Goal: Task Accomplishment & Management: Complete application form

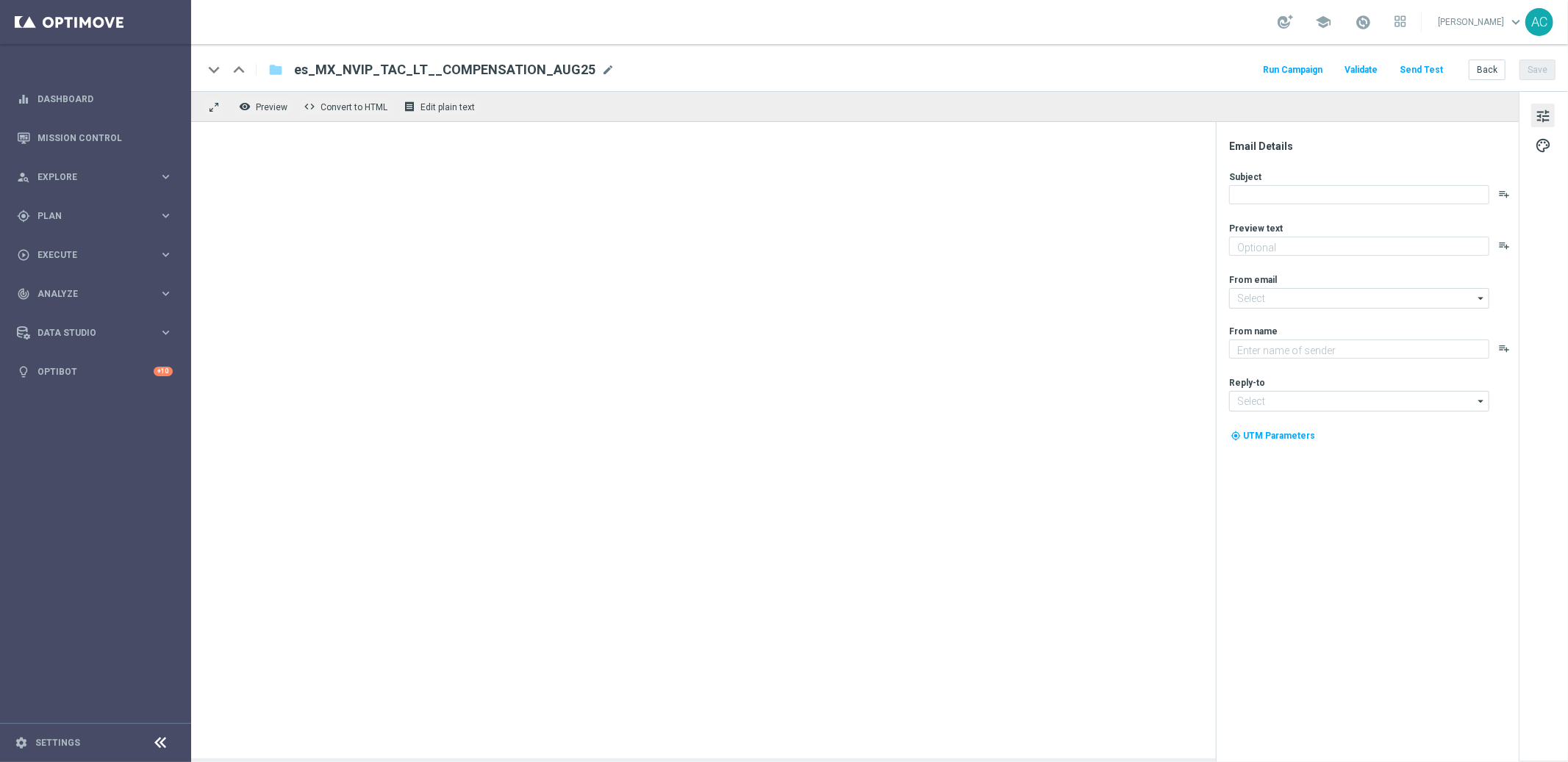
type textarea "Canjea tus 35.431 puntos ahora y consigue 2 apuestas GRATIS para la lotería Ken…"
type input "[EMAIL_ADDRESS][DOMAIN_NAME]"
type textarea "Lottoland"
type input "[EMAIL_ADDRESS][DOMAIN_NAME]"
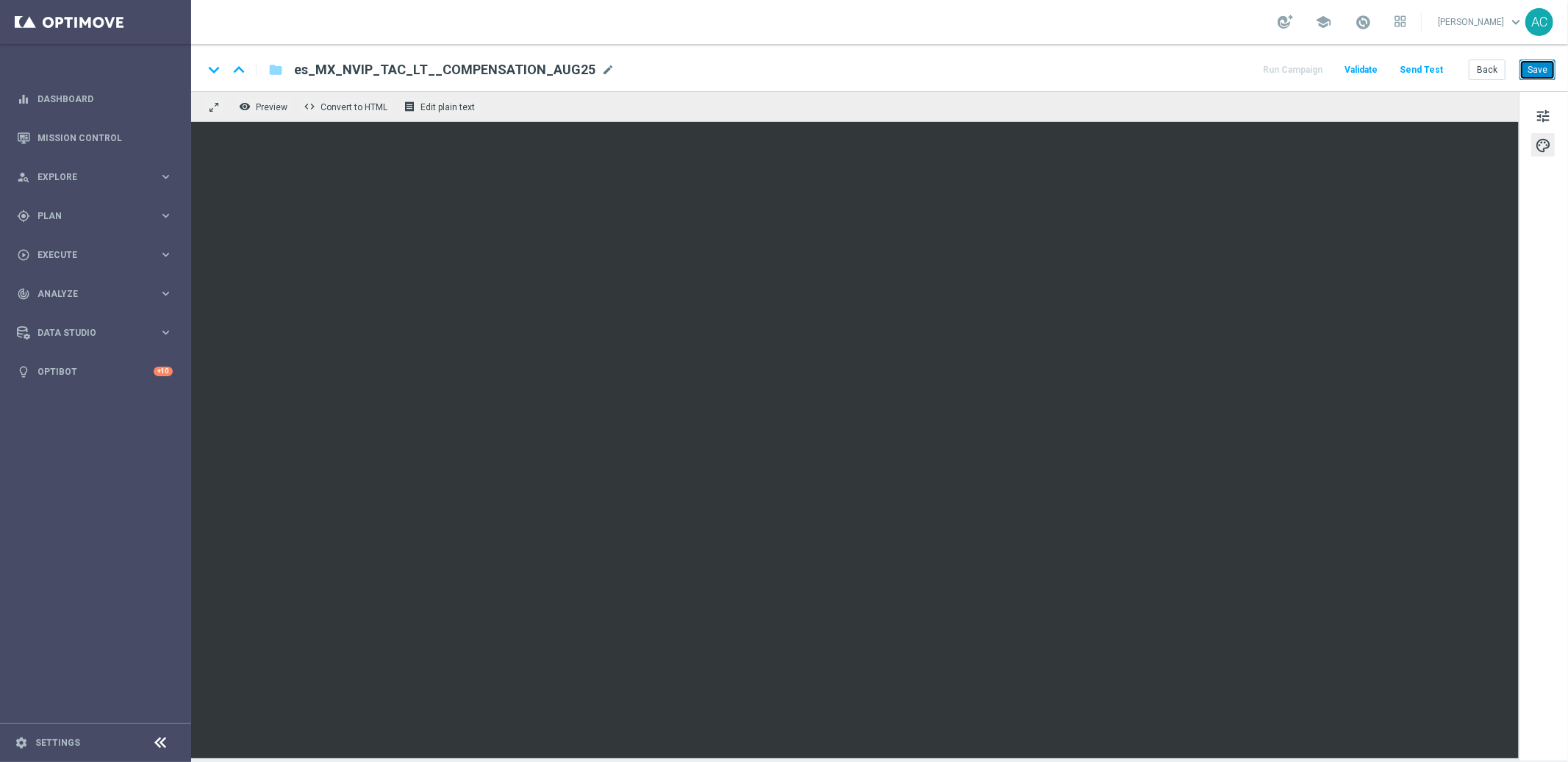
click at [1541, 72] on button "Save" at bounding box center [1537, 70] width 36 height 21
click at [602, 73] on span "mode_edit" at bounding box center [608, 70] width 13 height 13
type input "es_MX_NVIP_TAC_LT__COMPENSATION_OCT25"
click at [278, 73] on icon "folder" at bounding box center [276, 70] width 15 height 17
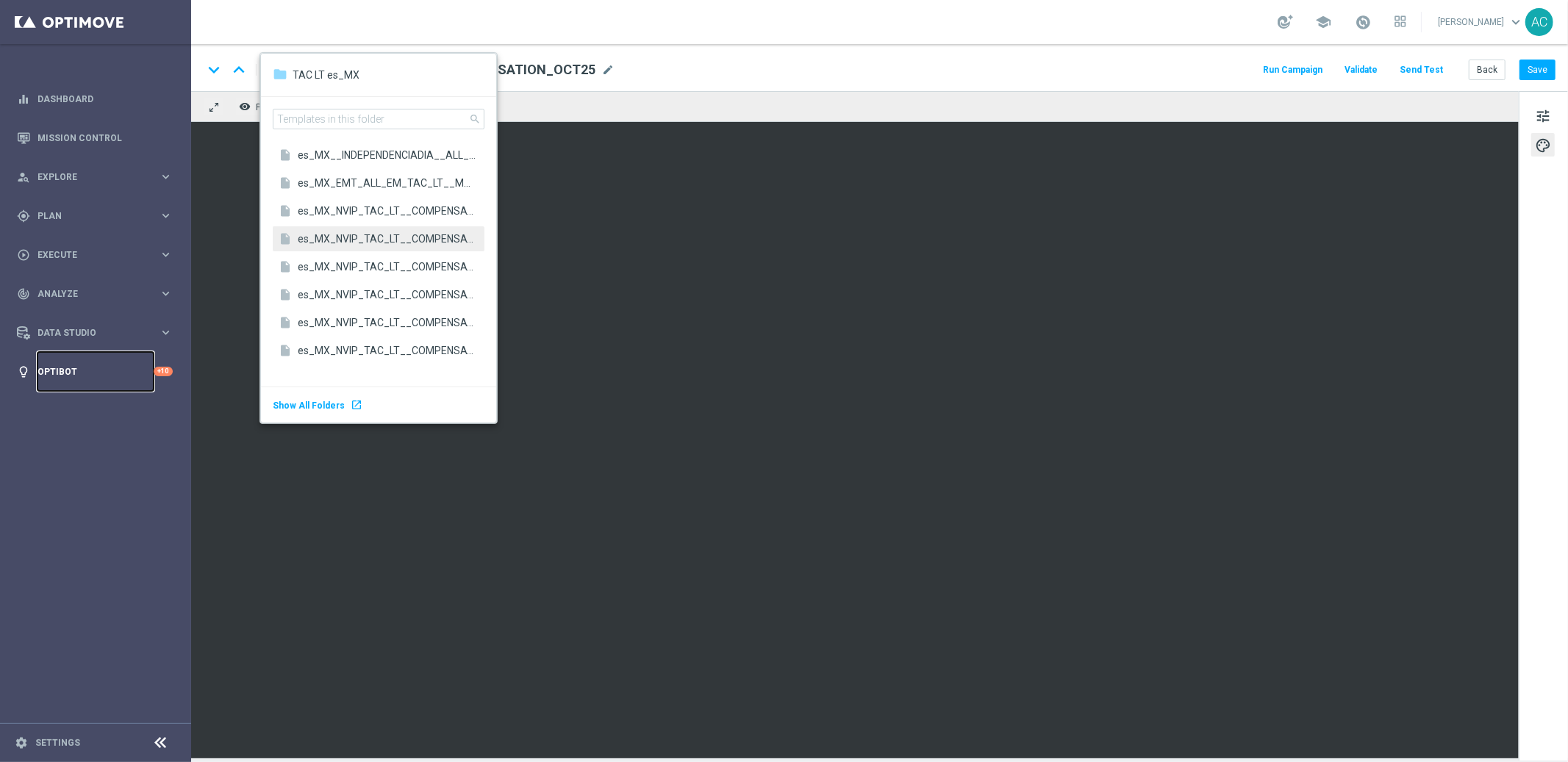
click at [87, 352] on link "Optibot" at bounding box center [95, 371] width 116 height 39
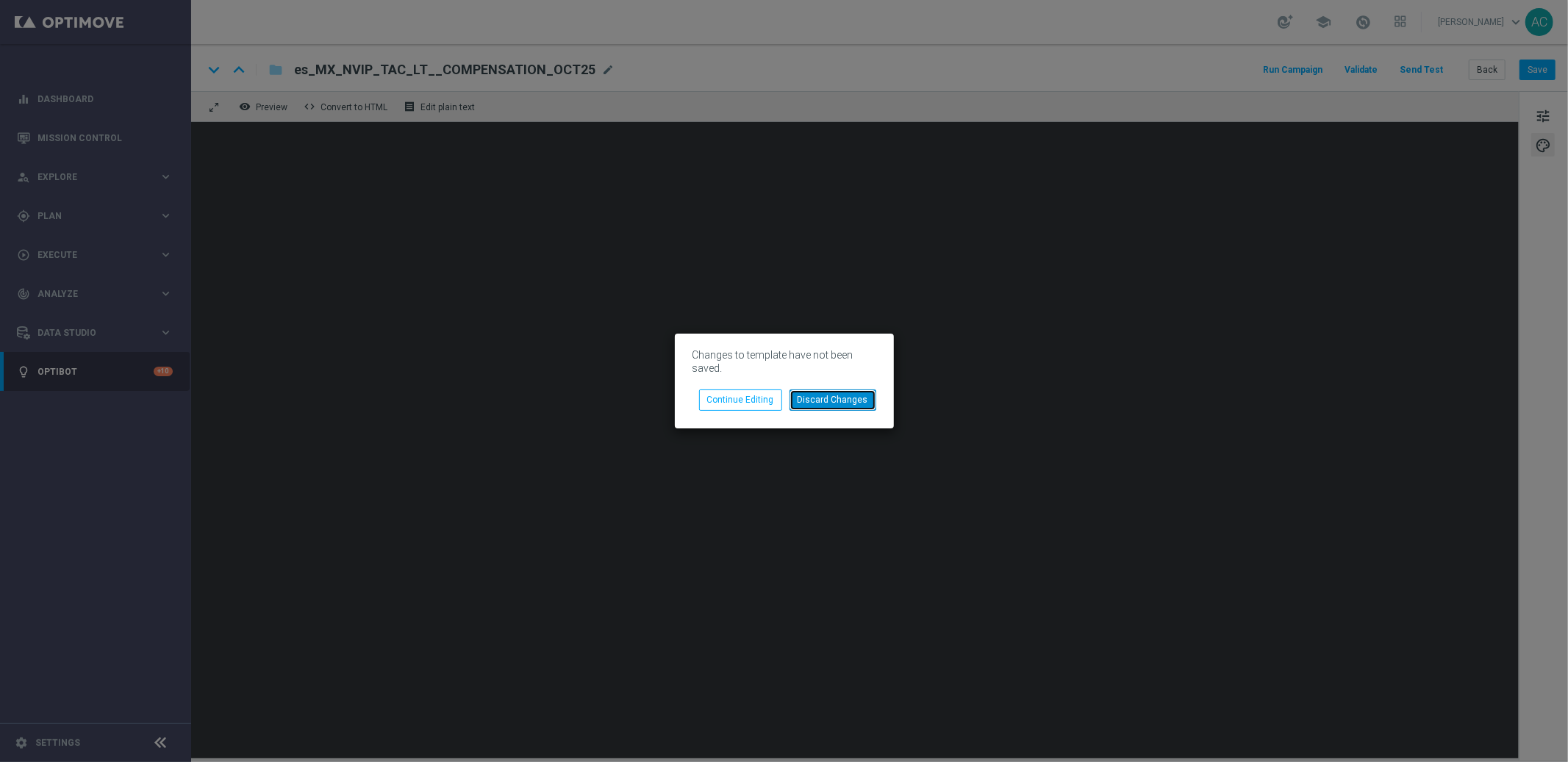
click at [837, 405] on button "Discard Changes" at bounding box center [832, 400] width 86 height 21
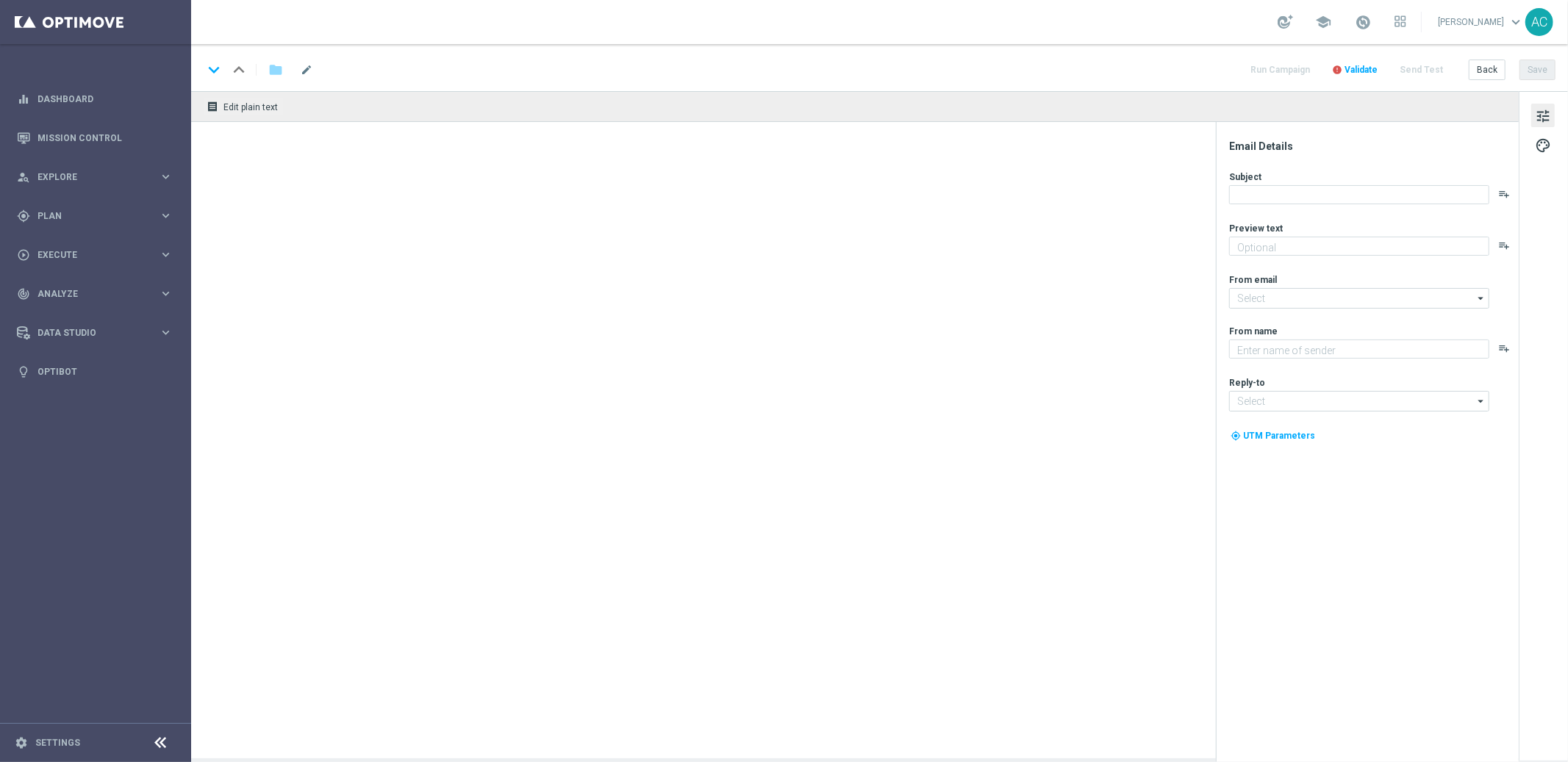
type textarea "Canjea tus 35.431 puntos ahora y consigue 2 apuestas GRATIS para la lotería Ken…"
type input "[EMAIL_ADDRESS][DOMAIN_NAME]"
type textarea "Lottoland"
type input "[EMAIL_ADDRESS][DOMAIN_NAME]"
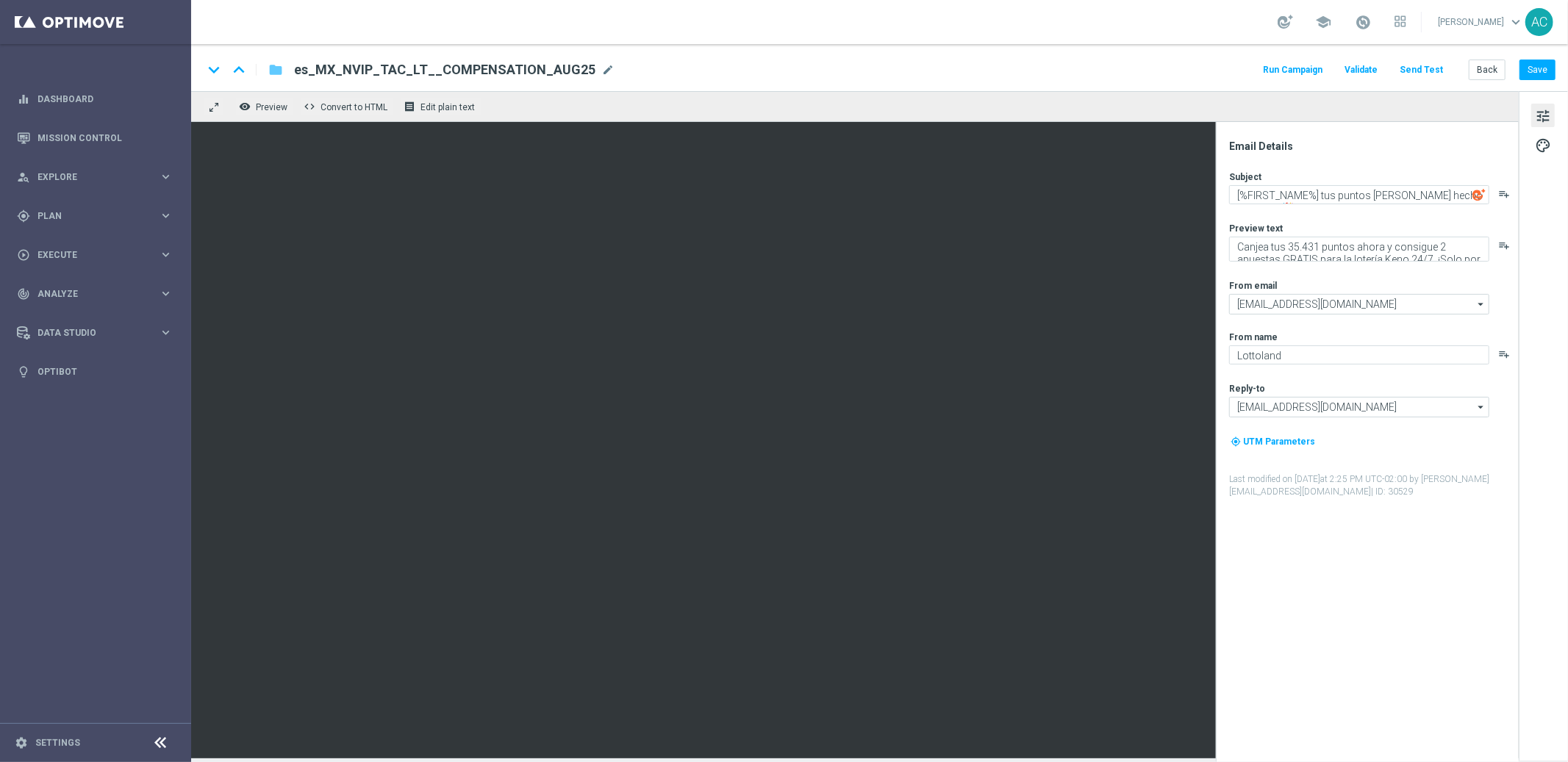
click at [277, 69] on icon "folder" at bounding box center [276, 70] width 15 height 17
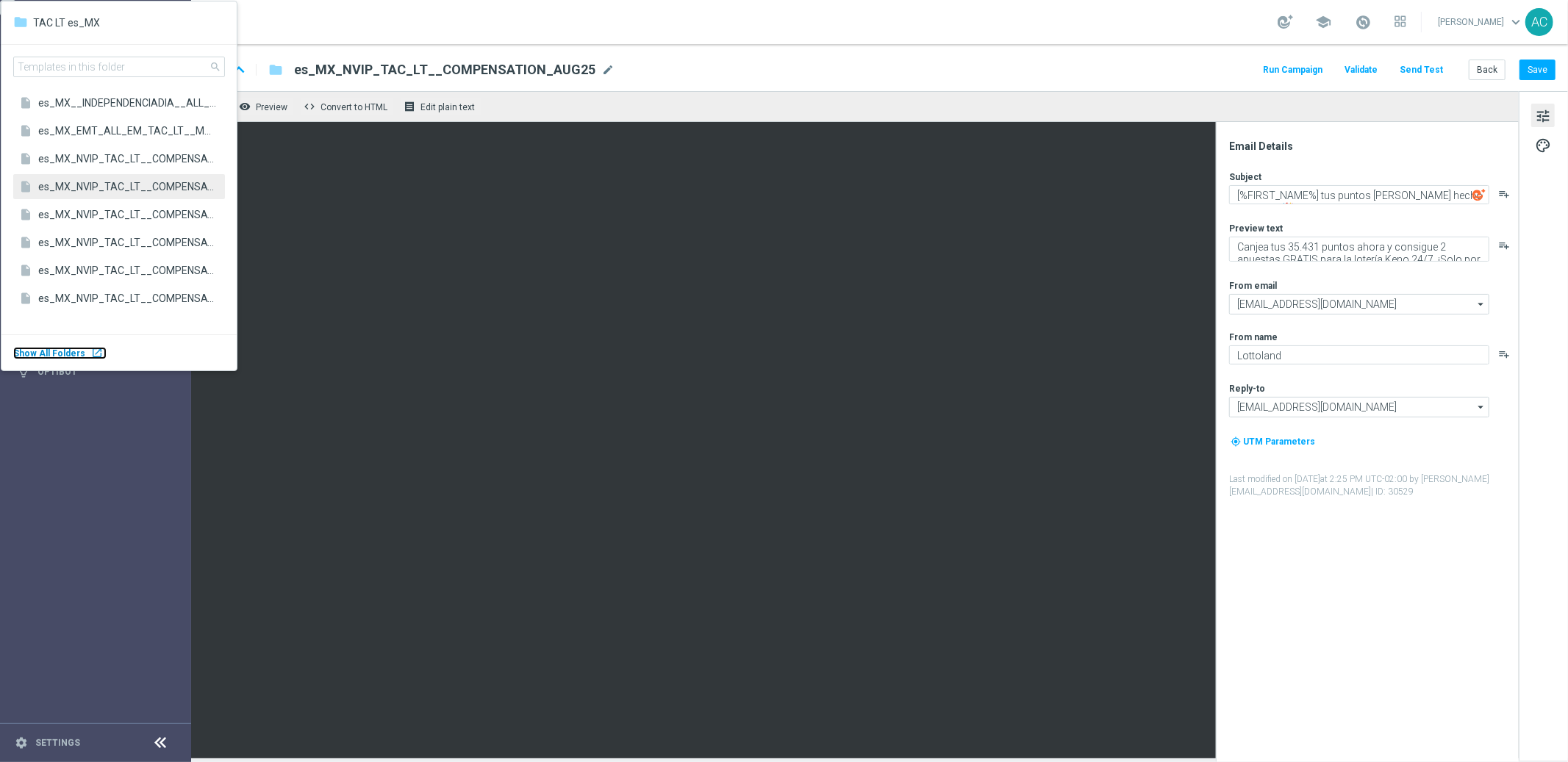
click at [80, 348] on body "equalizer Dashboard Mission Control" at bounding box center [784, 381] width 1568 height 762
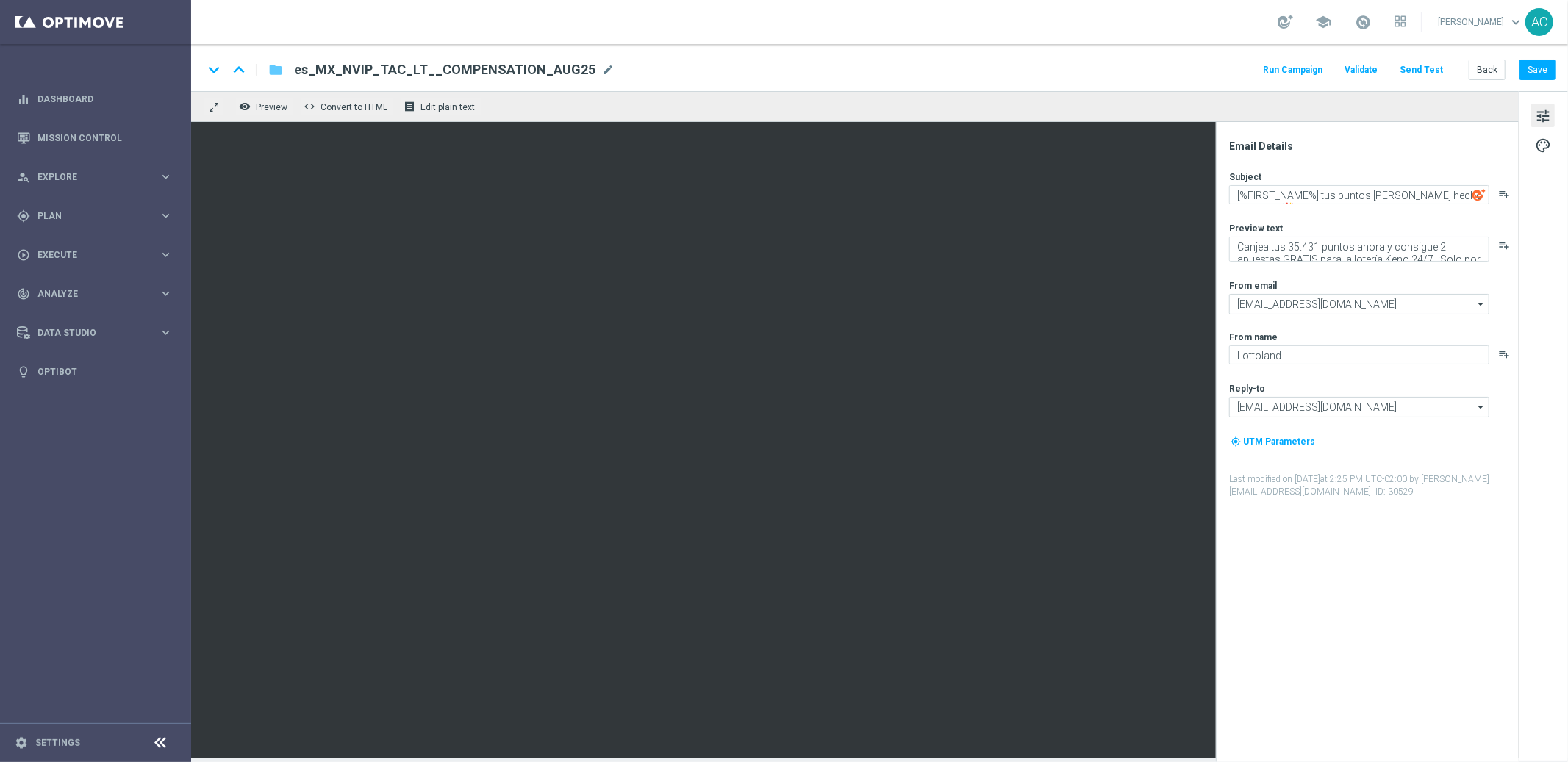
click at [274, 74] on icon "folder" at bounding box center [276, 70] width 15 height 17
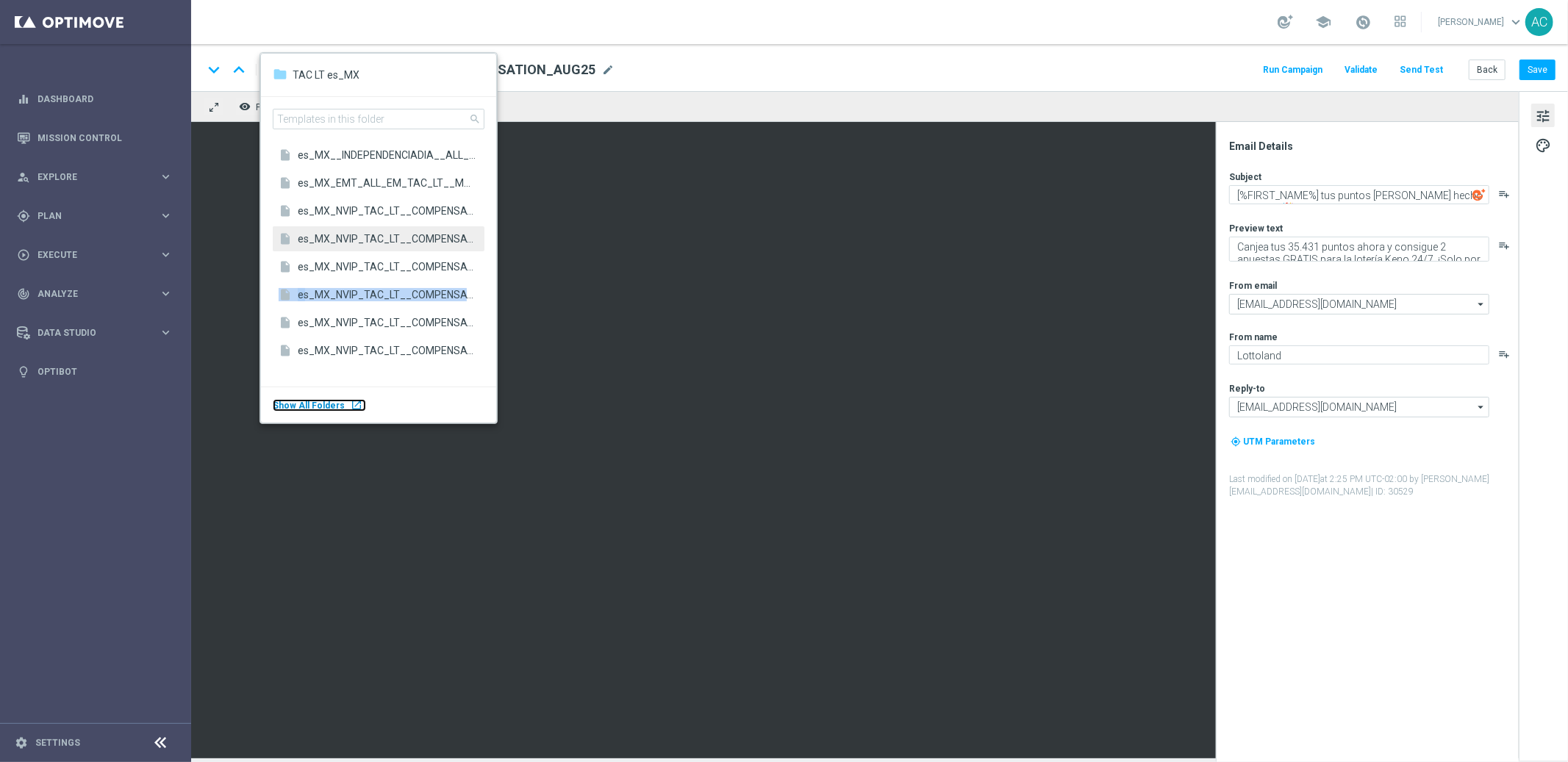
click at [308, 406] on span "Show All Folders" at bounding box center [309, 405] width 72 height 10
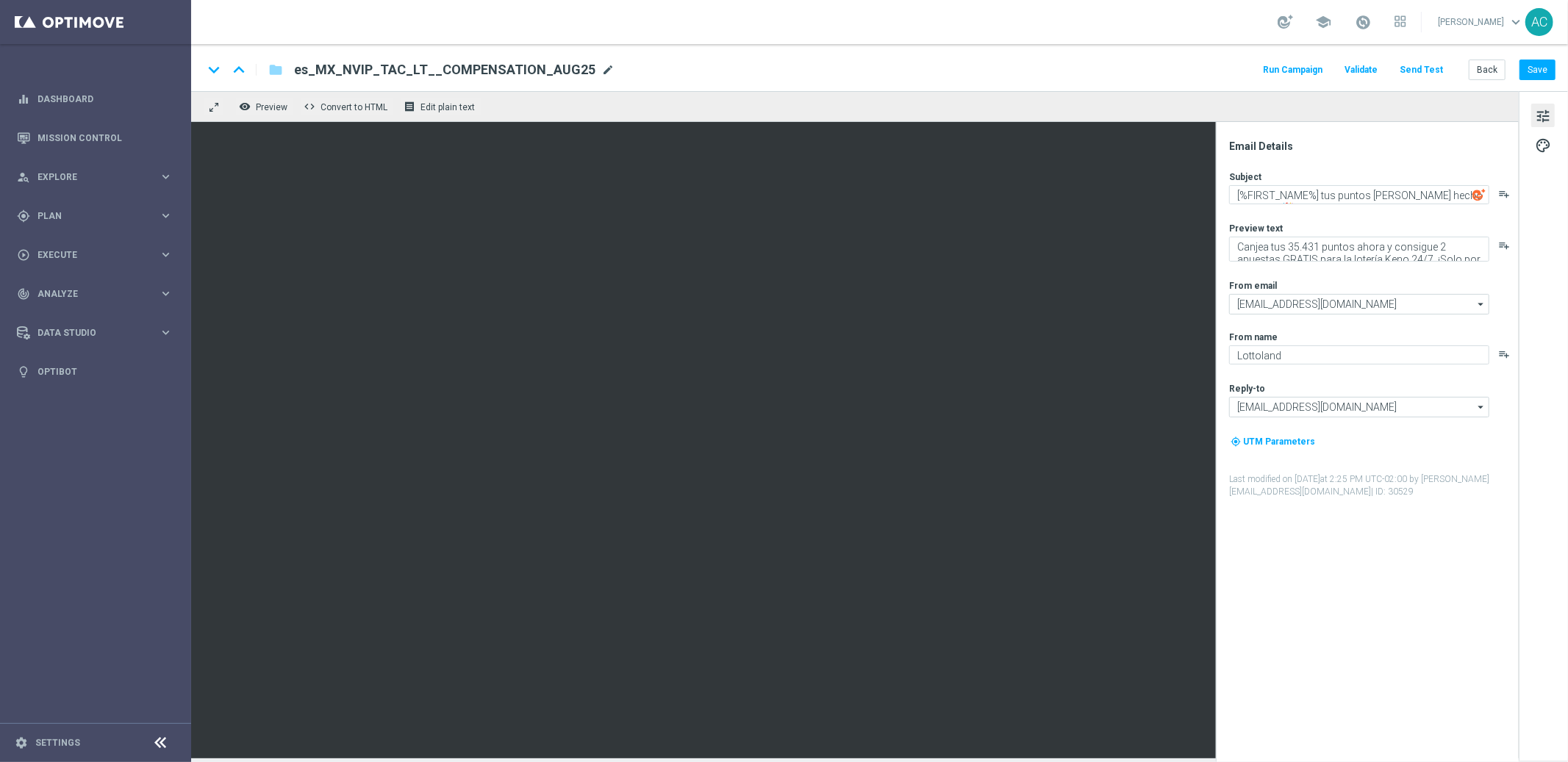
click at [602, 72] on span "mode_edit" at bounding box center [608, 70] width 13 height 13
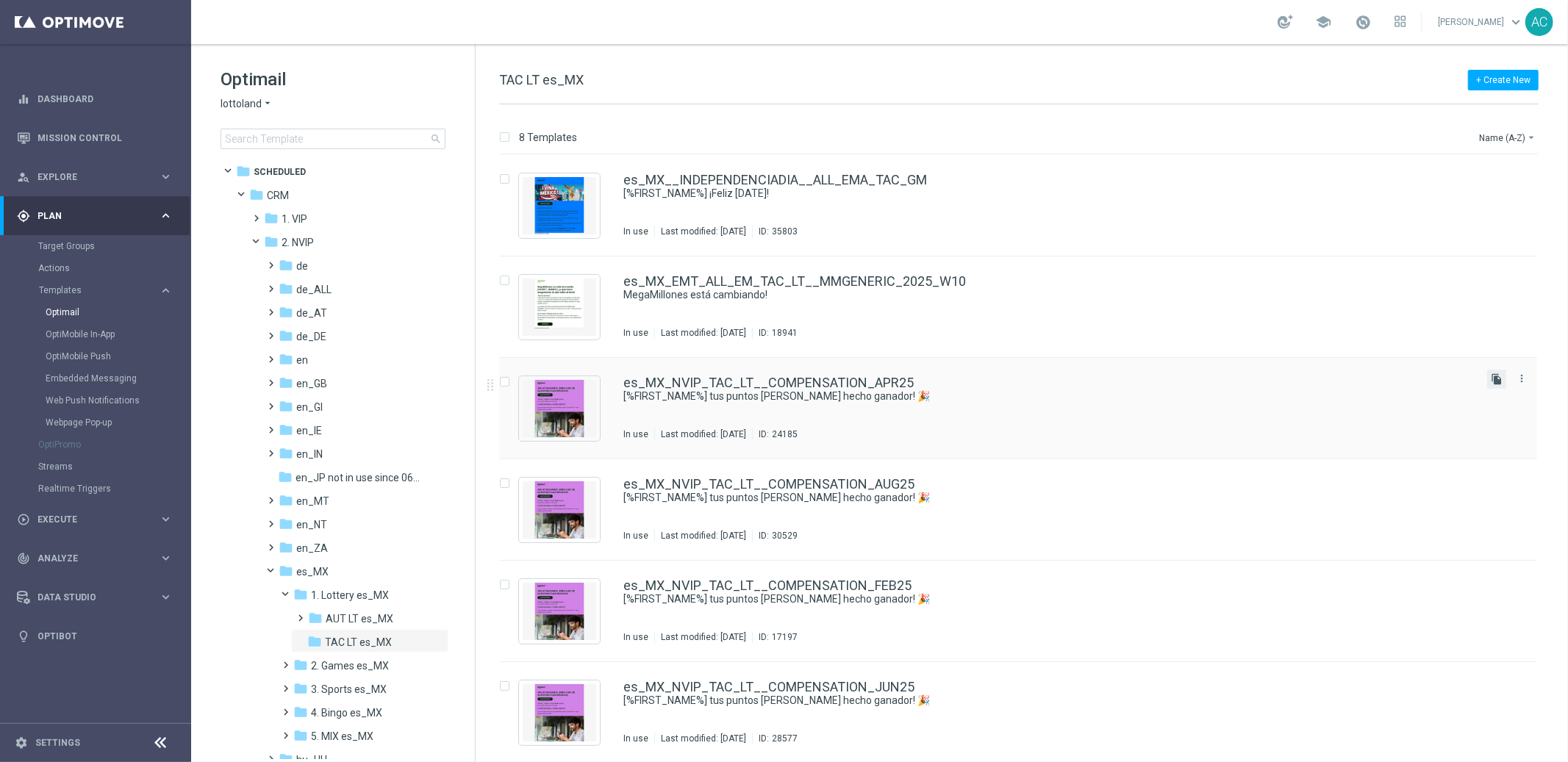
click at [1492, 384] on icon "file_copy" at bounding box center [1496, 378] width 11 height 11
click at [1523, 133] on button "Name (A-Z) arrow_drop_down" at bounding box center [1509, 138] width 61 height 17
click at [1508, 205] on span "Date Modified (Newest)" at bounding box center [1482, 203] width 99 height 10
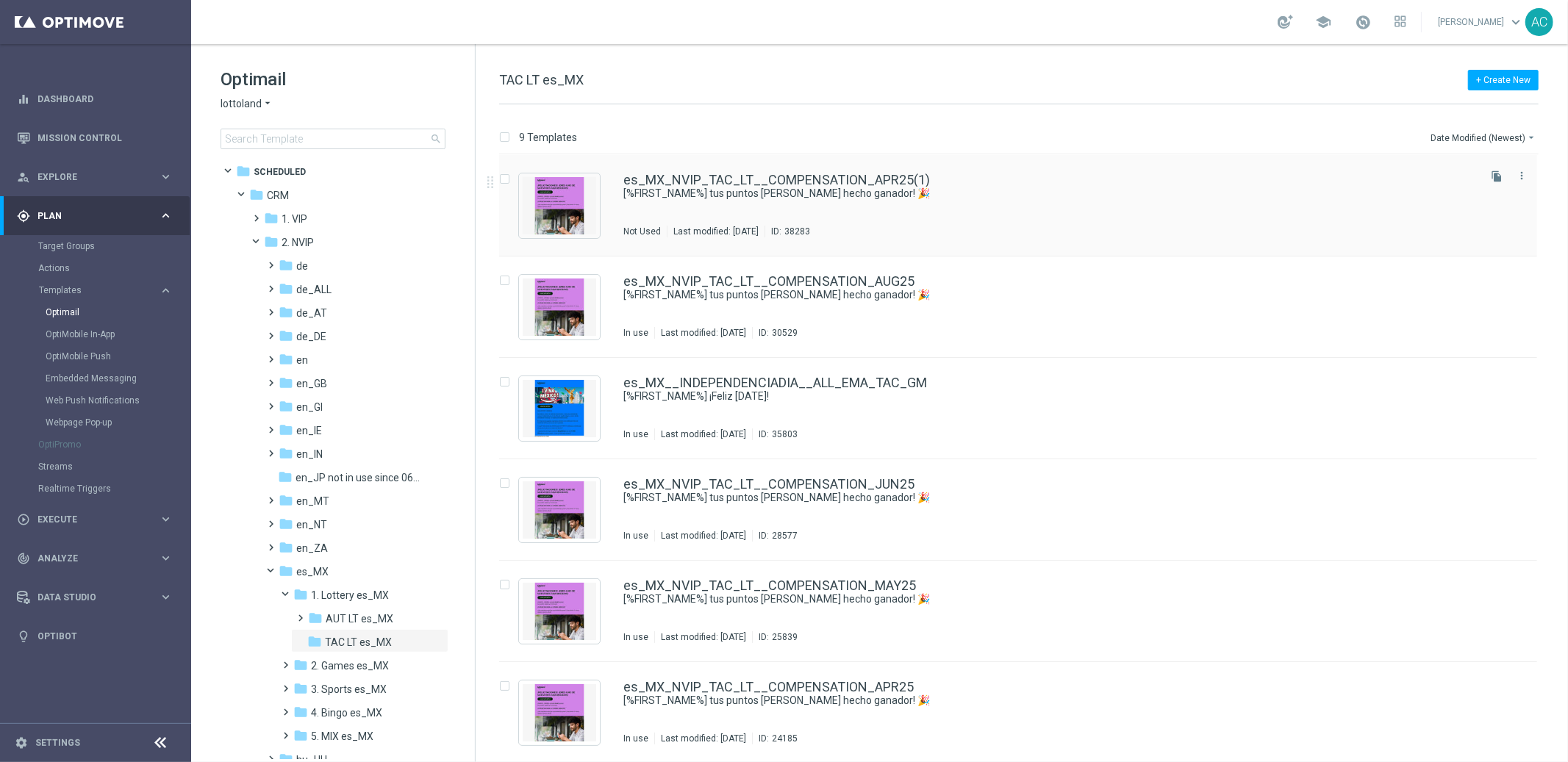
click at [1033, 212] on div "es_MX_NVIP_TAC_LT__COMPENSATION_APR25(1) [%FIRST_NAME%] tus puntos [PERSON_NAME…" at bounding box center [1049, 205] width 852 height 64
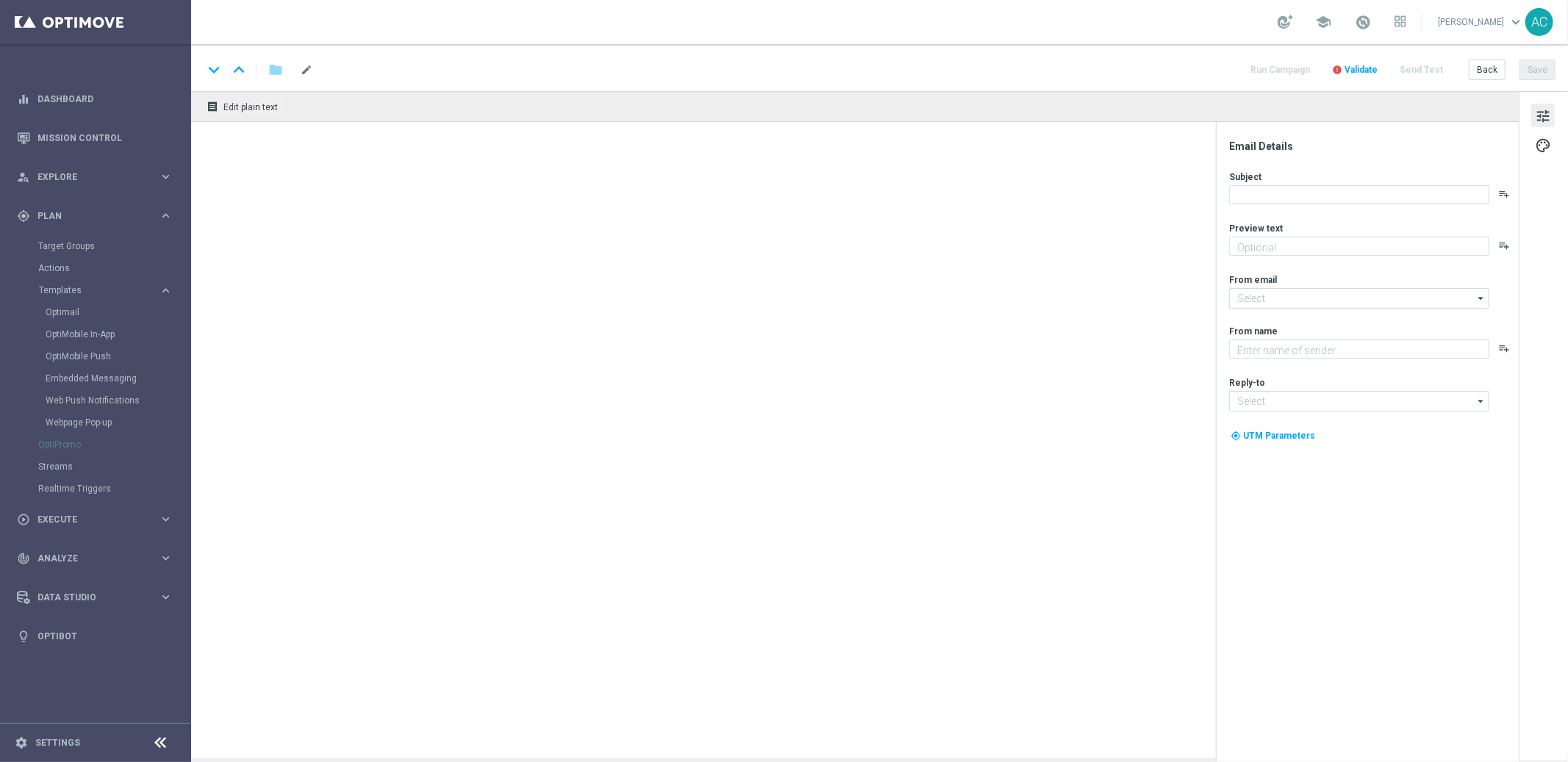
type textarea "Canjea tus 35.431 puntos ahora y consigue 2 apuestas GRATIS para la lotería Ken…"
type input "[EMAIL_ADDRESS][DOMAIN_NAME]"
type textarea "Lottoland"
type input "[EMAIL_ADDRESS][DOMAIN_NAME]"
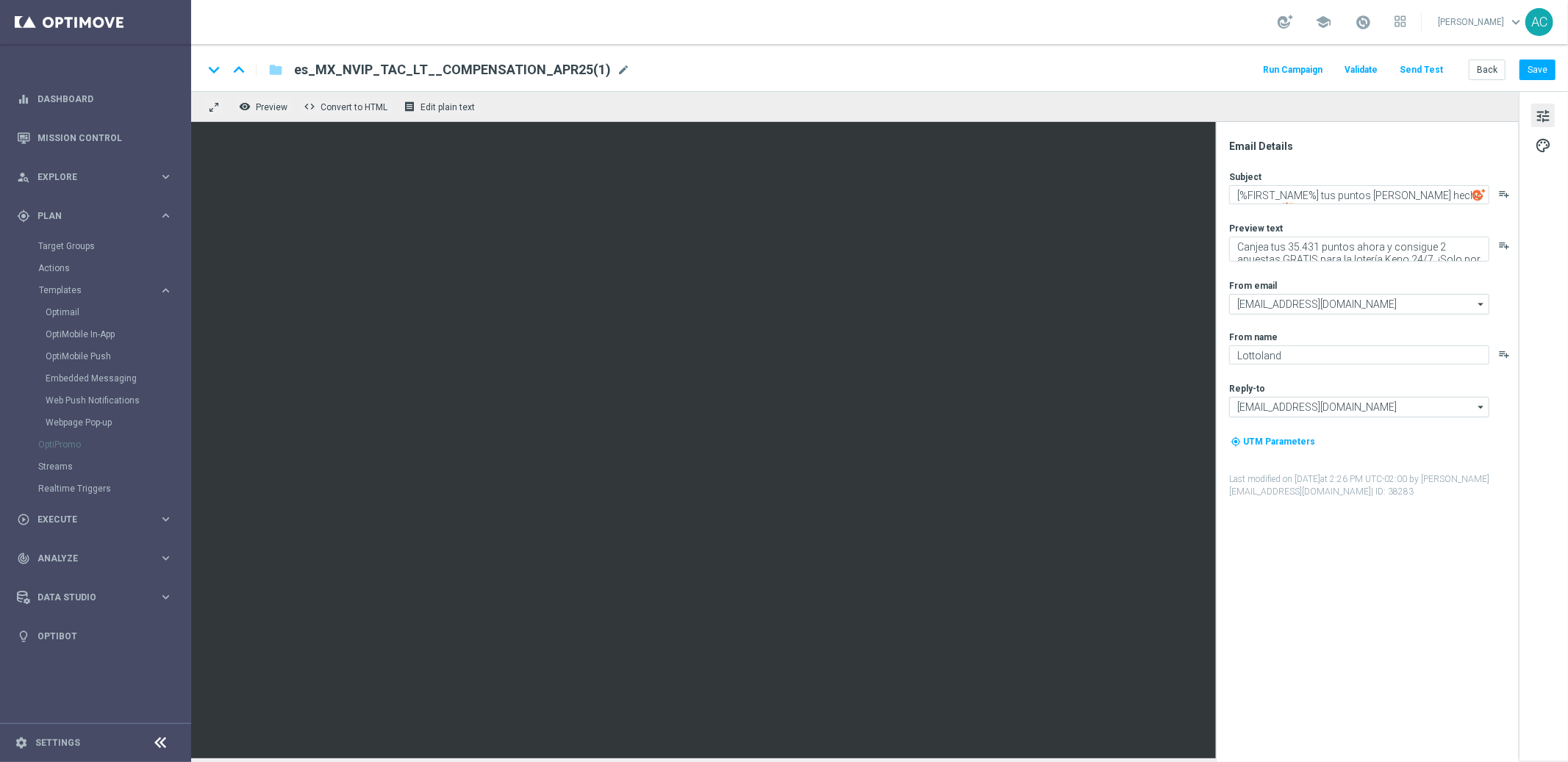
click at [569, 67] on span "es_MX_NVIP_TAC_LT__COMPENSATION_APR25(1)" at bounding box center [452, 70] width 317 height 17
click at [569, 67] on input "es_MX_NVIP_TAC_LT__COMPENSATION_APR25(1)" at bounding box center [476, 70] width 365 height 19
paste input "[DATE]"
type input "es_MX_NVIP_TAC_LT__COMPENSATION_OCT25"
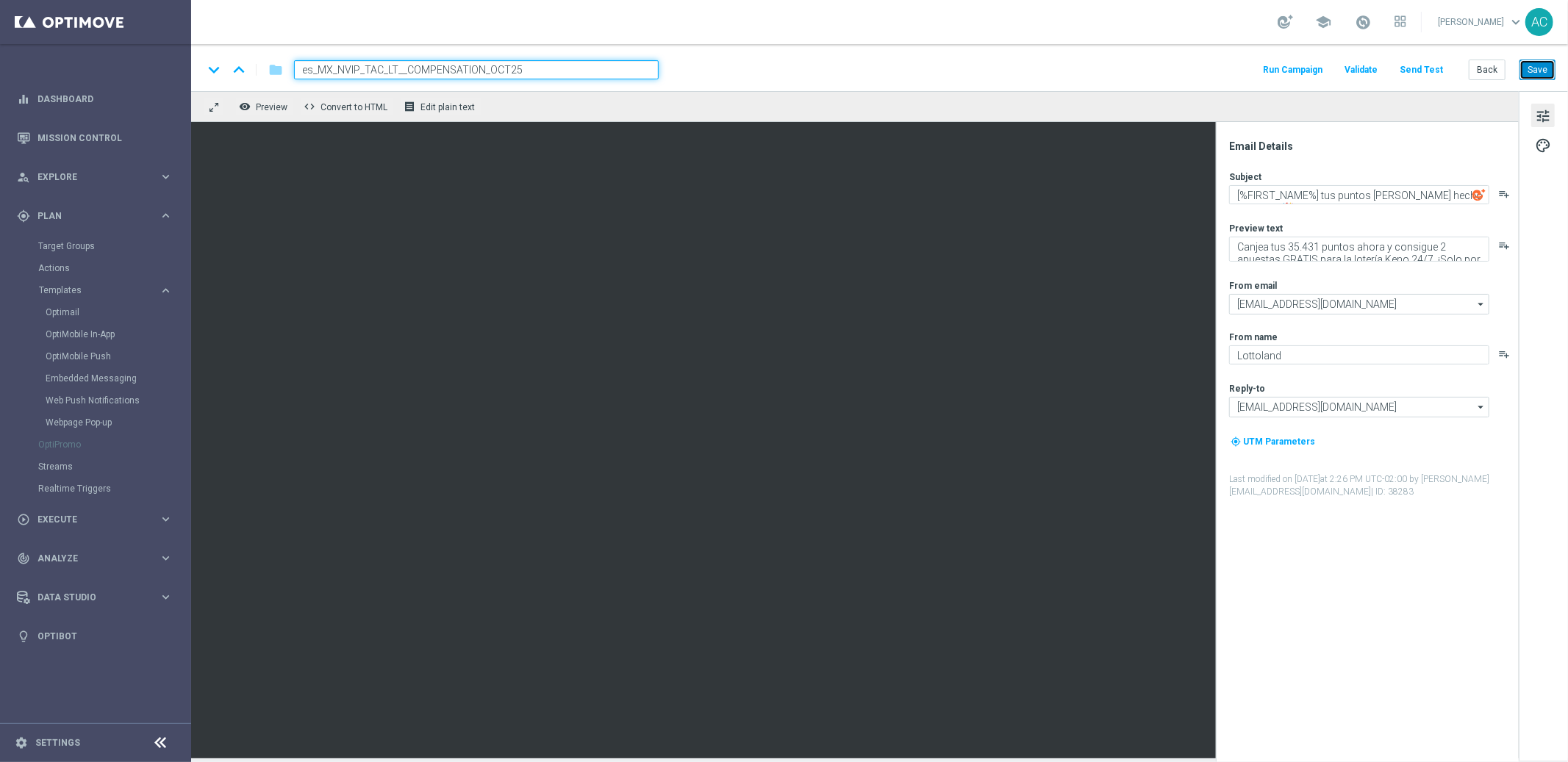
click at [1537, 69] on button "Save" at bounding box center [1537, 70] width 36 height 21
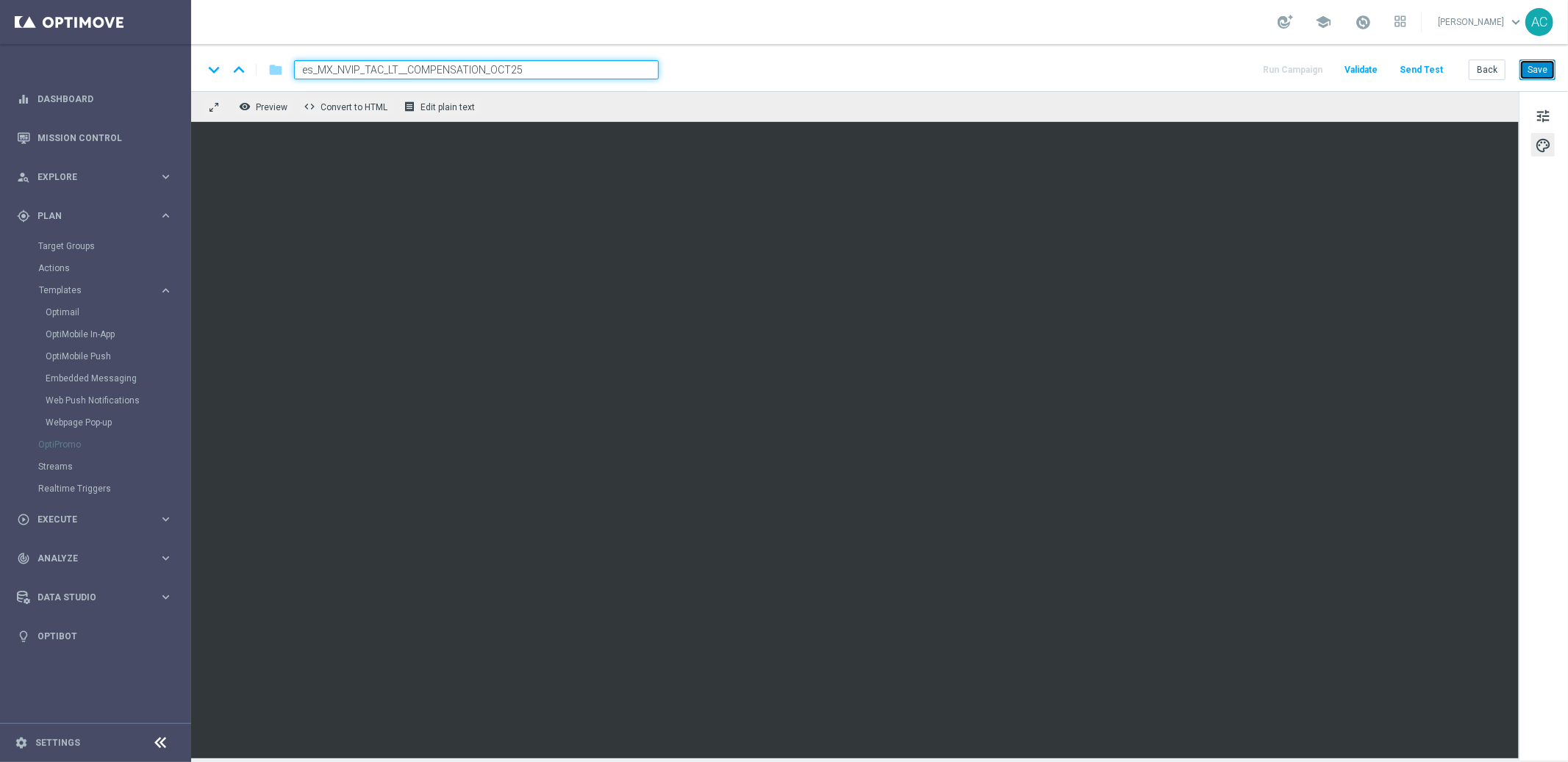
click at [1539, 74] on button "Save" at bounding box center [1537, 70] width 36 height 21
click at [1546, 72] on button "Save" at bounding box center [1537, 70] width 36 height 21
click at [1544, 111] on span "tune" at bounding box center [1543, 116] width 17 height 19
click at [1543, 71] on button "Save" at bounding box center [1537, 70] width 36 height 21
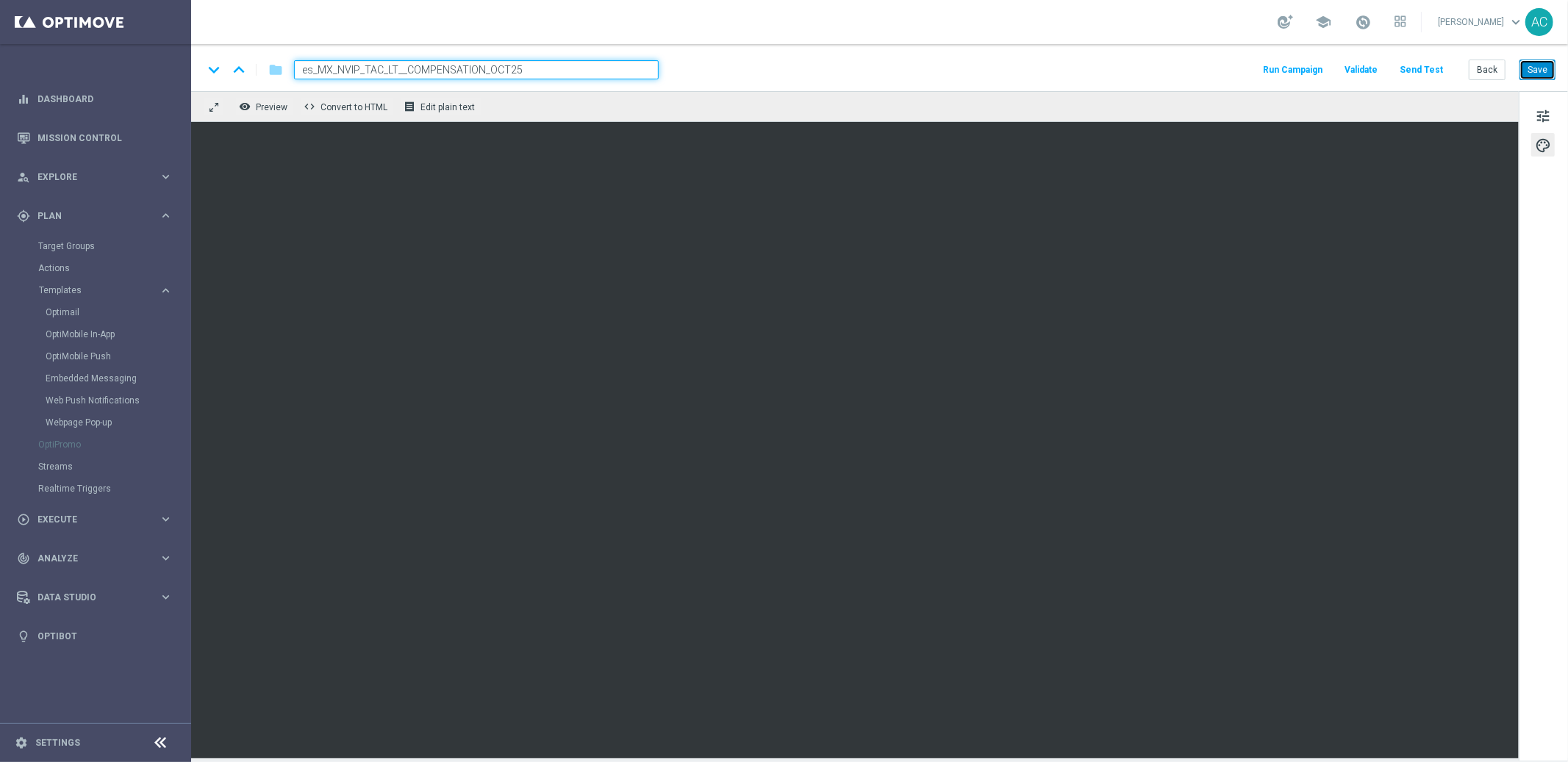
click at [1537, 72] on button "Save" at bounding box center [1537, 70] width 36 height 21
click at [84, 245] on link "Target Groups" at bounding box center [96, 246] width 115 height 11
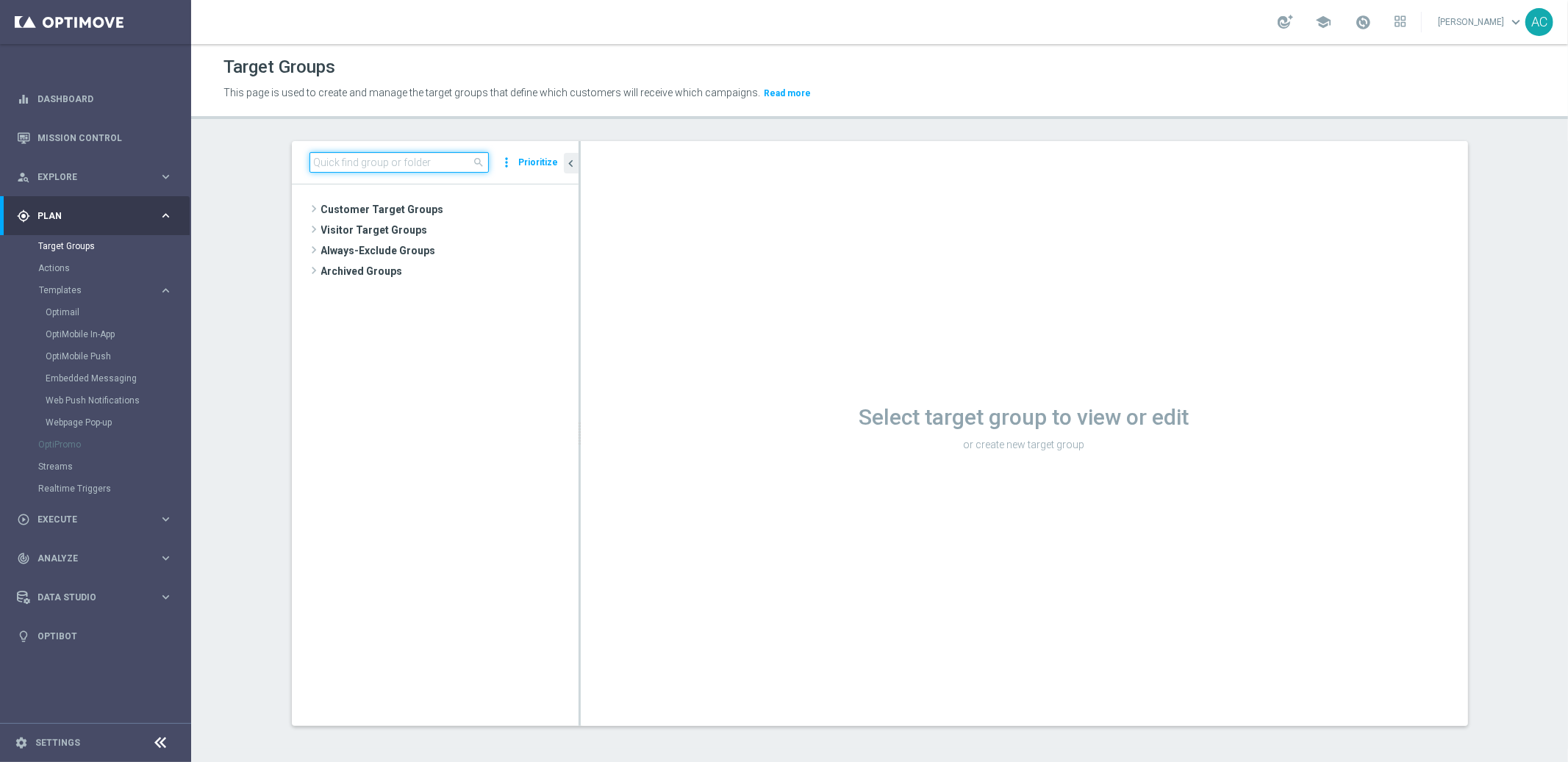
click at [373, 161] on input at bounding box center [399, 163] width 180 height 21
click at [391, 157] on input at bounding box center [399, 163] width 180 height 21
paste input "es_MX_NVIP_TAC_LT__COMPENSATION_OCT25"
type input "es_MX_NVIP_TAC_LT__COMPENSATION_OCT25"
paste input "MX_TACTICAL_CPOINTS_OCT_25"
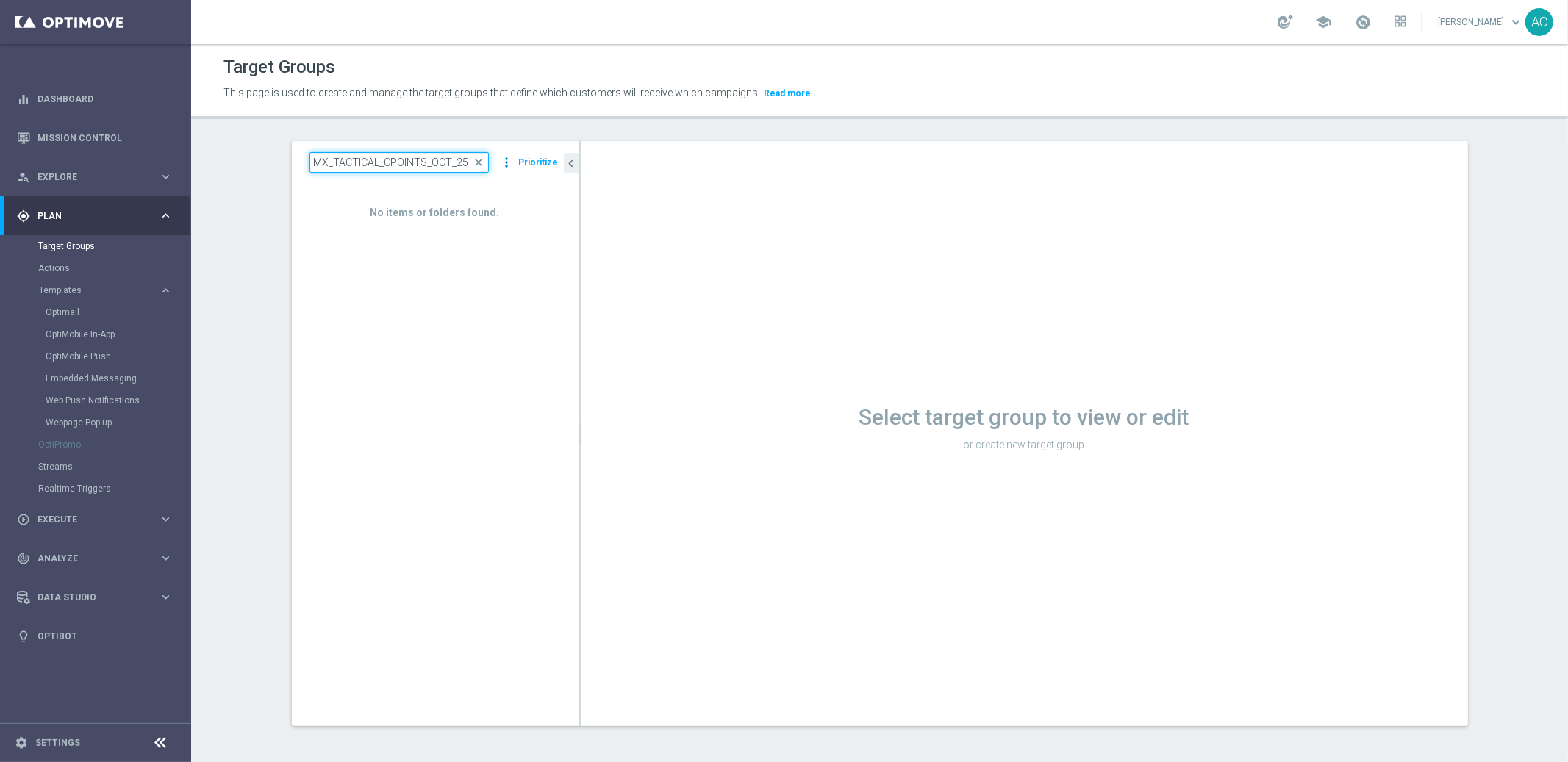
drag, startPoint x: 424, startPoint y: 162, endPoint x: 505, endPoint y: 160, distance: 81.0
click at [505, 160] on div "MX_TACTICAL_CPOINTS_OCT_25 close more_vert Prioritize" at bounding box center [435, 163] width 251 height 21
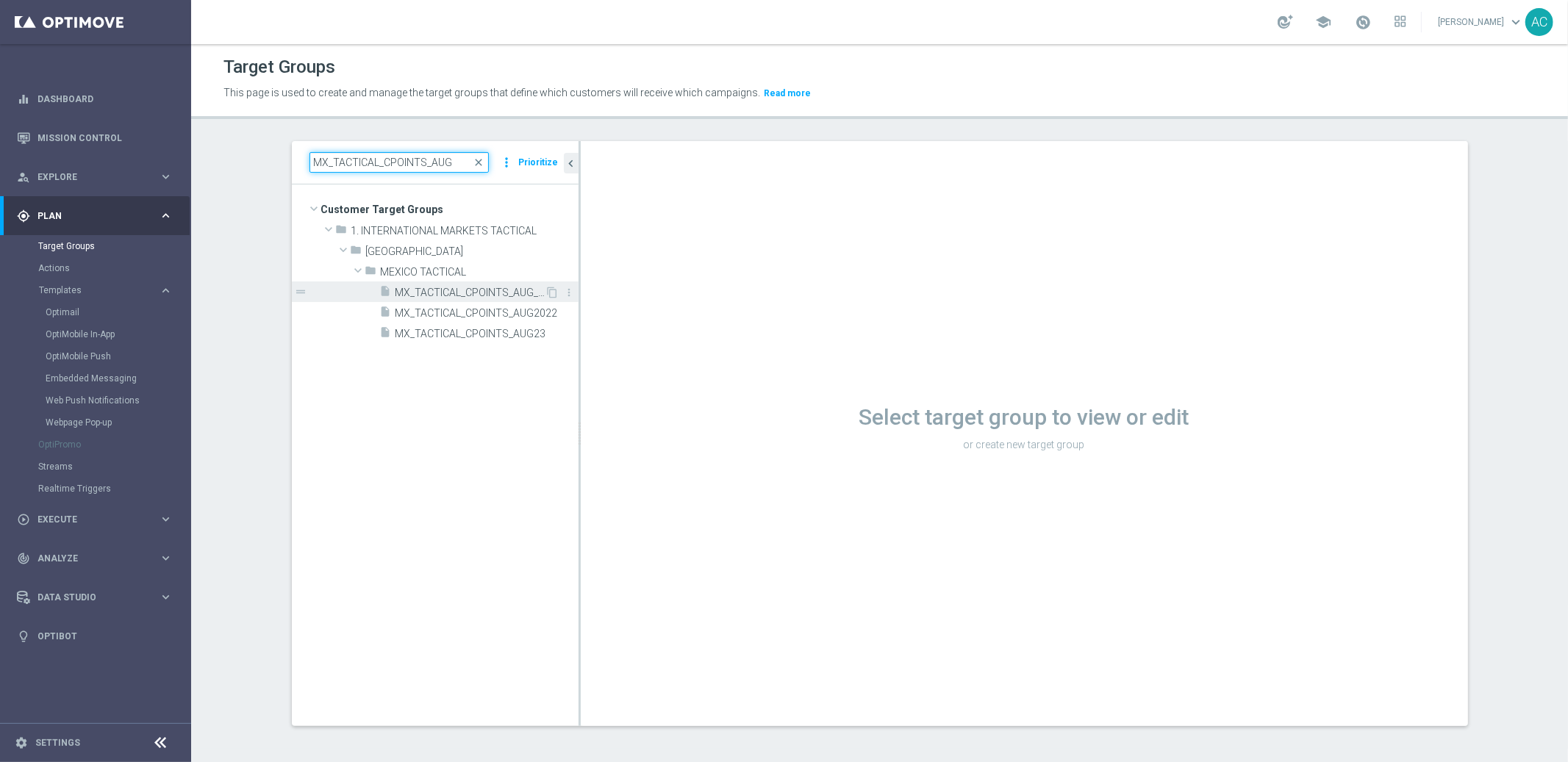
type input "MX_TACTICAL_CPOINTS_AUG"
click at [482, 297] on span "MX_TACTICAL_CPOINTS_AUG_25" at bounding box center [471, 293] width 150 height 12
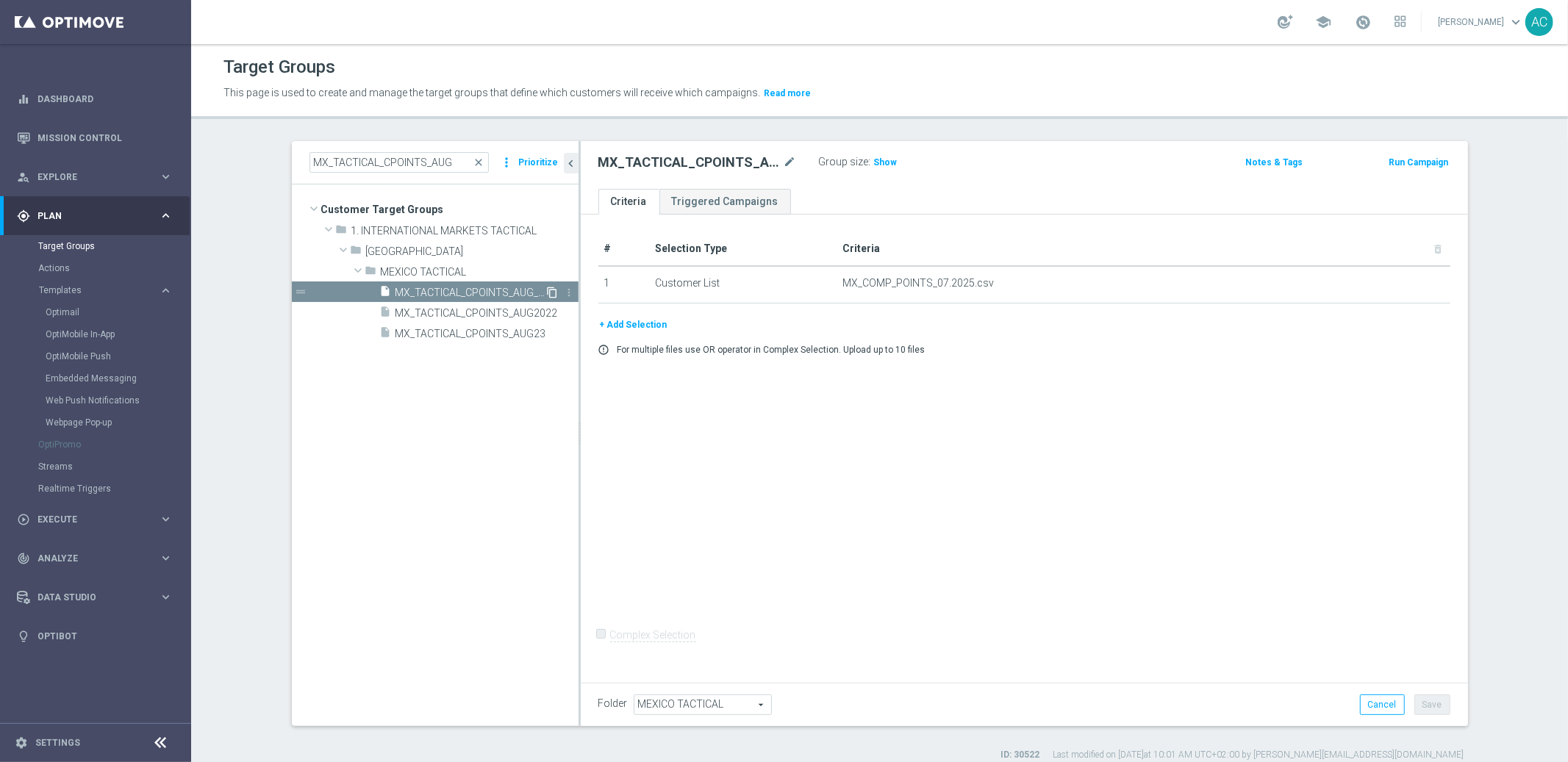
click at [549, 293] on icon "content_copy" at bounding box center [552, 292] width 11 height 11
click at [454, 294] on span "Copy of MX_TACTICAL_CPOINTS_AUG_25" at bounding box center [471, 293] width 150 height 12
click at [784, 165] on icon "mode_edit" at bounding box center [790, 162] width 13 height 17
type input "MX_TACTICAL_CPOINTS_OCT_25"
click at [1065, 438] on div "# Selection Type Criteria delete_forever 1 Customer List MX_COMP_POINTS_07.2025…" at bounding box center [1025, 446] width 888 height 463
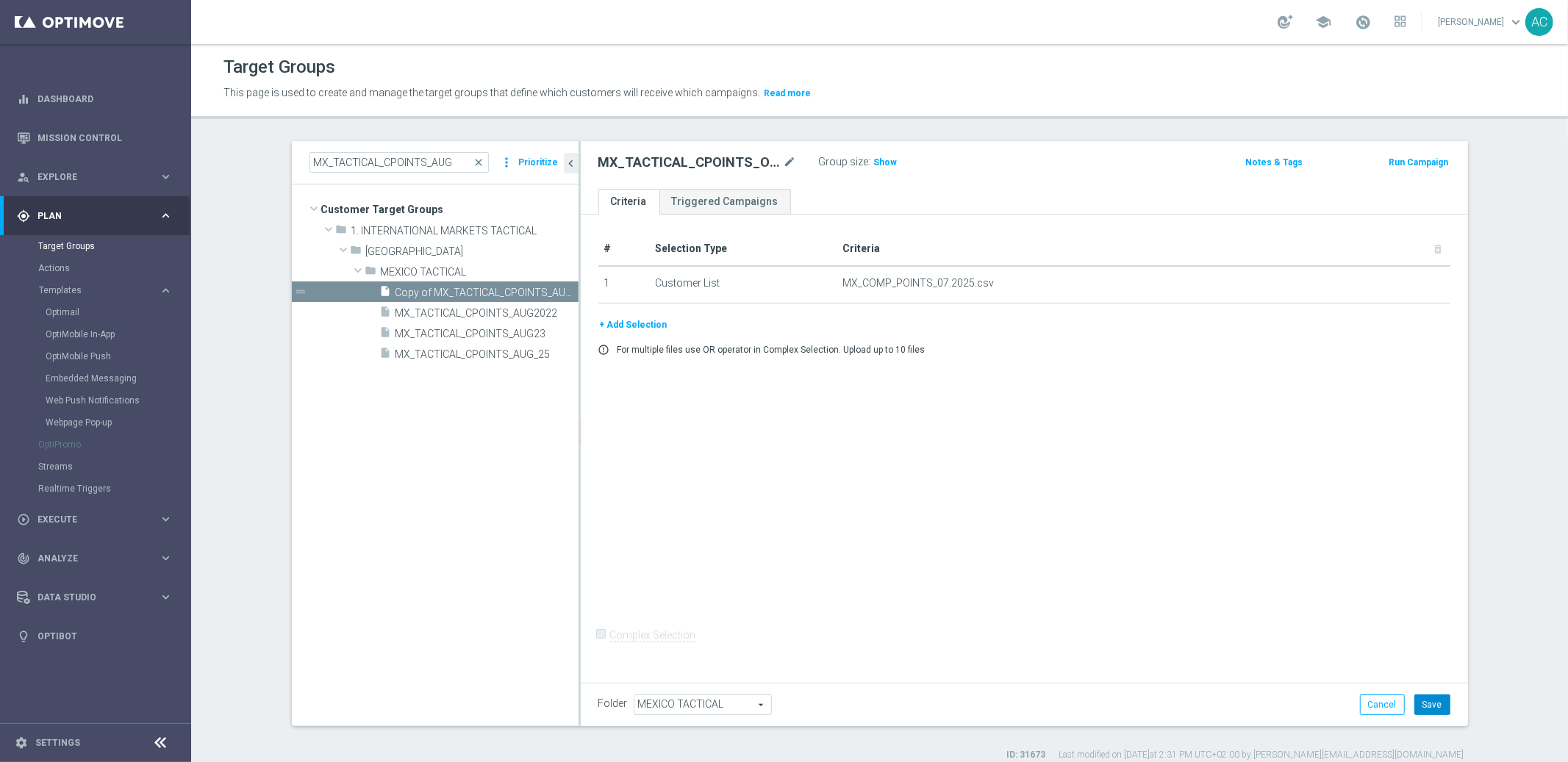
click at [1429, 700] on button "Save" at bounding box center [1432, 705] width 36 height 21
click at [617, 320] on button "+ Add Selection" at bounding box center [633, 324] width 71 height 17
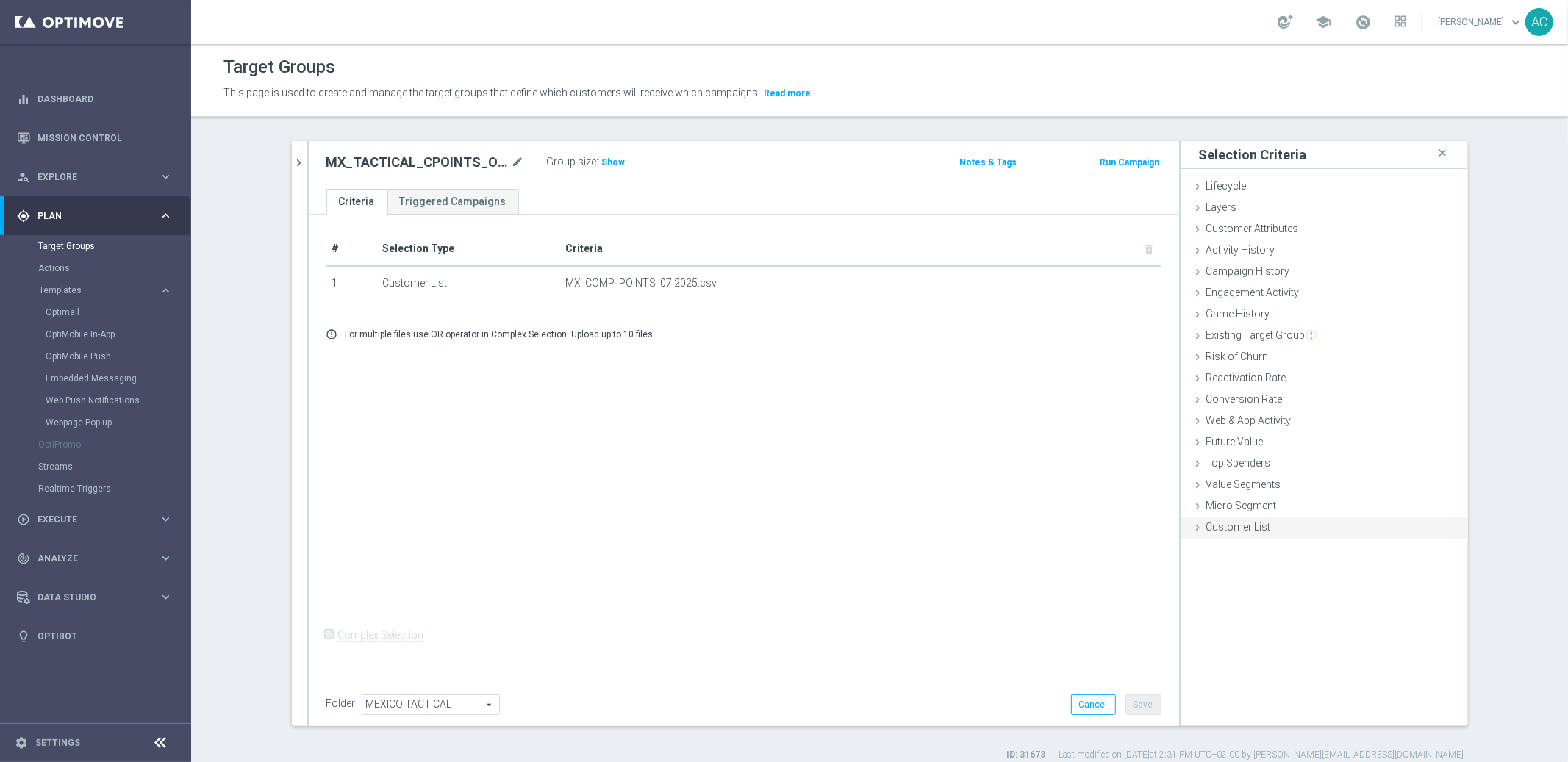
click at [1239, 532] on span "Customer List" at bounding box center [1239, 527] width 65 height 11
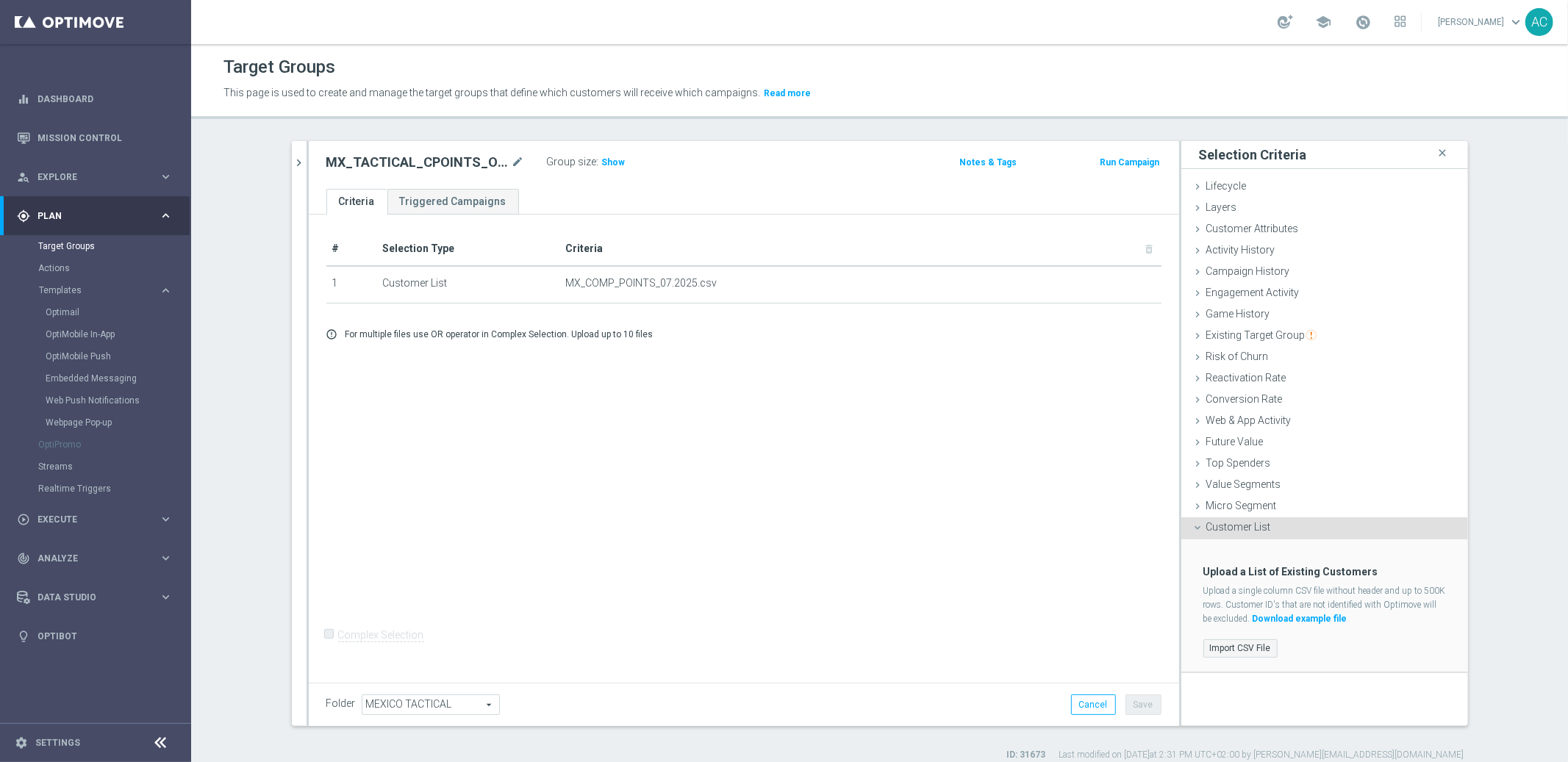
click at [1249, 648] on label "Import CSV File" at bounding box center [1240, 648] width 74 height 18
click at [0, 0] on input "Import CSV File" at bounding box center [0, 0] width 0 height 0
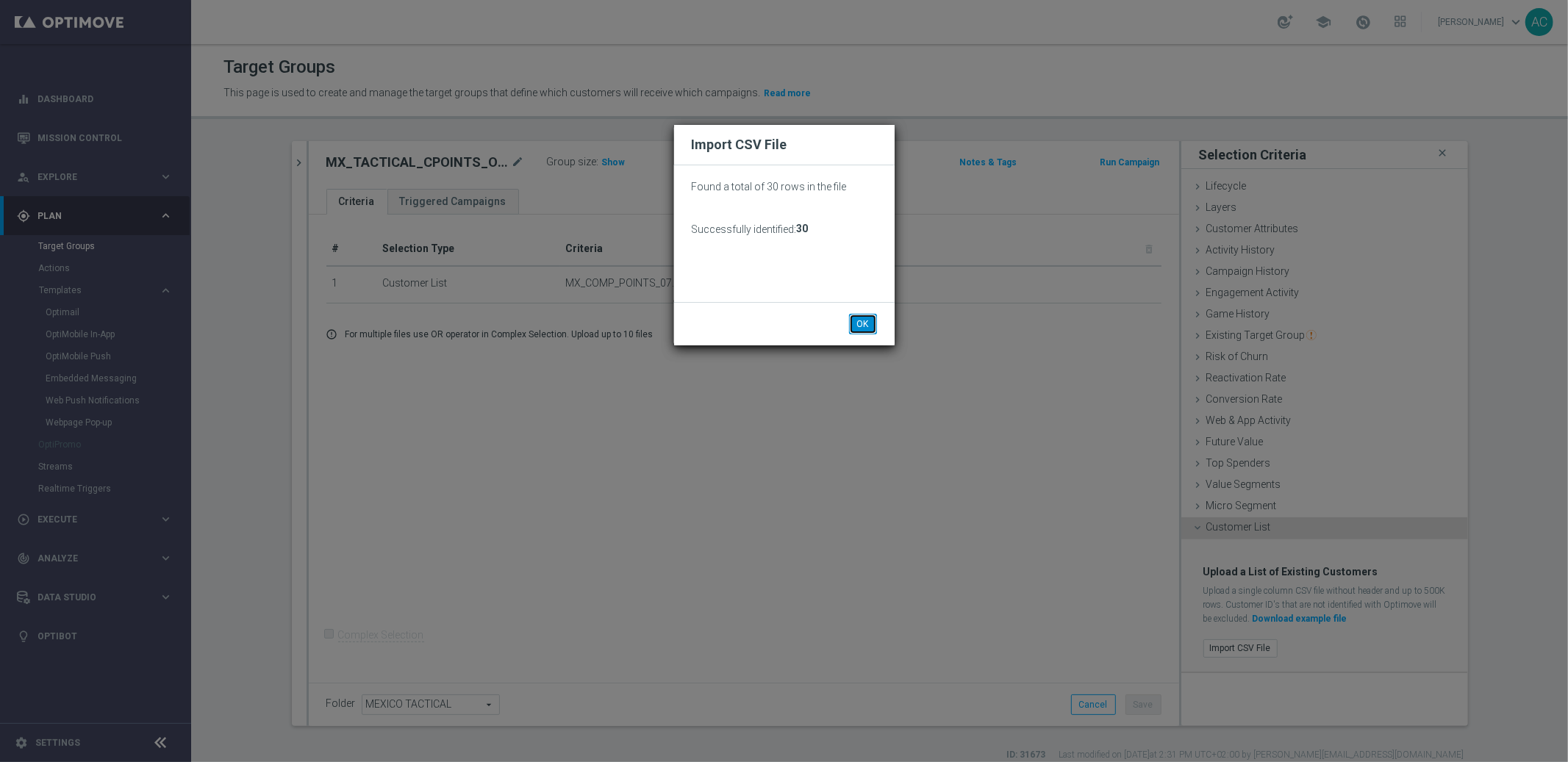
click at [858, 321] on button "OK" at bounding box center [863, 324] width 28 height 21
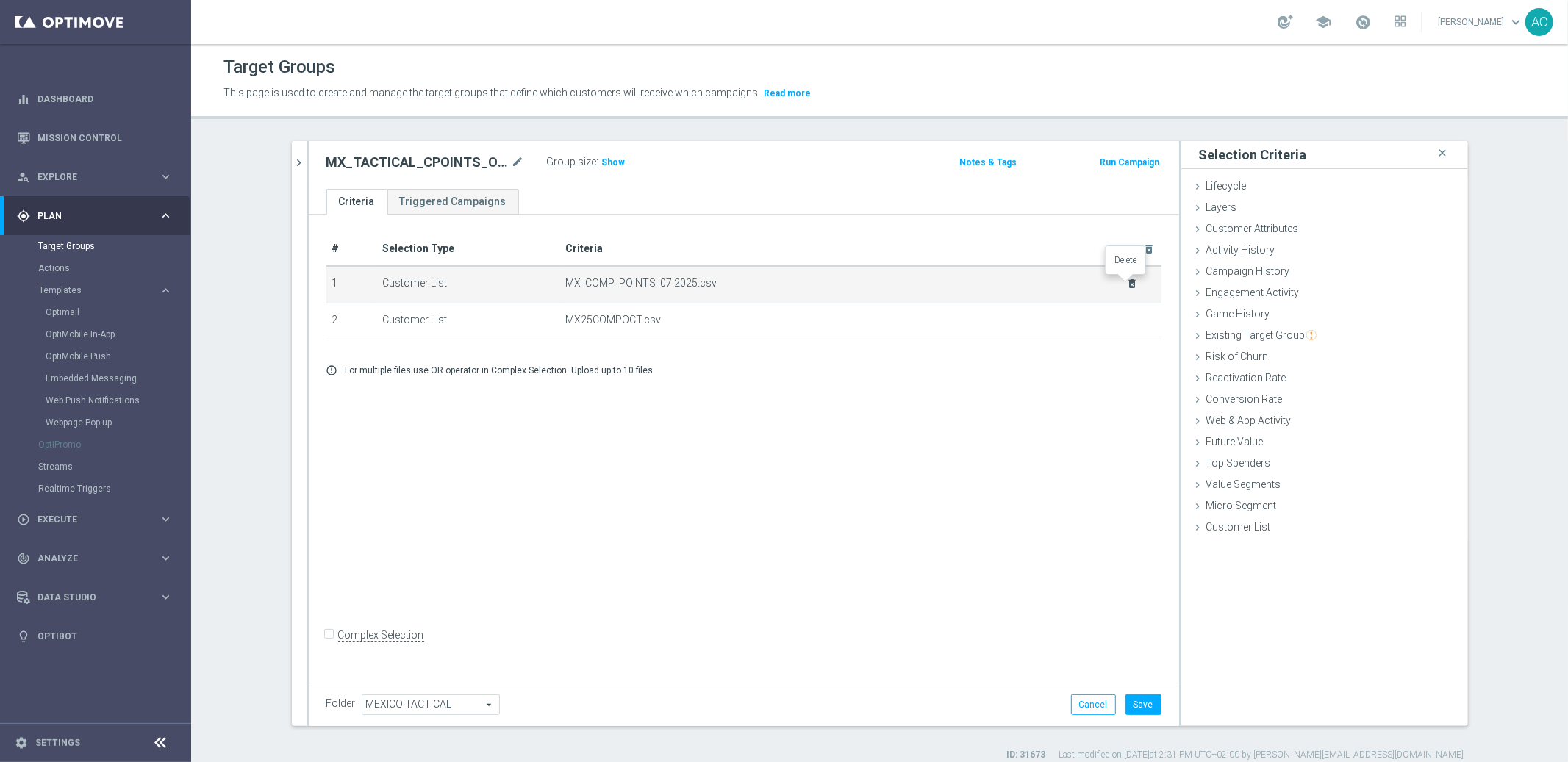
click at [1131, 283] on icon "delete_forever" at bounding box center [1132, 283] width 11 height 11
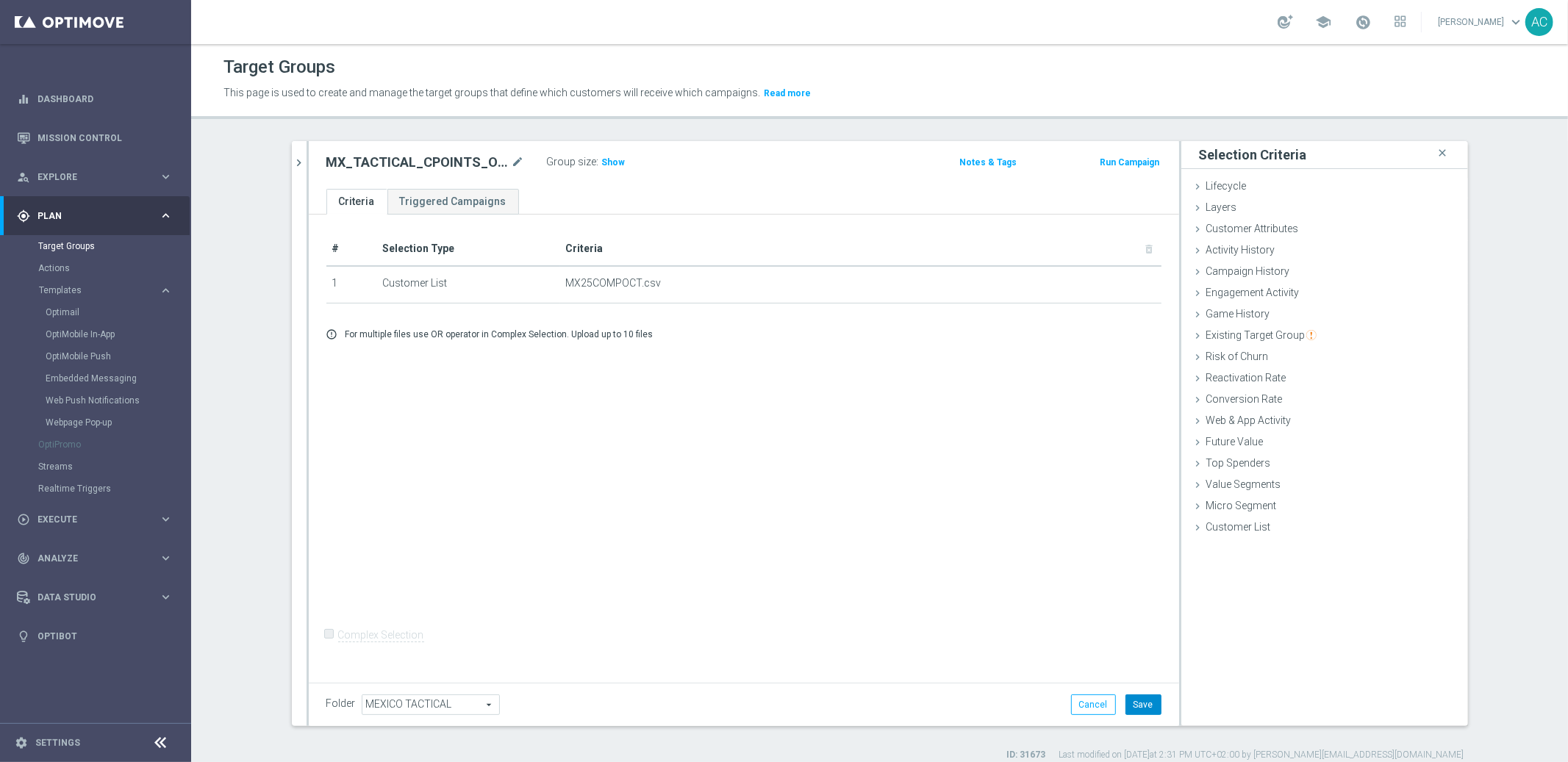
click at [1135, 706] on button "Save" at bounding box center [1143, 705] width 36 height 21
click at [608, 160] on span "Show" at bounding box center [613, 162] width 24 height 10
click at [733, 429] on div "# Selection Type Criteria delete_forever 1 Customer List MX25COMPOCT.csv delete…" at bounding box center [744, 446] width 870 height 463
click at [445, 197] on link "Triggered Campaigns" at bounding box center [453, 202] width 132 height 26
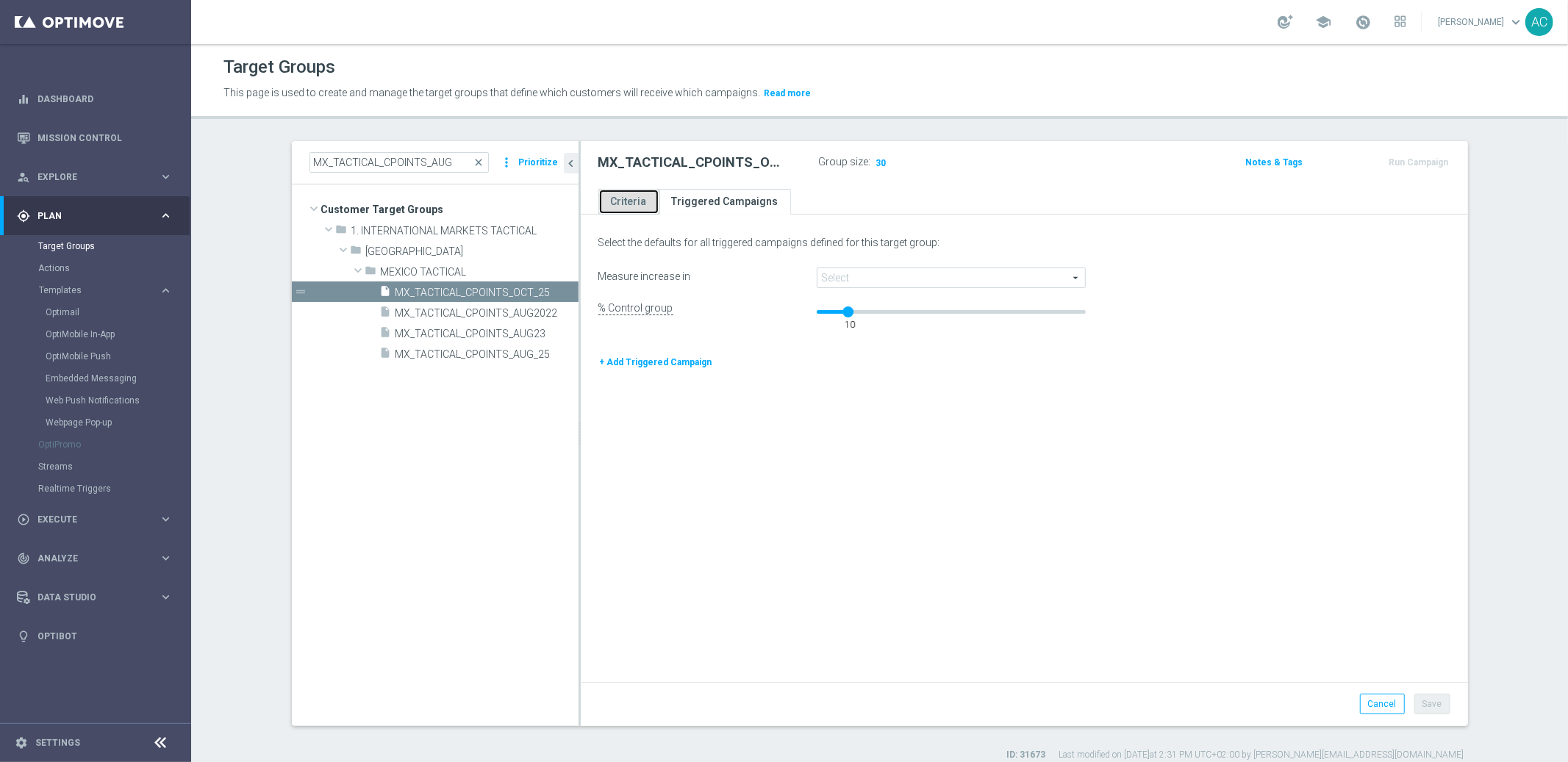
click at [607, 195] on link "Criteria" at bounding box center [629, 202] width 61 height 26
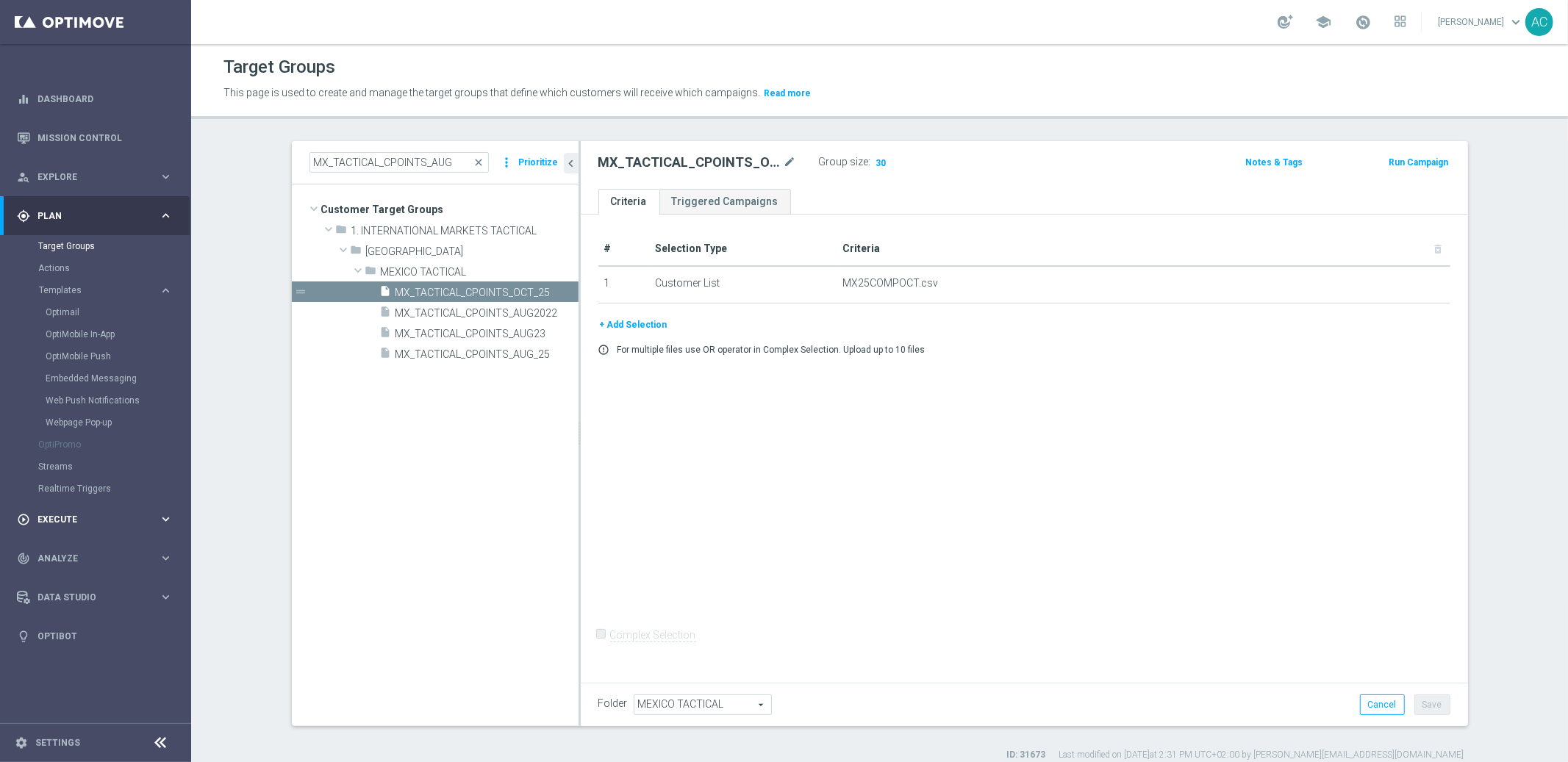
click at [66, 516] on span "Execute" at bounding box center [98, 520] width 121 height 9
click at [81, 286] on link "Campaign Builder" at bounding box center [96, 284] width 115 height 11
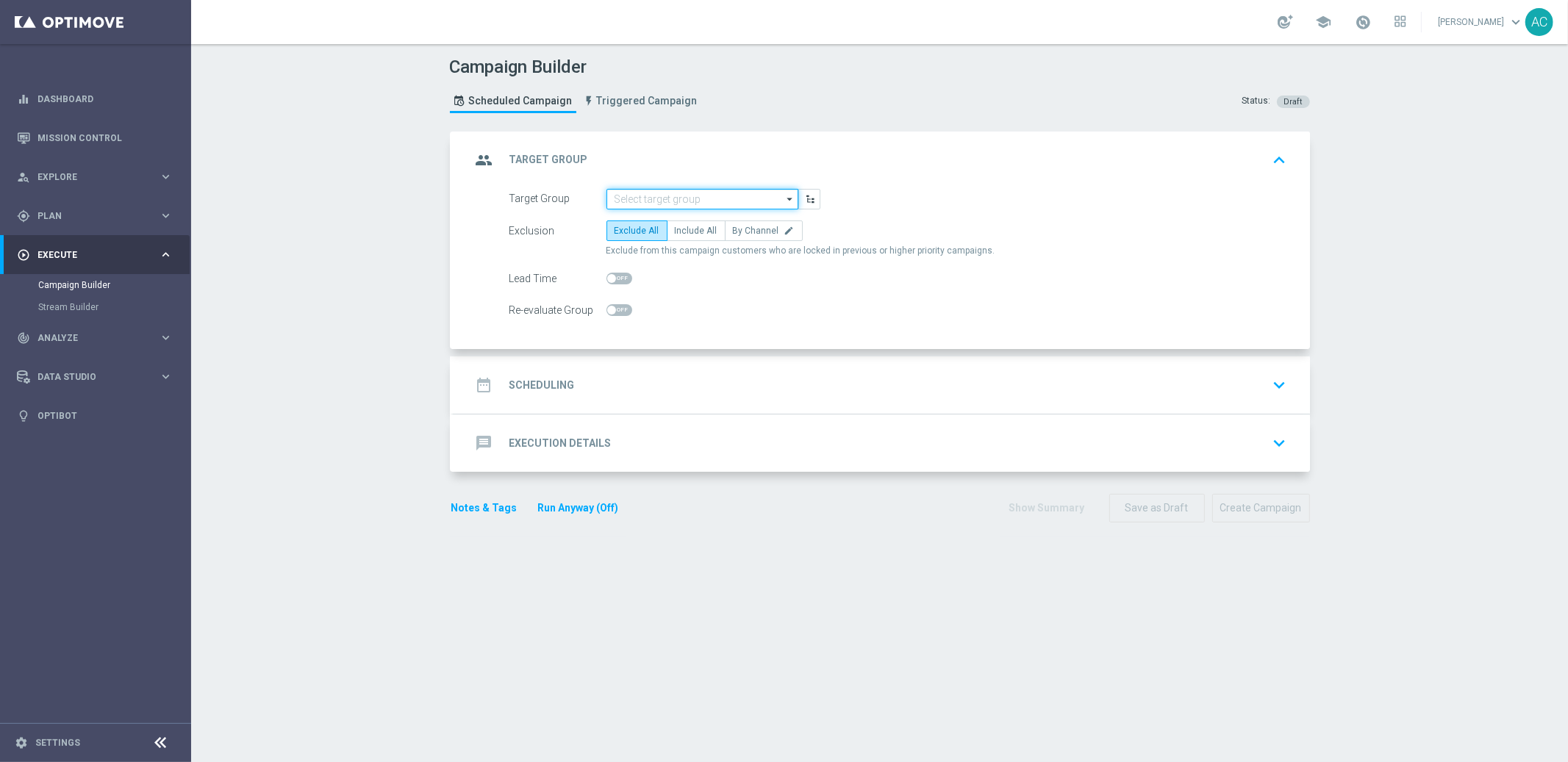
click at [688, 200] on input at bounding box center [703, 200] width 192 height 21
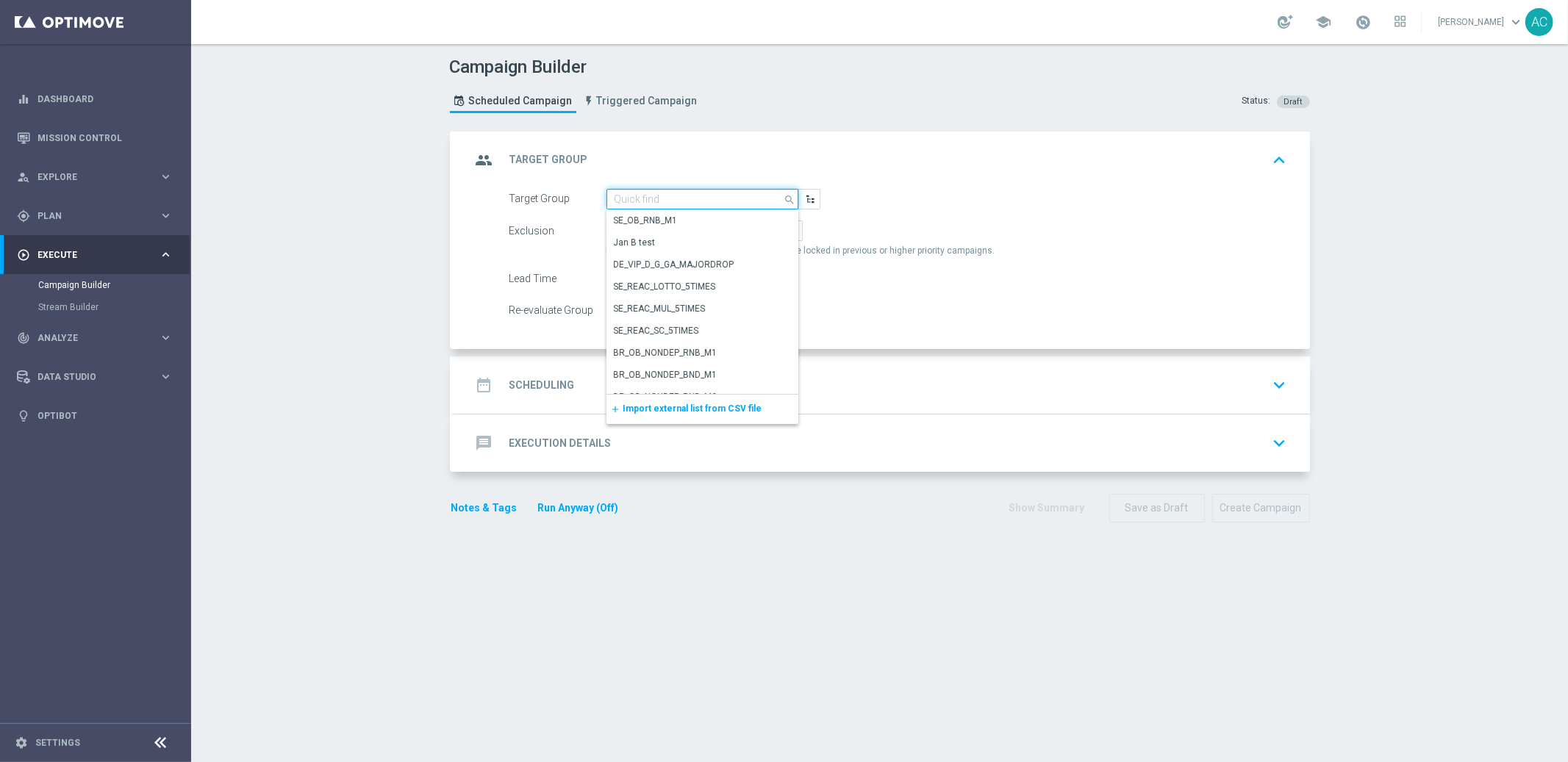
paste input "es_MX_NVIP_TAC_LT__COMPENSATION_OCT25"
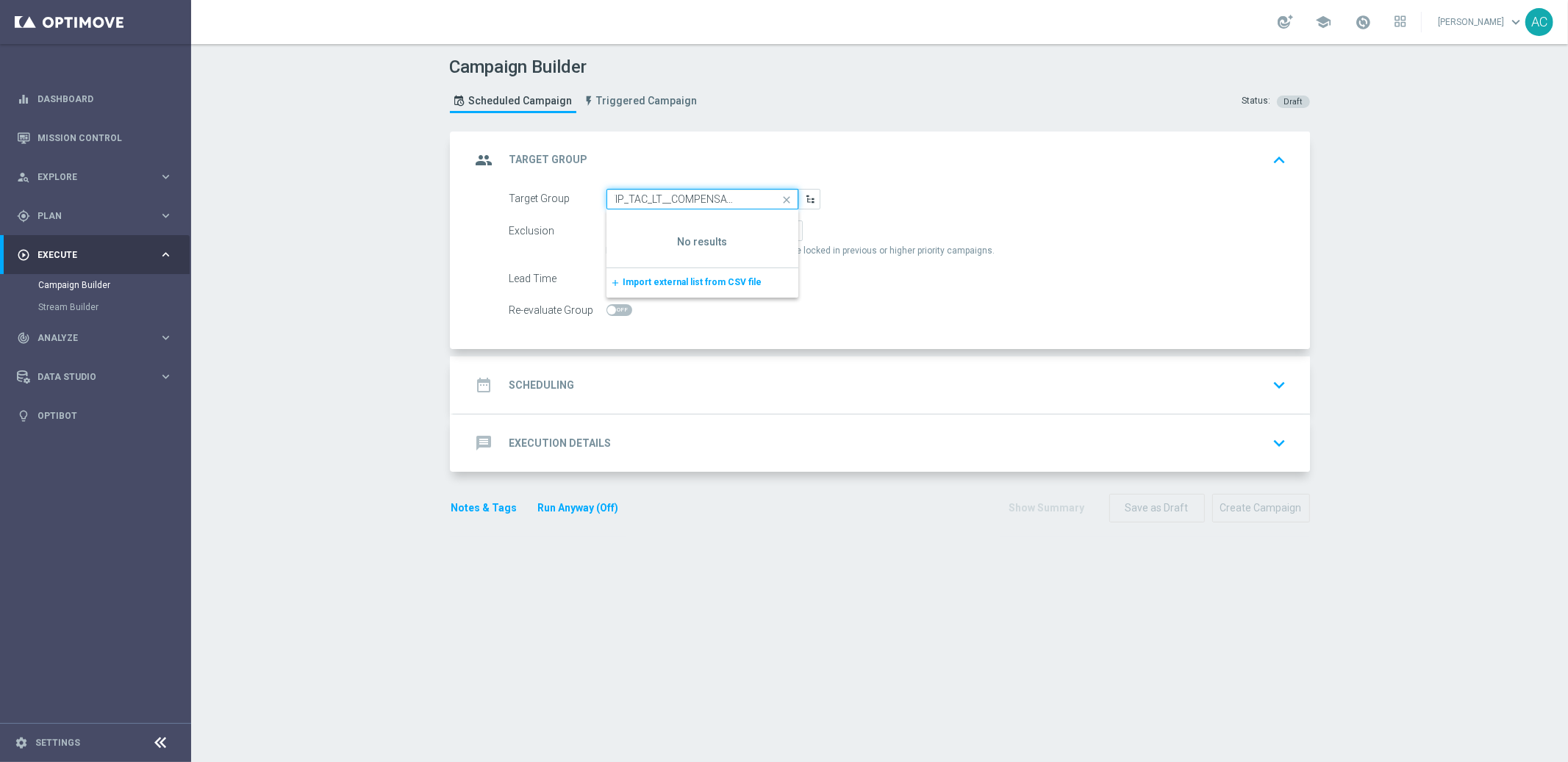
type input "es_MX_NVIP_TAC_LT__COMPENSATION_OCT25"
click at [767, 153] on div "group Target Group keyboard_arrow_up" at bounding box center [882, 160] width 821 height 28
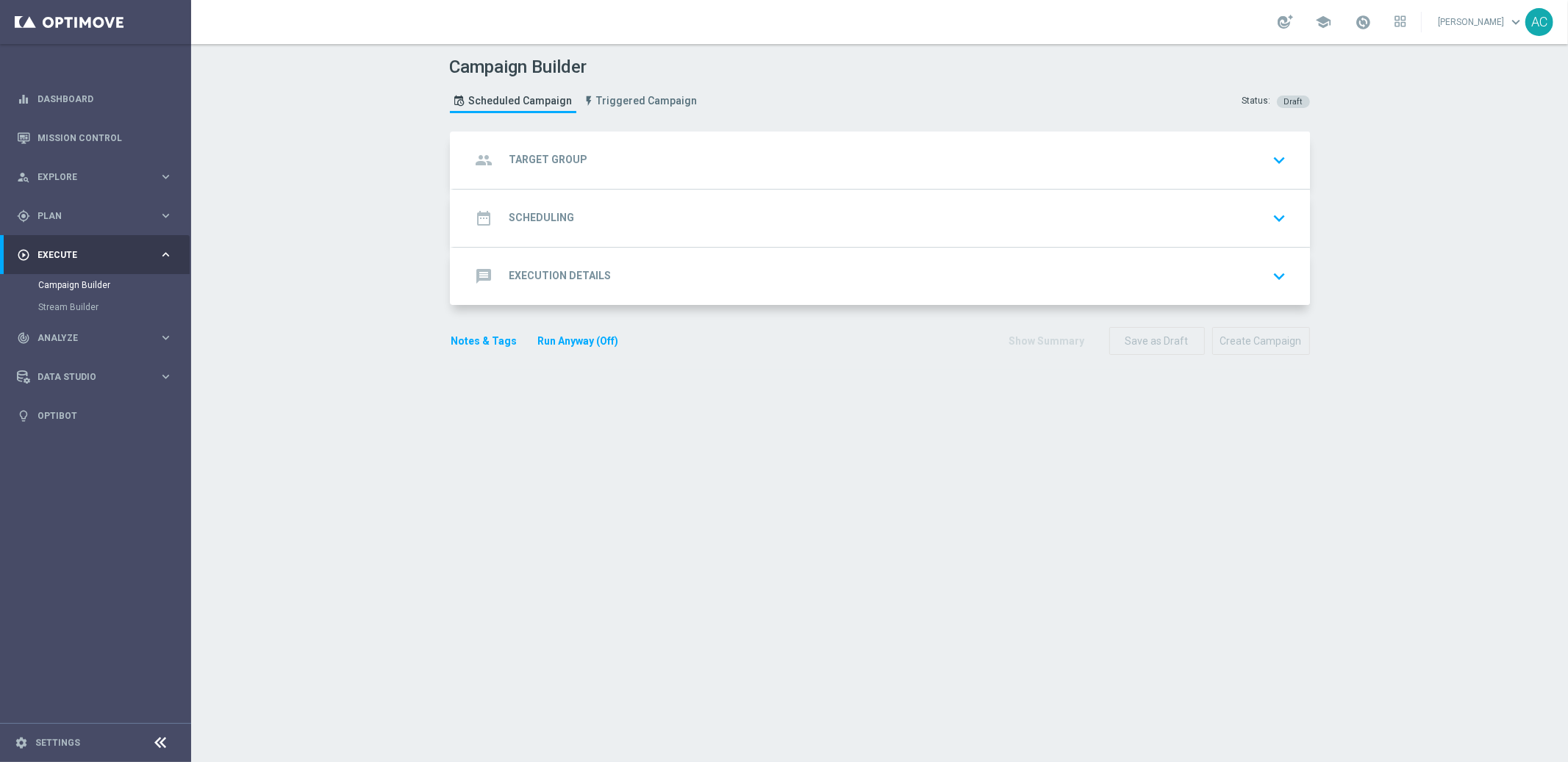
click at [596, 146] on div "group Target Group keyboard_arrow_down" at bounding box center [882, 160] width 821 height 28
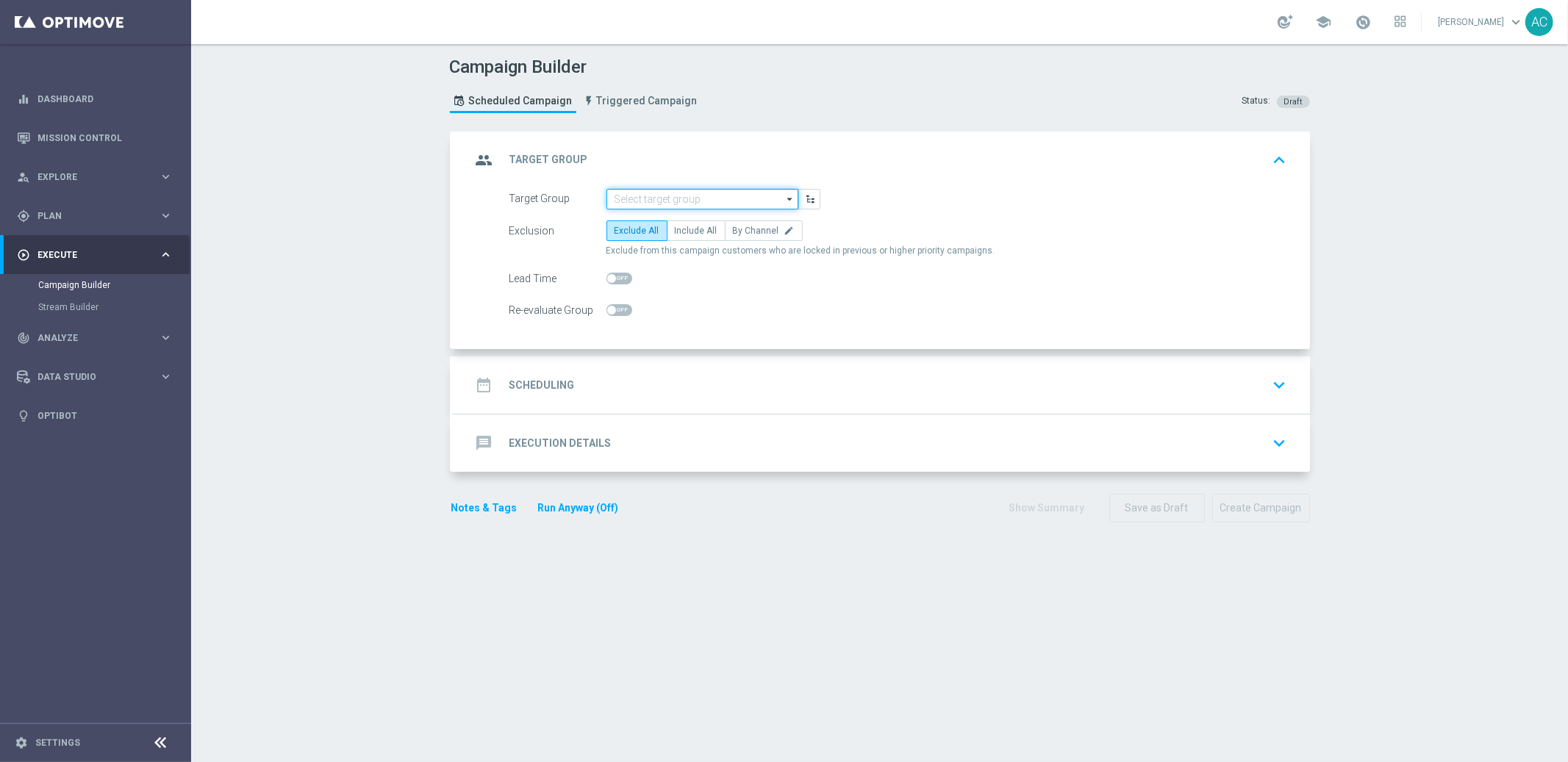
click at [656, 196] on input at bounding box center [703, 200] width 192 height 21
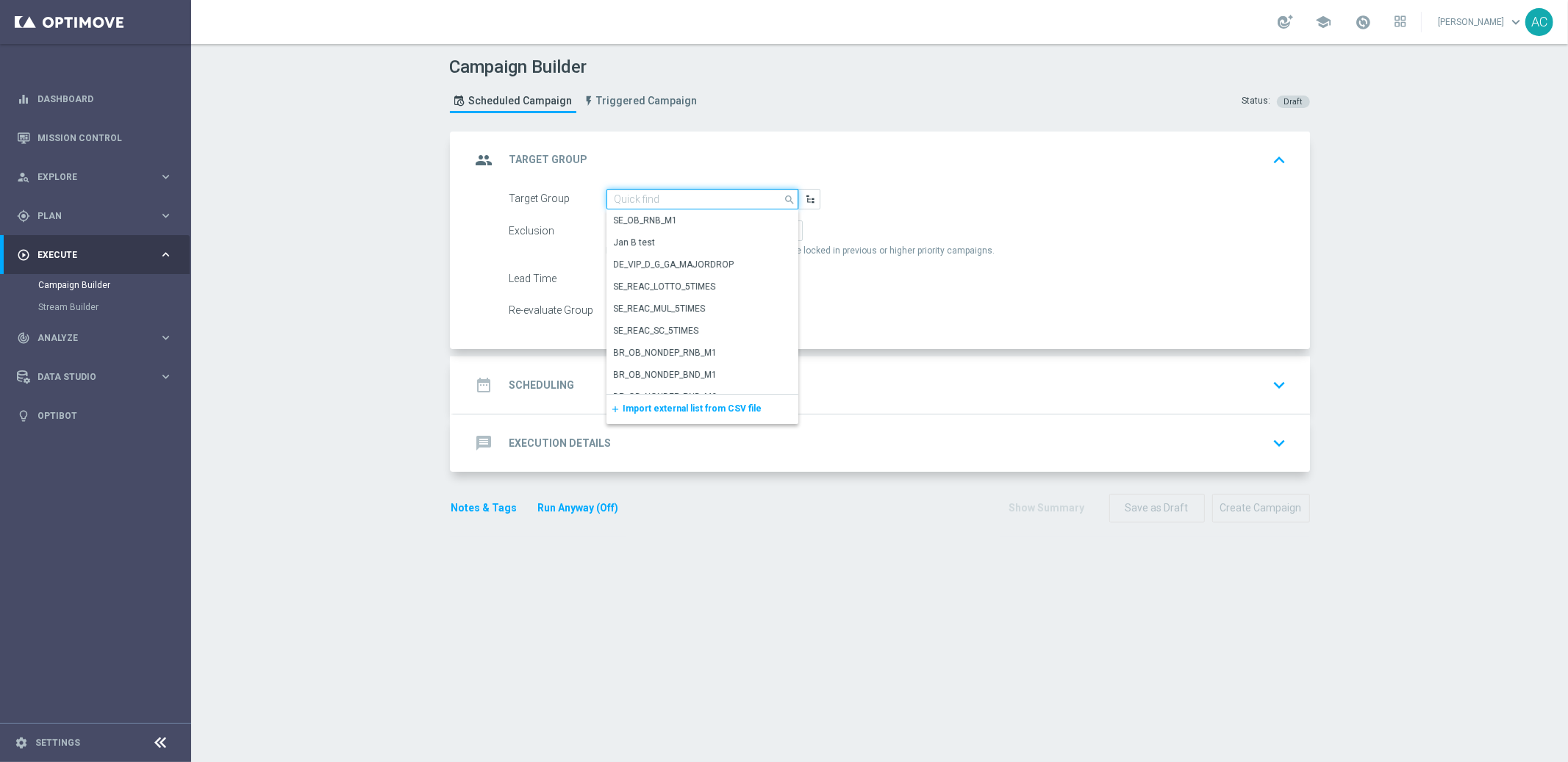
paste input "MX_TACTICAL_CPOINTS_OCT_25"
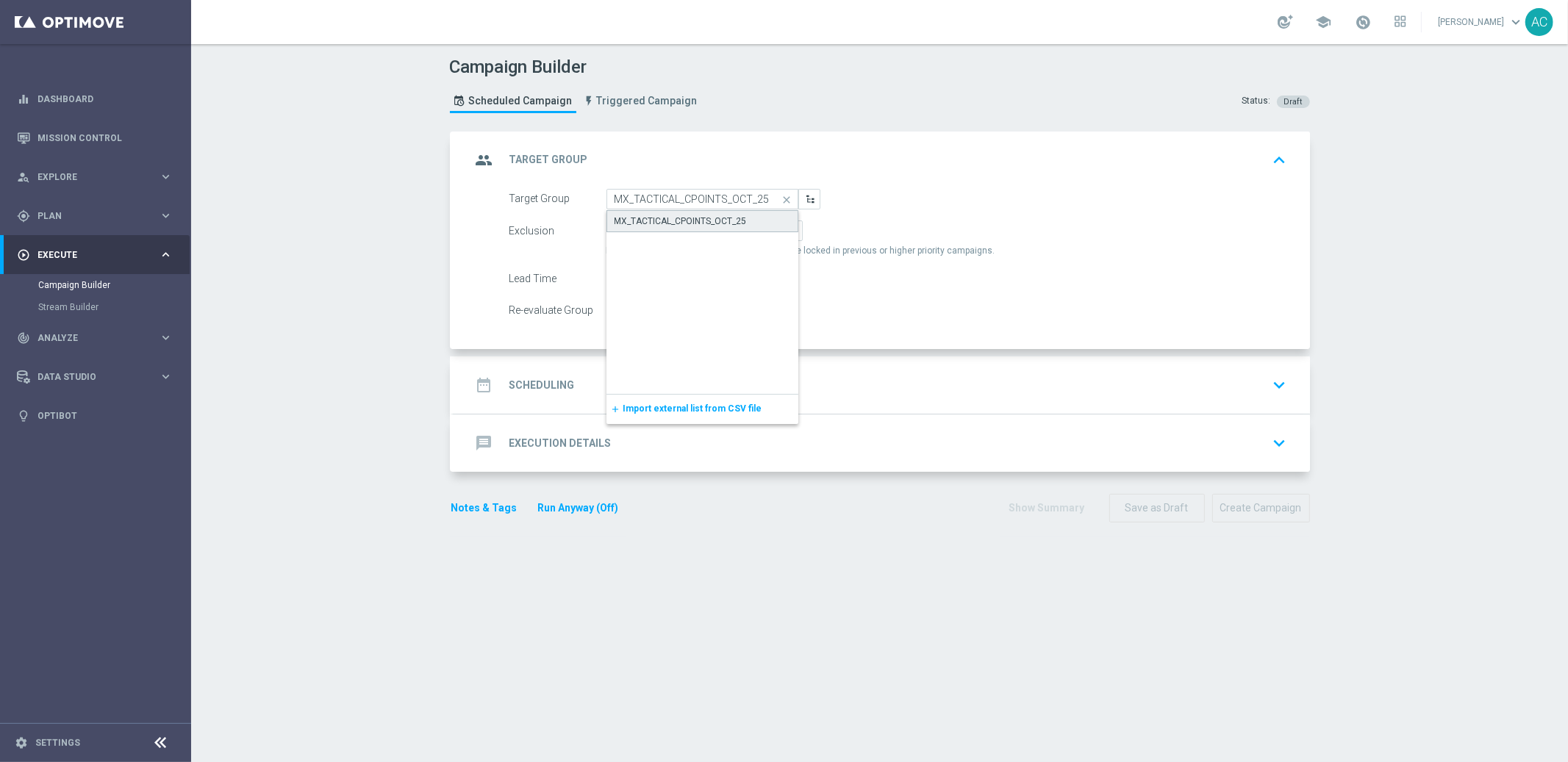
click at [668, 211] on div "MX_TACTICAL_CPOINTS_OCT_25" at bounding box center [703, 221] width 193 height 22
type input "MX_TACTICAL_CPOINTS_OCT_25"
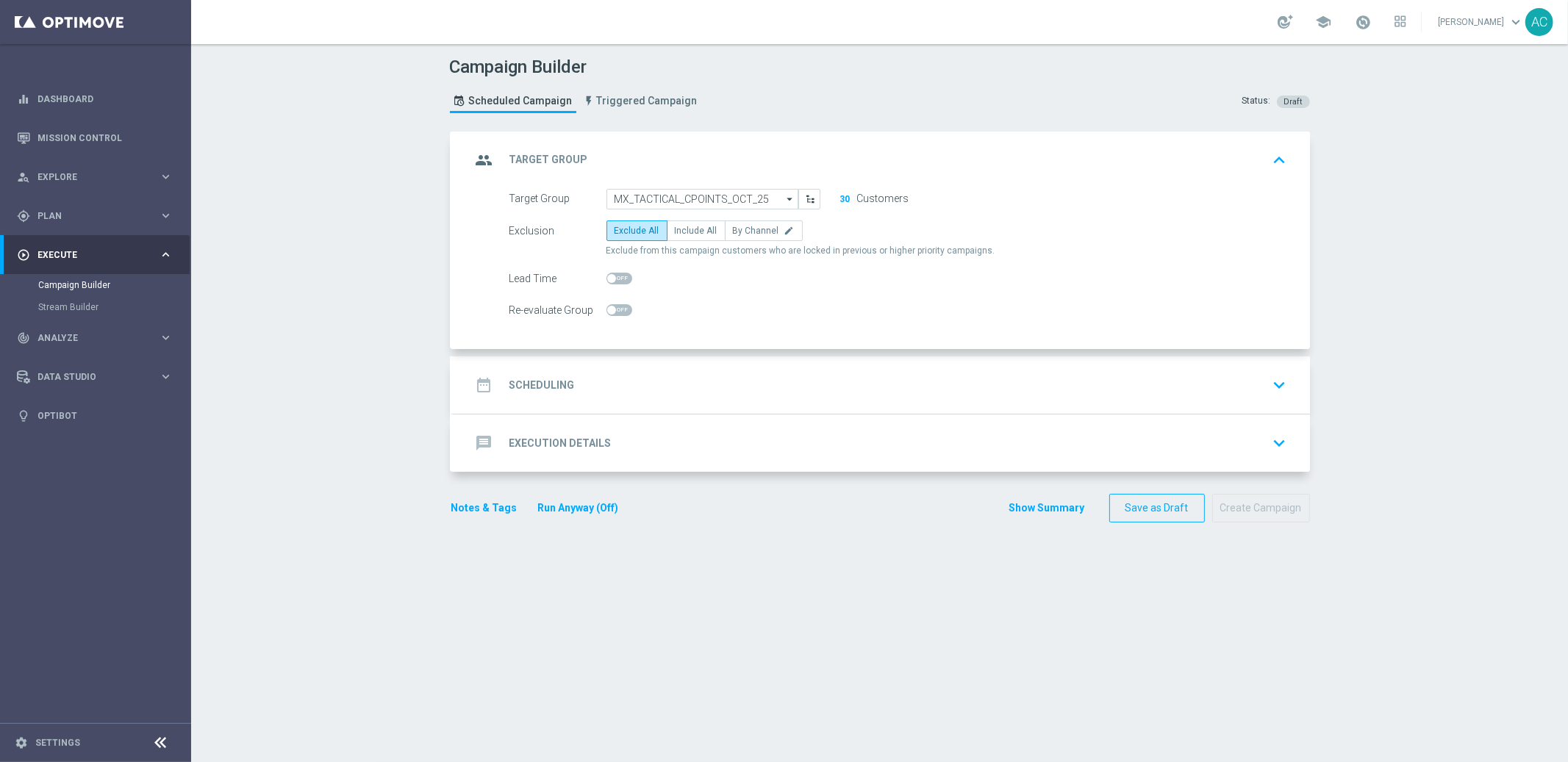
click at [554, 395] on div "date_range Scheduling" at bounding box center [522, 385] width 104 height 26
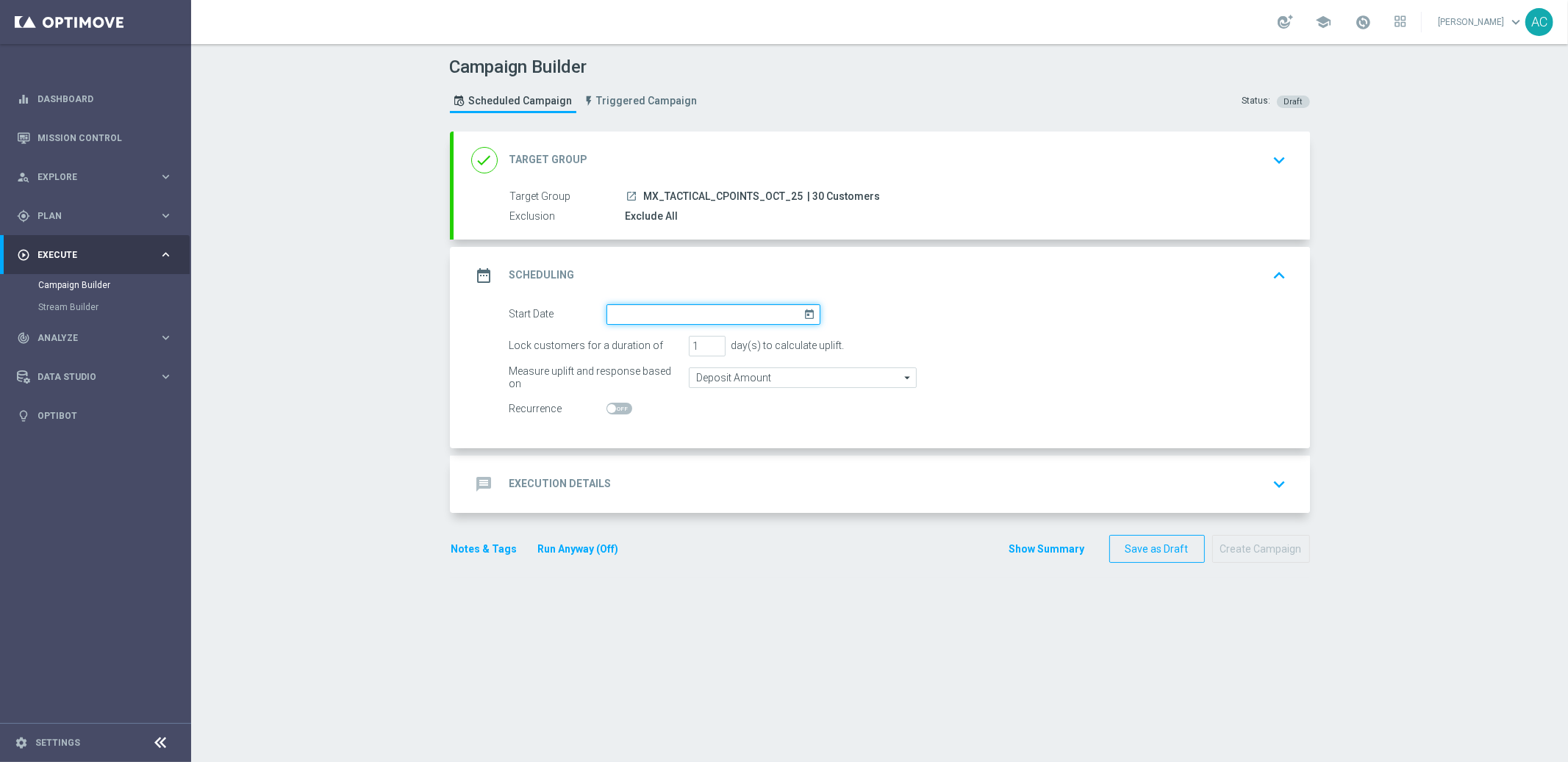
click at [736, 316] on input at bounding box center [713, 315] width 214 height 21
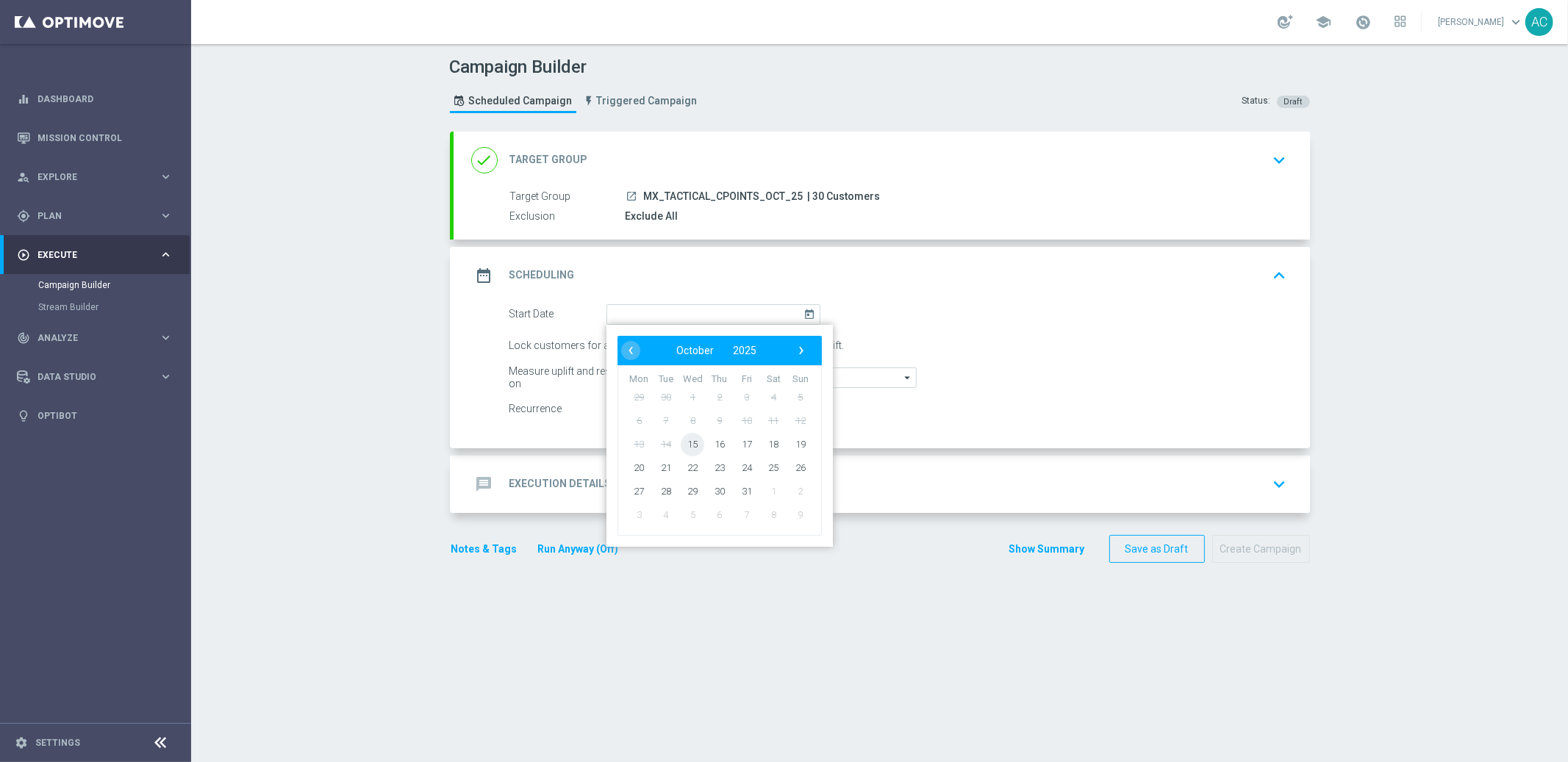
click at [685, 445] on span "15" at bounding box center [692, 444] width 24 height 24
type input "[DATE]"
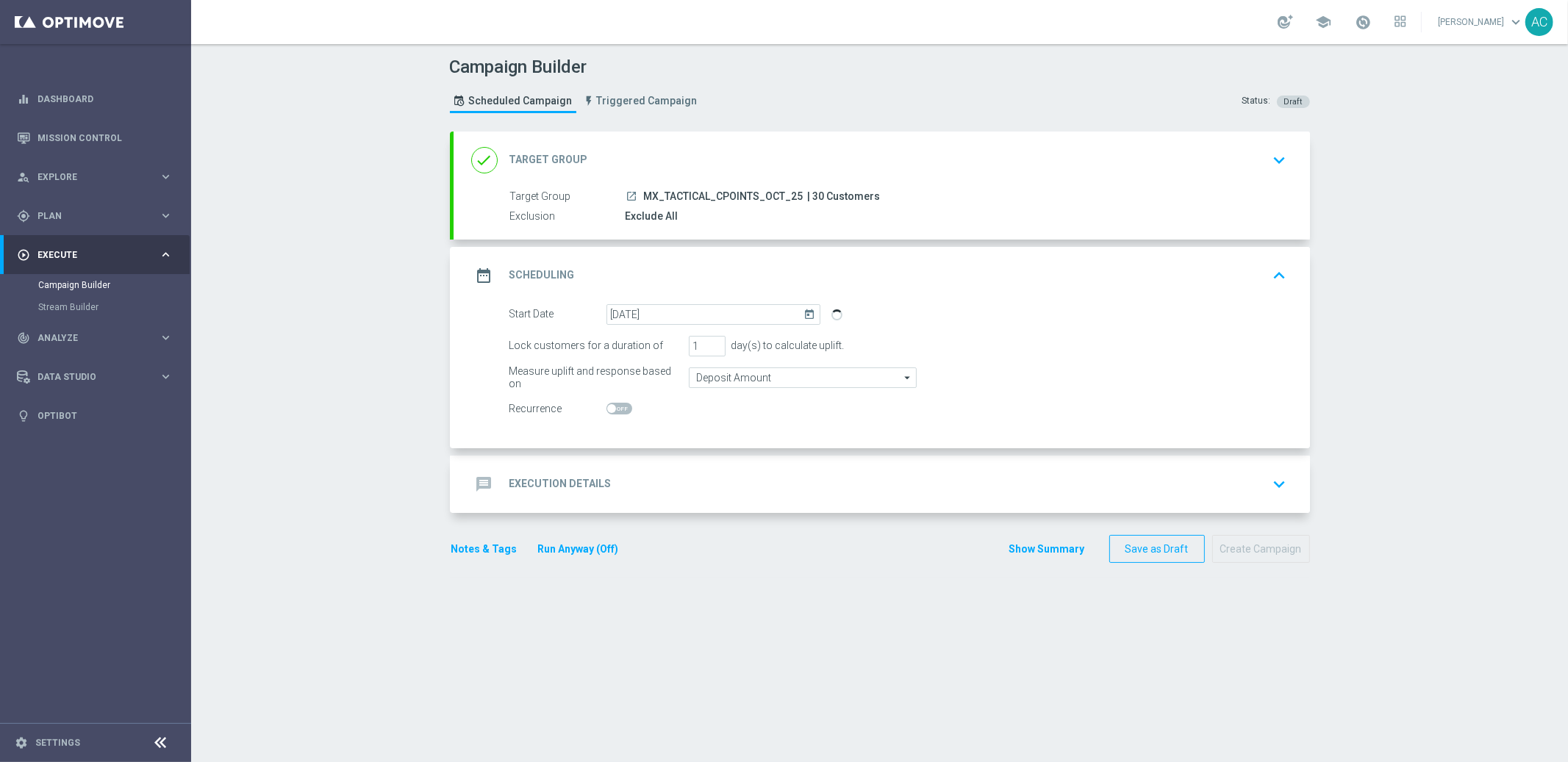
click at [588, 480] on h2 "Execution Details" at bounding box center [560, 484] width 102 height 14
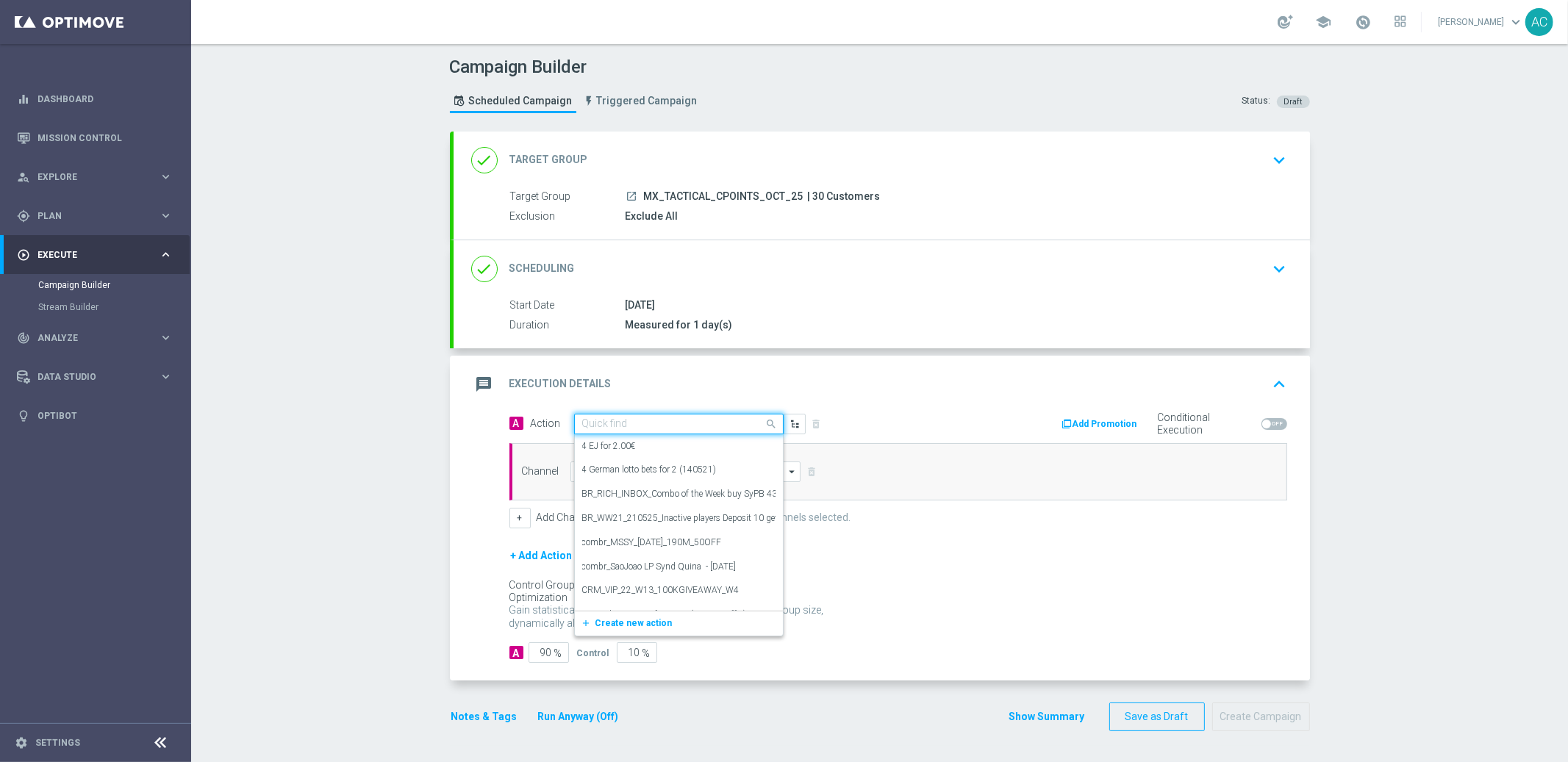
click at [687, 422] on input "text" at bounding box center [665, 425] width 164 height 12
paste input "es_MX_NVIP_TAC_LT__COMPENSATION_OCT25"
type input "es_MX_NVIP_TAC_LT__COMPENSATION_OCT25"
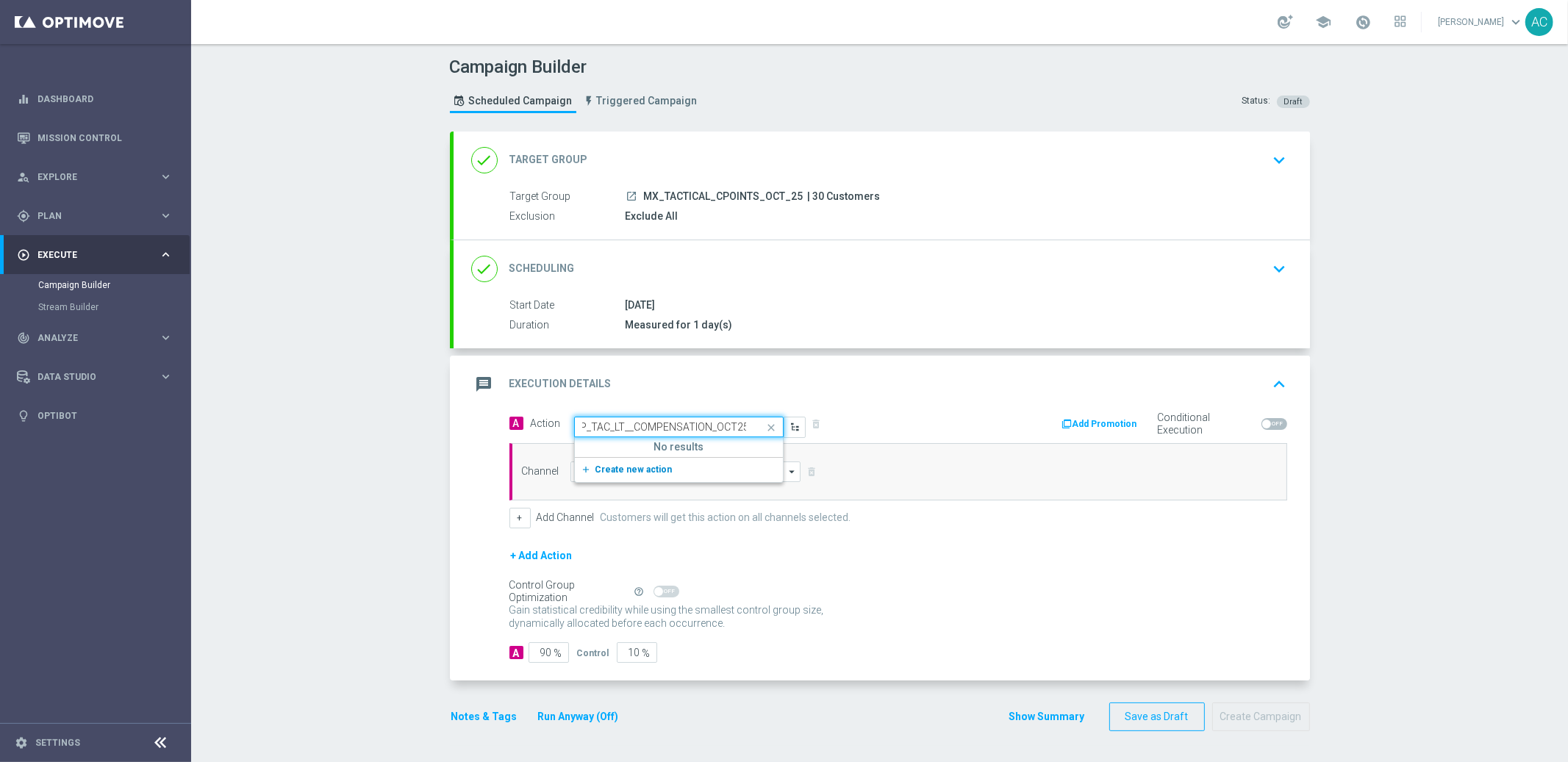
click at [658, 471] on span "Create new action" at bounding box center [634, 470] width 78 height 10
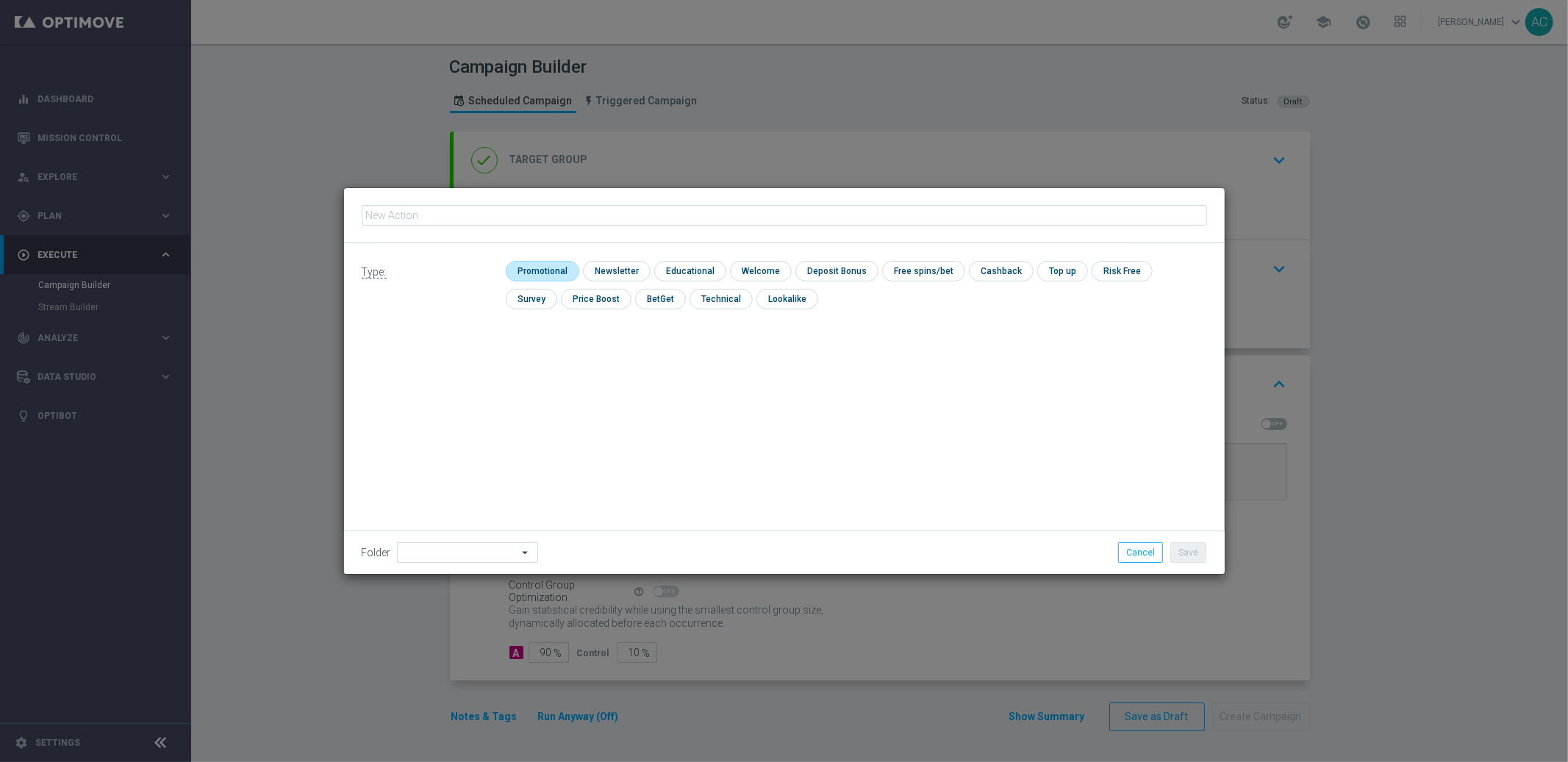
type input "es_MX_NVIP_TAC_LT__COMPENSATION_OCT25"
click at [535, 275] on input "checkbox" at bounding box center [541, 270] width 70 height 20
checkbox input "true"
click at [1195, 551] on button "Save" at bounding box center [1188, 553] width 36 height 21
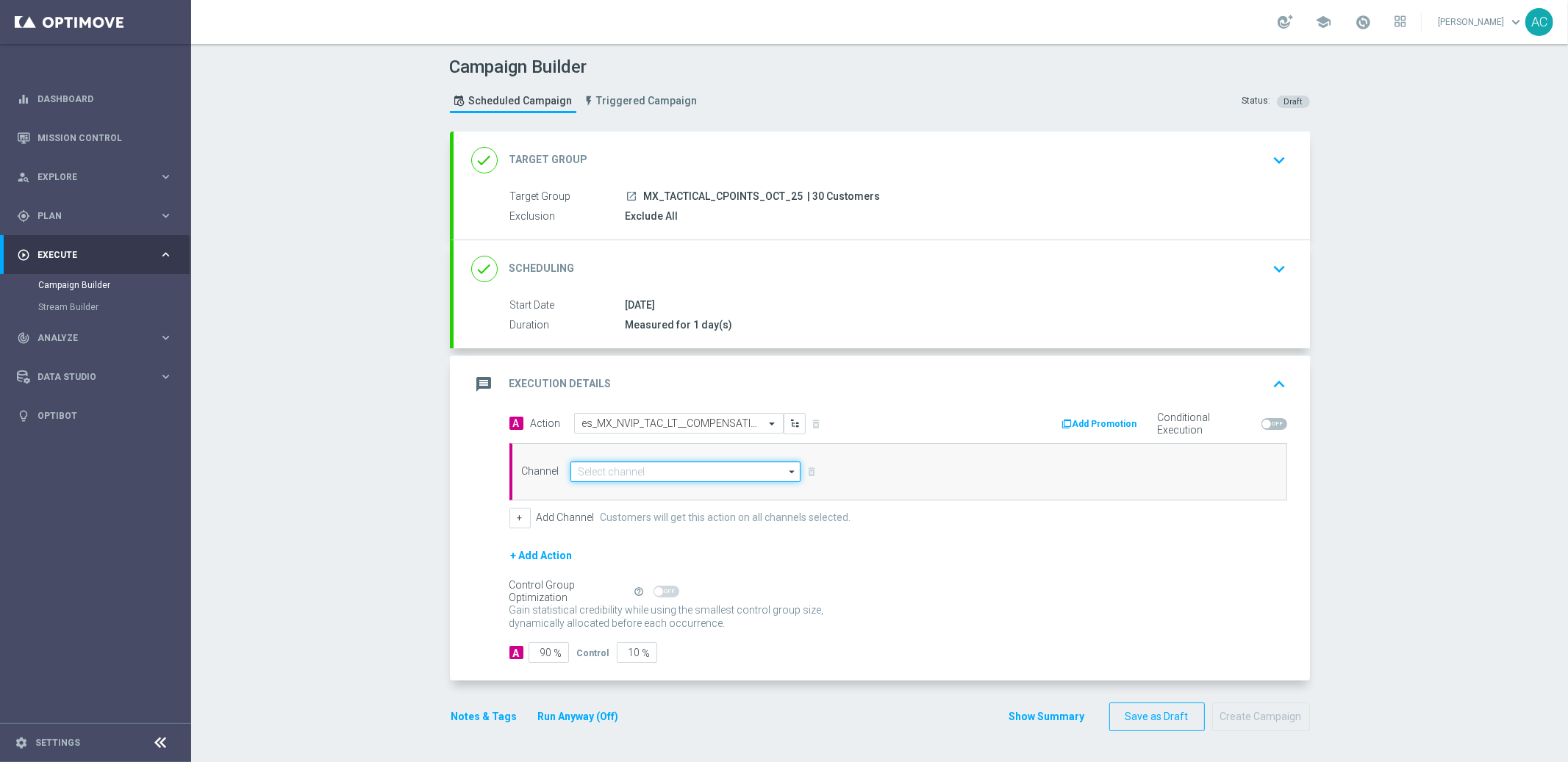
click at [645, 475] on input at bounding box center [685, 472] width 231 height 21
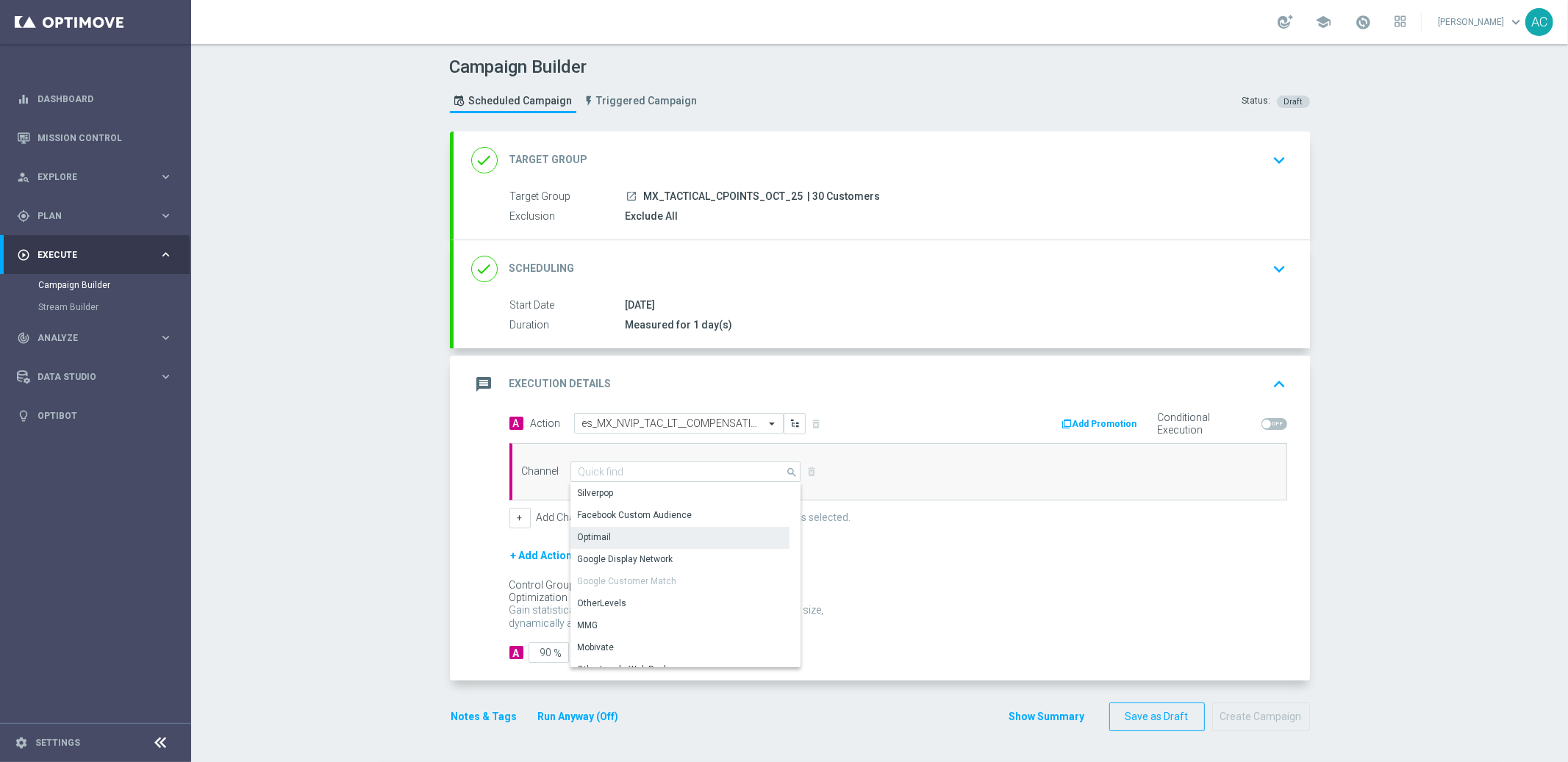
click at [647, 534] on div "Optimail" at bounding box center [679, 537] width 219 height 21
type input "Optimail"
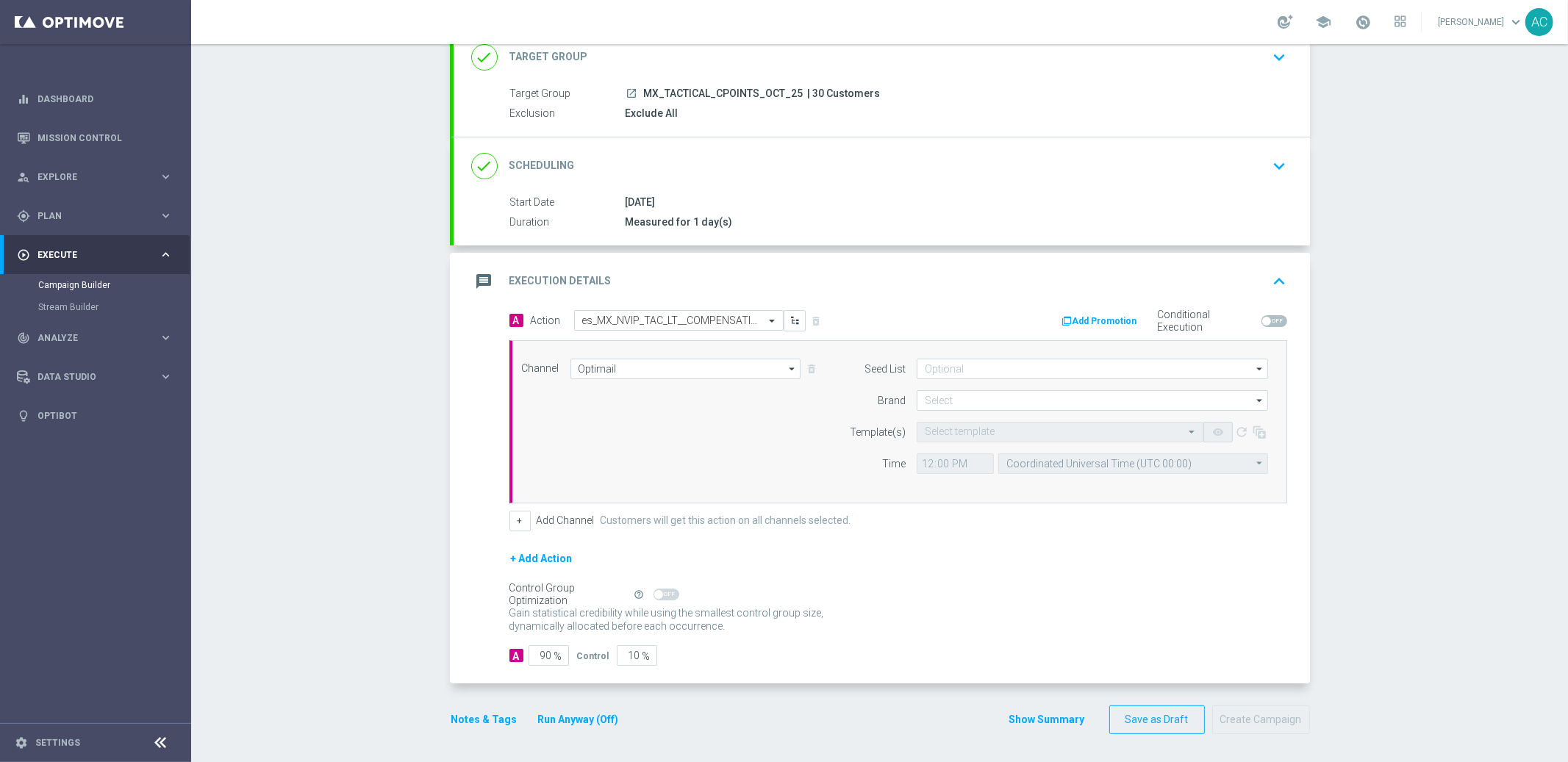
scroll to position [104, 0]
click at [992, 364] on input at bounding box center [1092, 369] width 351 height 21
click at [996, 411] on div "Mandatory seed list" at bounding box center [979, 412] width 81 height 13
click at [753, 443] on div "Channel Optimail Optimail arrow_drop_down Drag here to set row groups Drag here…" at bounding box center [896, 421] width 769 height 126
type input "Mandatory seed list"
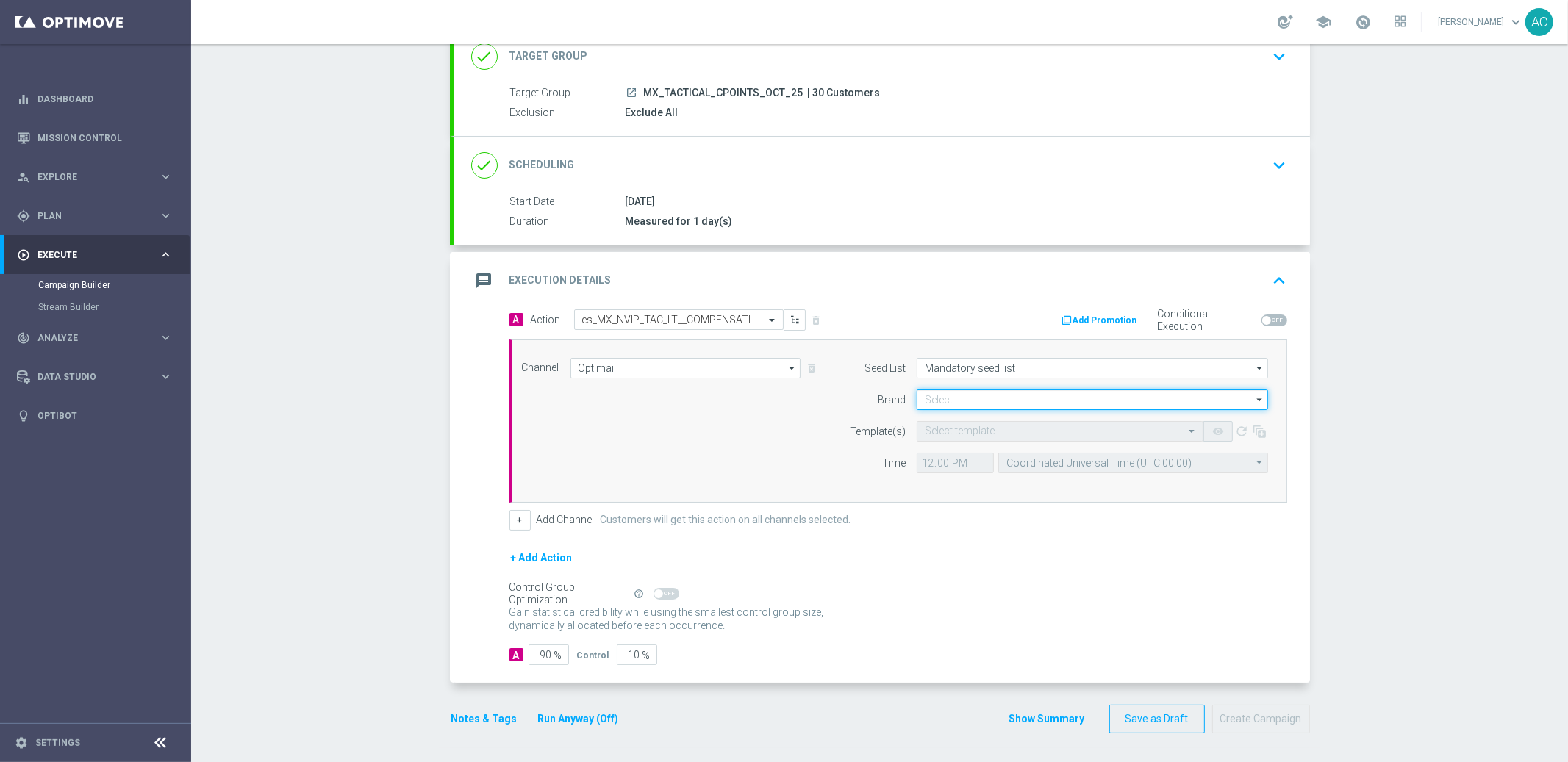
click at [1000, 405] on input at bounding box center [1092, 400] width 351 height 21
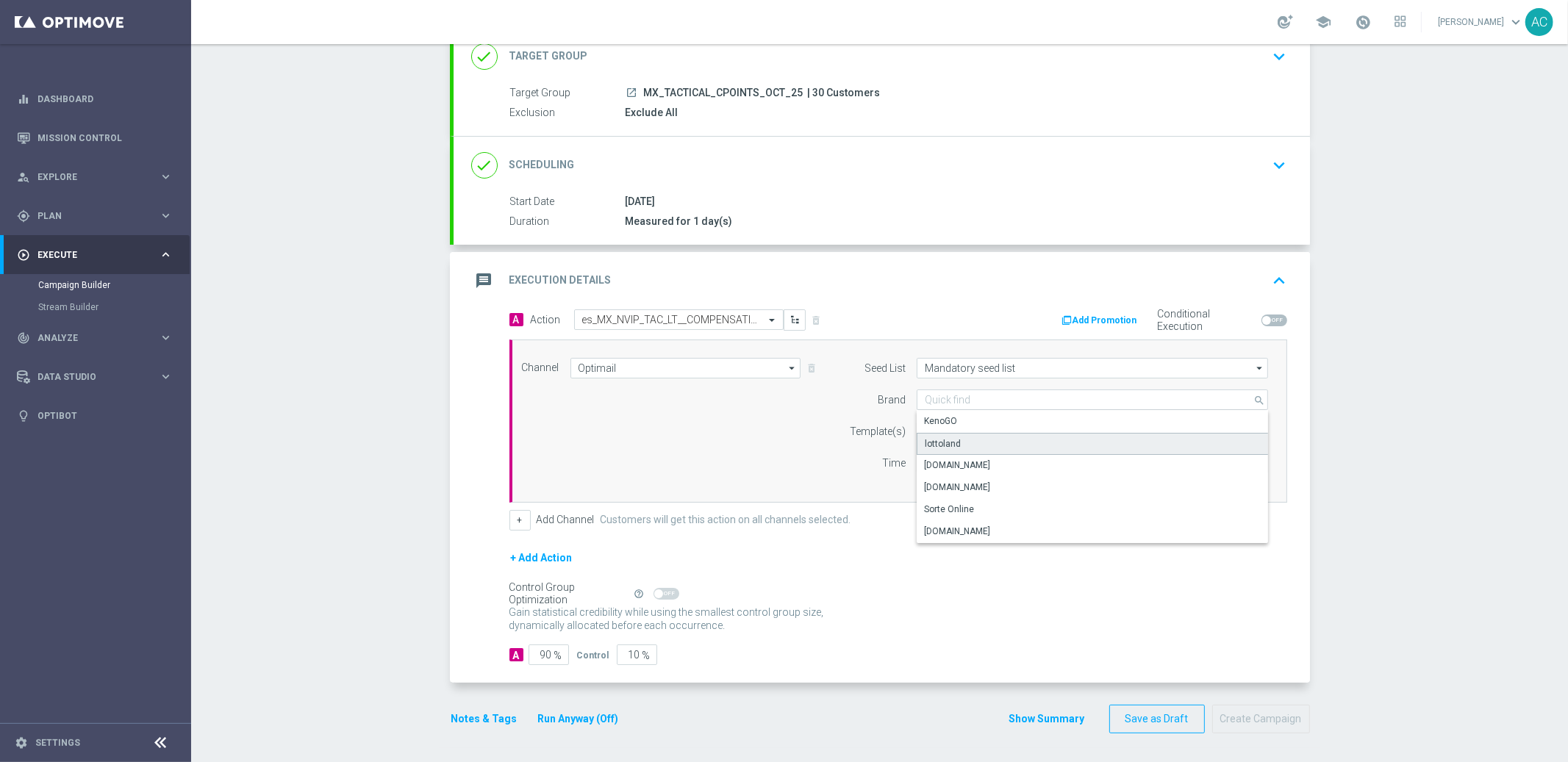
click at [982, 441] on div "lottoland" at bounding box center [1093, 444] width 352 height 22
type input "lottoland"
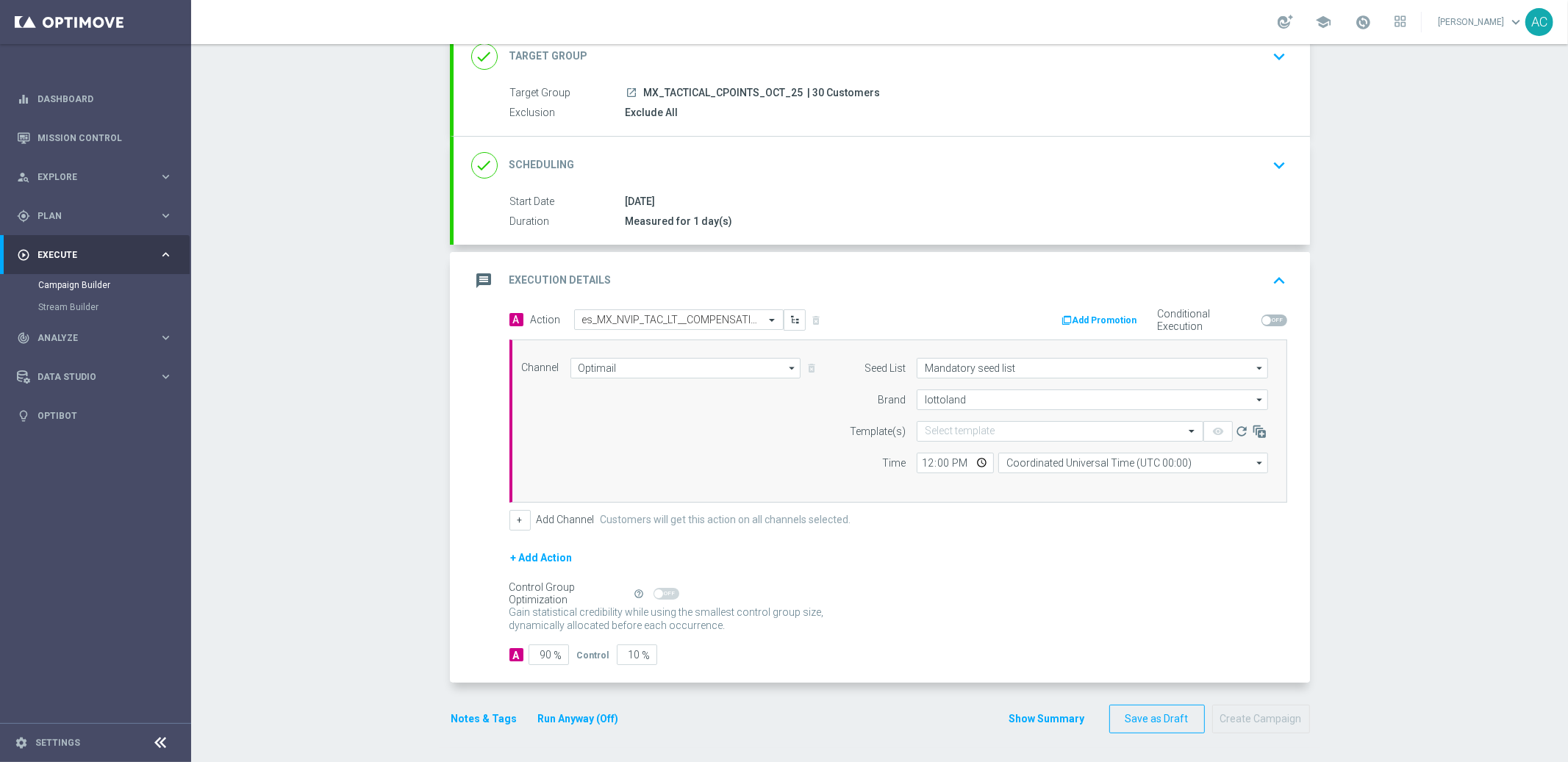
drag, startPoint x: 706, startPoint y: 486, endPoint x: 740, endPoint y: 471, distance: 37.2
click at [710, 485] on div "Channel Optimail Optimail arrow_drop_down Drag here to set row groups Drag here…" at bounding box center [898, 421] width 778 height 163
click at [982, 433] on input "text" at bounding box center [1046, 432] width 242 height 12
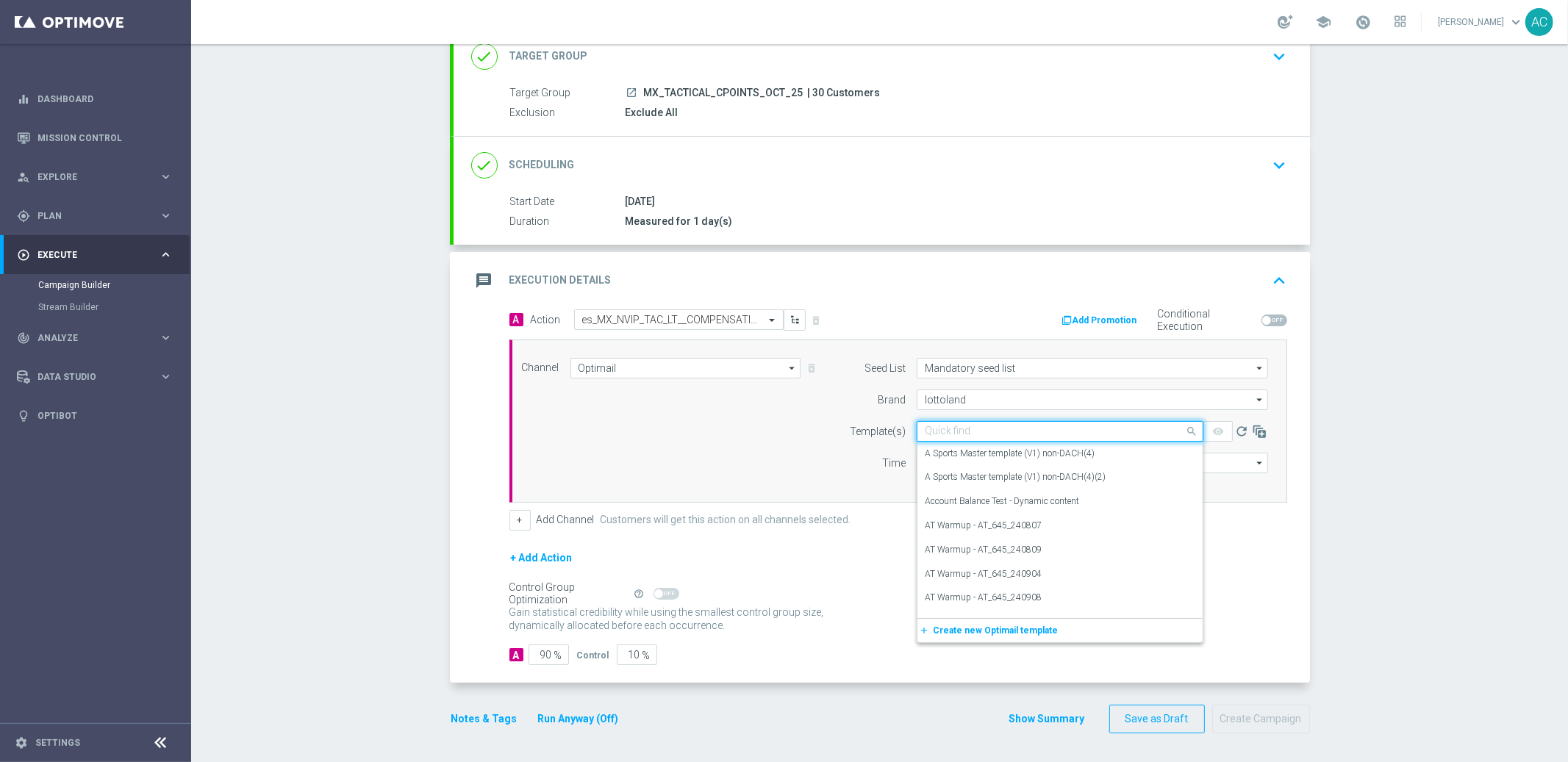
paste input "es_MX_NVIP_TAC_LT__COMPENSATION_OCT25"
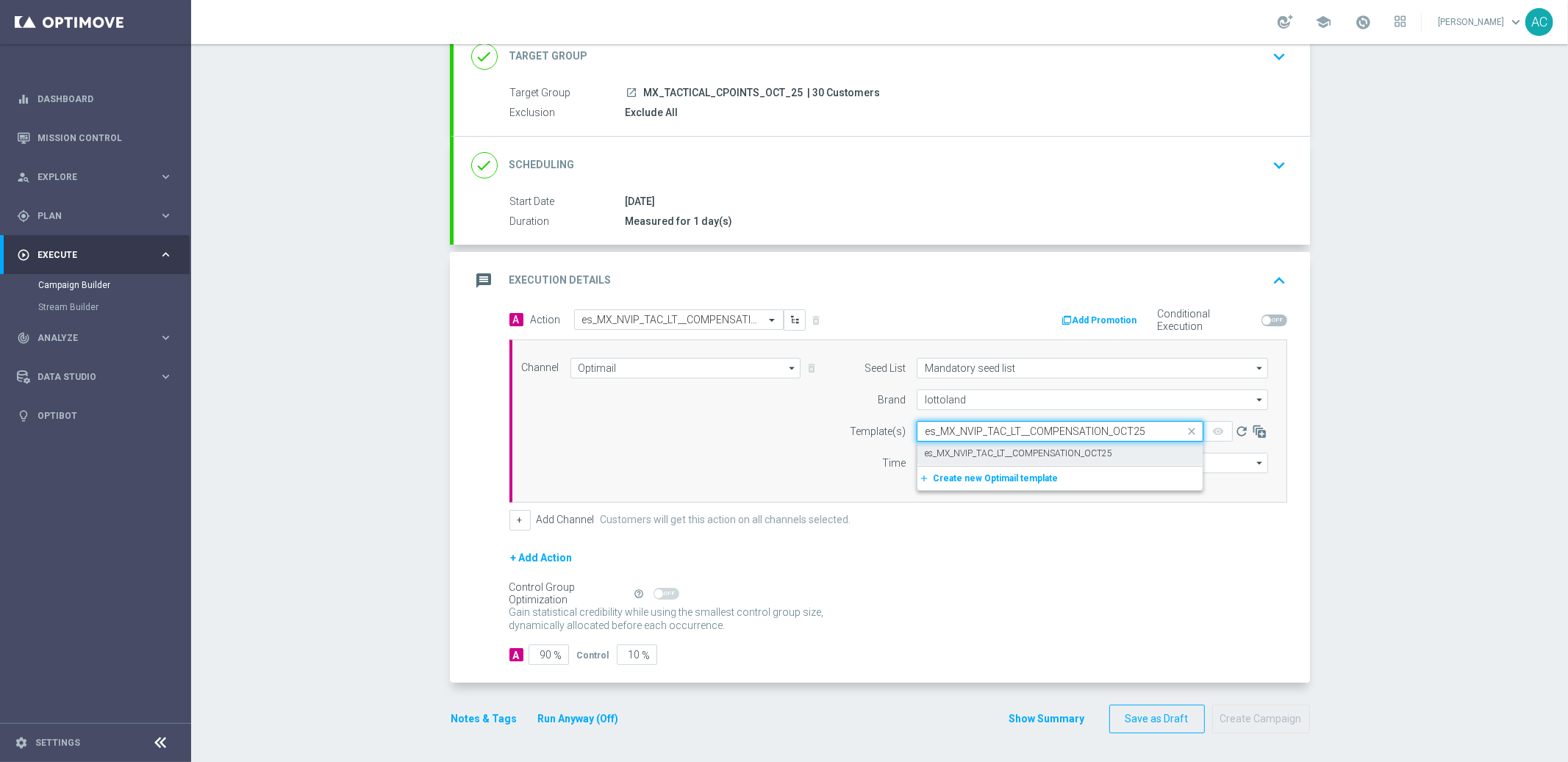
click at [1002, 459] on div "es_MX_NVIP_TAC_LT__COMPENSATION_OCT25" at bounding box center [1060, 454] width 270 height 24
type input "es_MX_NVIP_TAC_LT__COMPENSATION_OCT25"
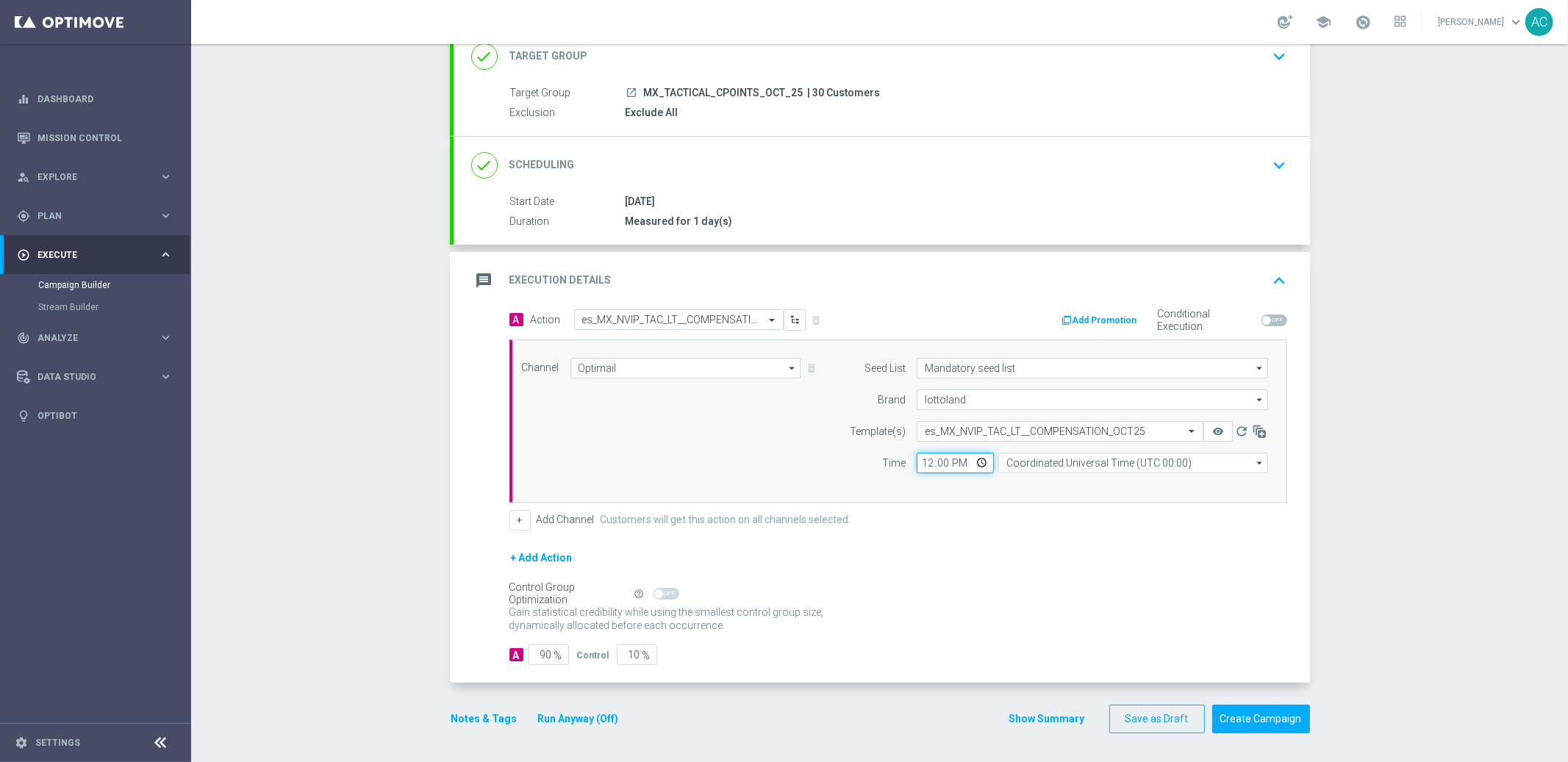
click at [918, 466] on input "12:00" at bounding box center [955, 463] width 78 height 21
type input "20:00"
click at [1087, 461] on input "Coordinated Universal Time (UTC 00:00)" at bounding box center [1133, 463] width 269 height 21
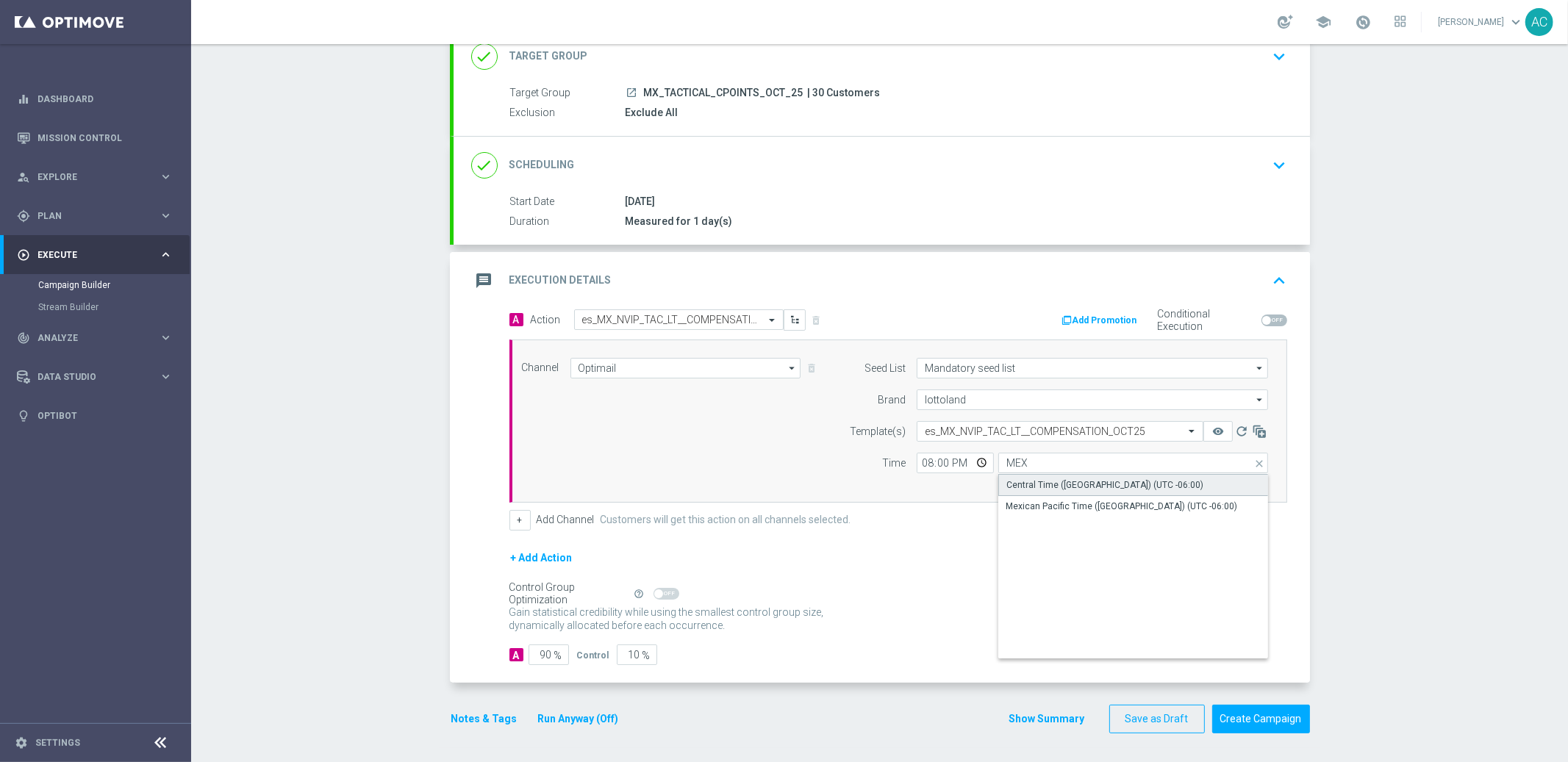
click at [1161, 487] on div "Central Time ([GEOGRAPHIC_DATA]) (UTC -06:00)" at bounding box center [1134, 485] width 270 height 22
type input "Central Time ([GEOGRAPHIC_DATA]) (UTC -06:00)"
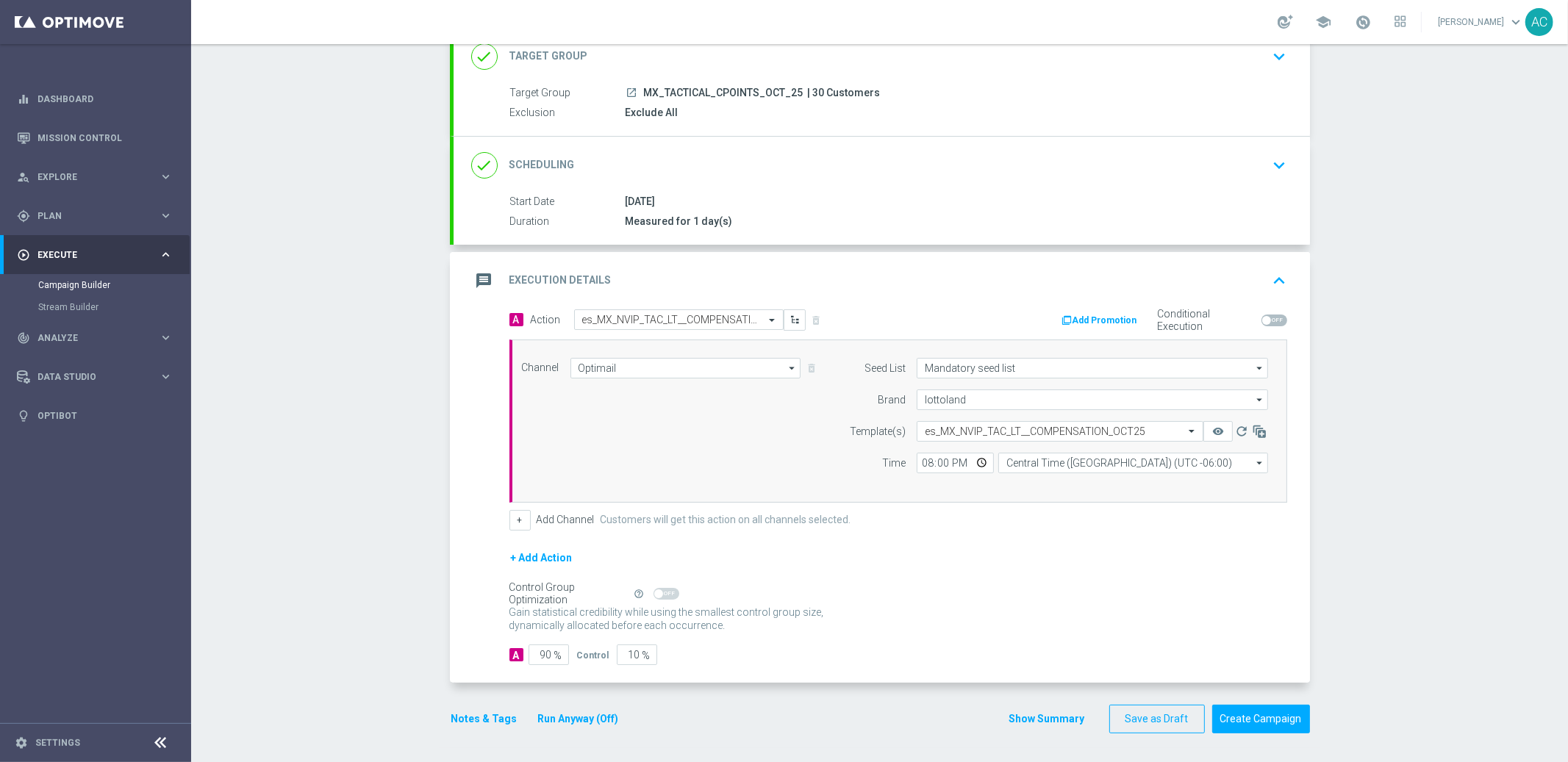
click at [1343, 476] on div "Campaign Builder Scheduled Campaign Triggered Campaign Status: Draft done Targe…" at bounding box center [879, 404] width 1377 height 718
click at [543, 656] on input "90" at bounding box center [549, 655] width 40 height 21
click at [541, 655] on input "90" at bounding box center [549, 655] width 40 height 21
type input "1"
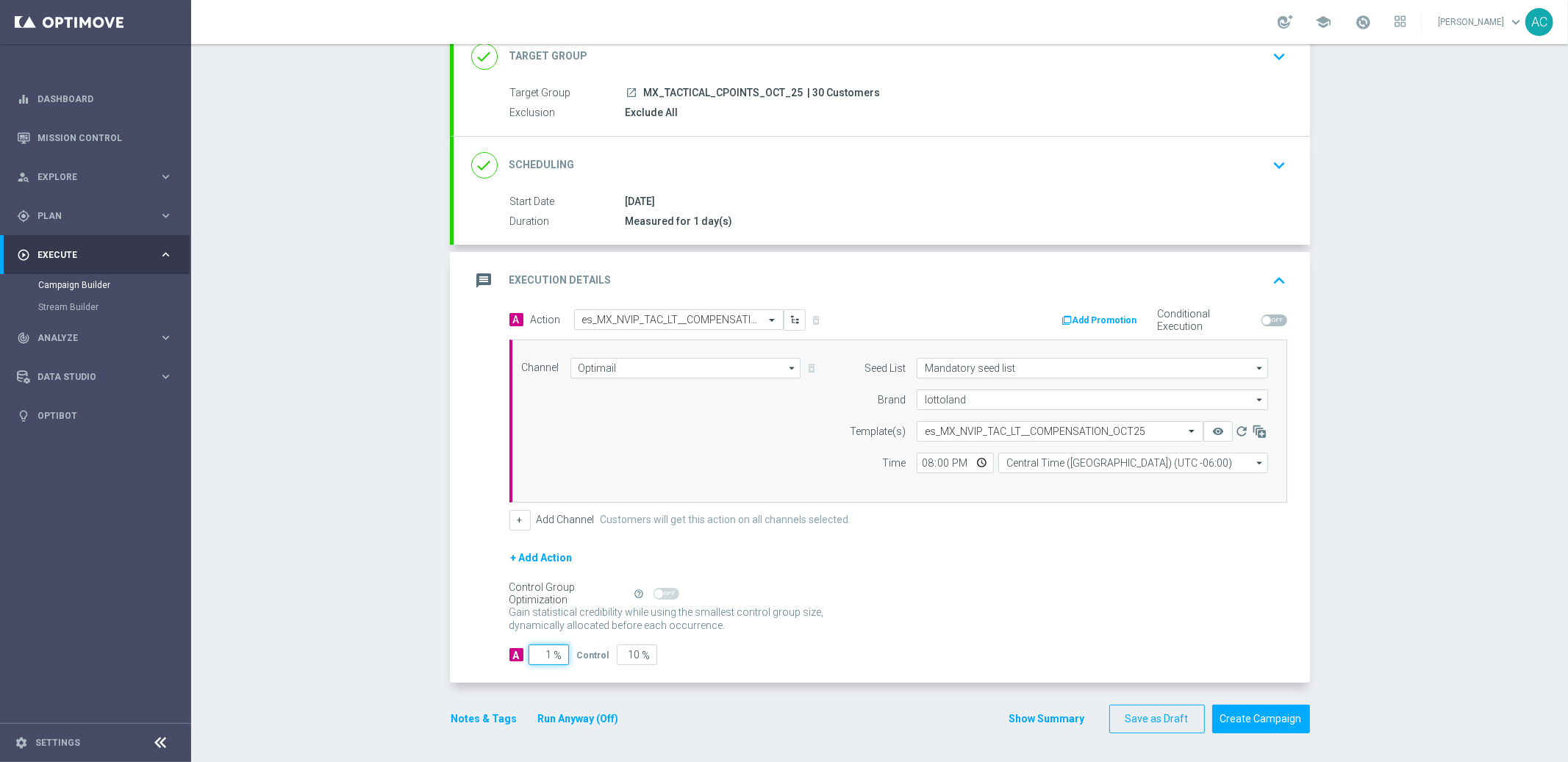
type input "99"
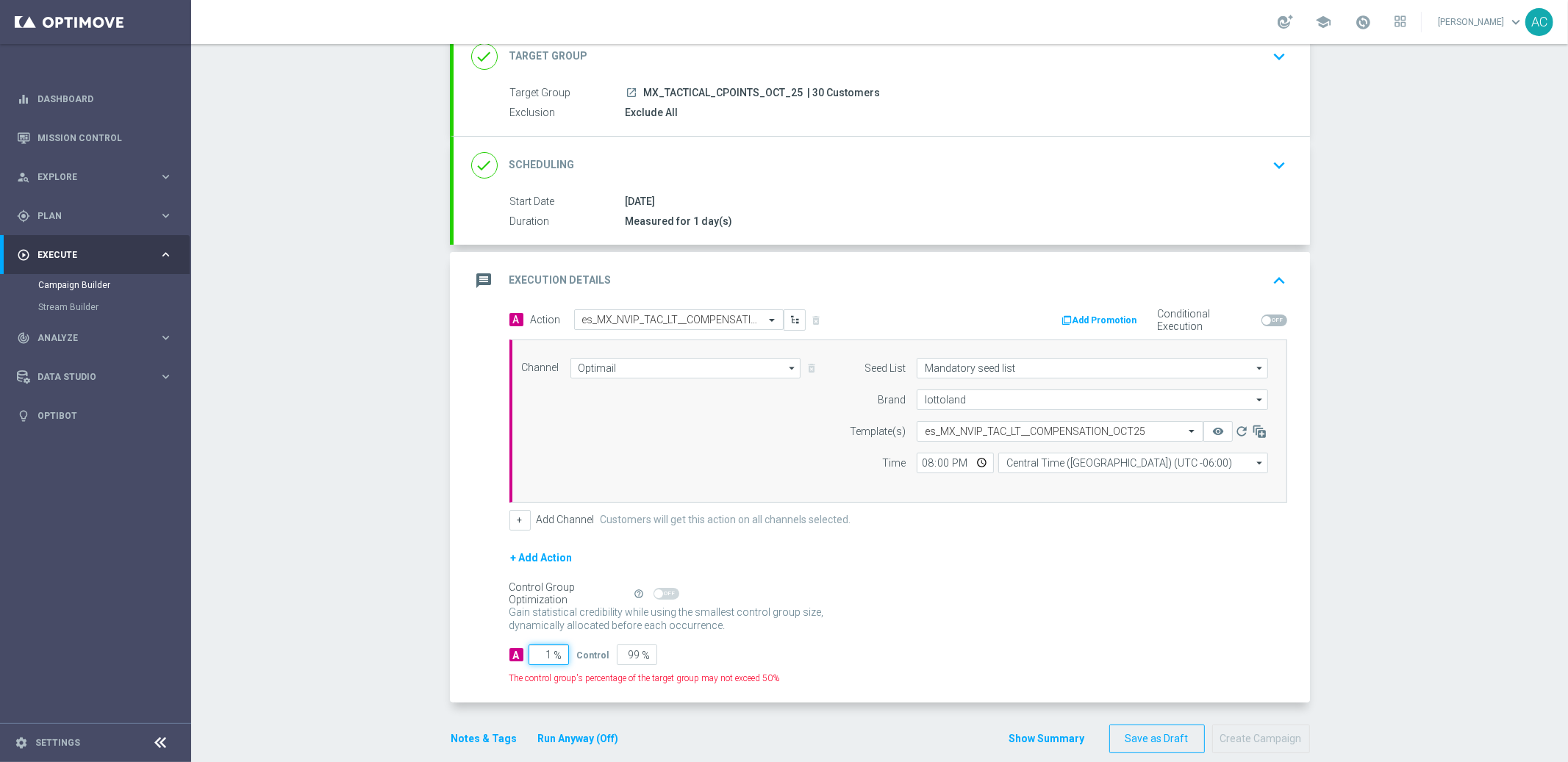
type input "10"
type input "90"
type input "100"
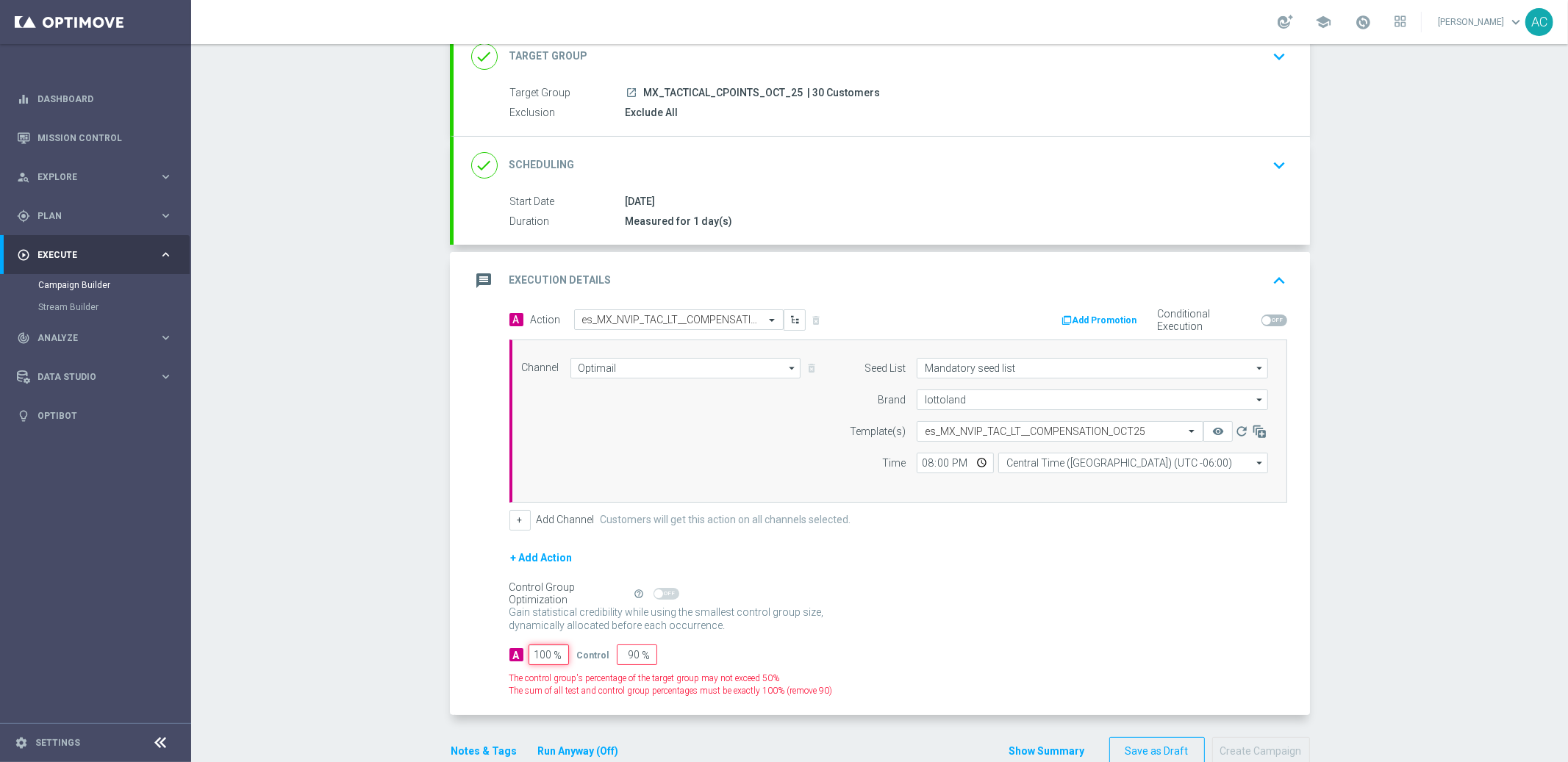
type input "0"
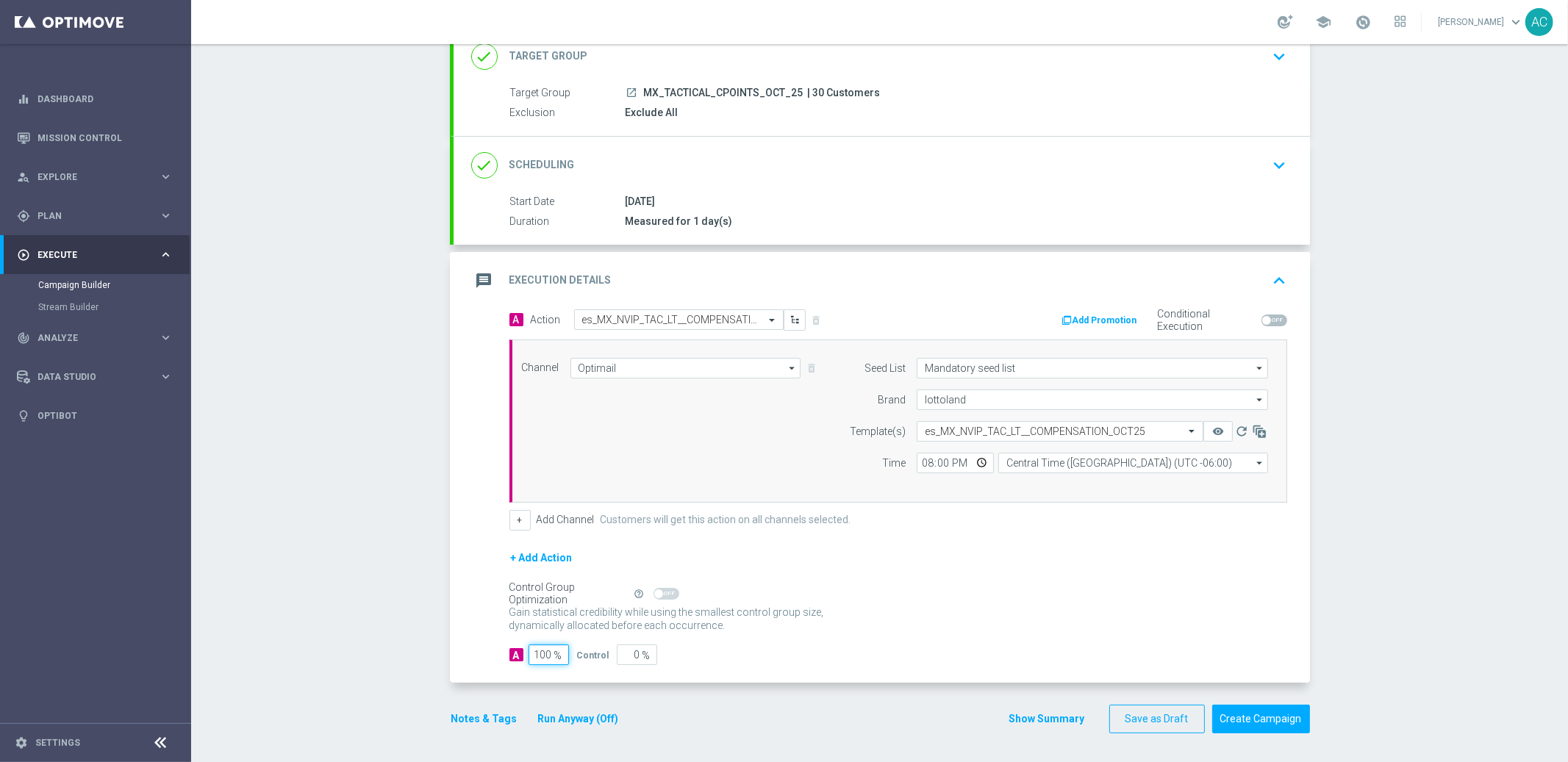
type input "100"
click at [1127, 596] on div "Control Group Optimization Self Optimizing Campaign help_outline" at bounding box center [898, 594] width 778 height 17
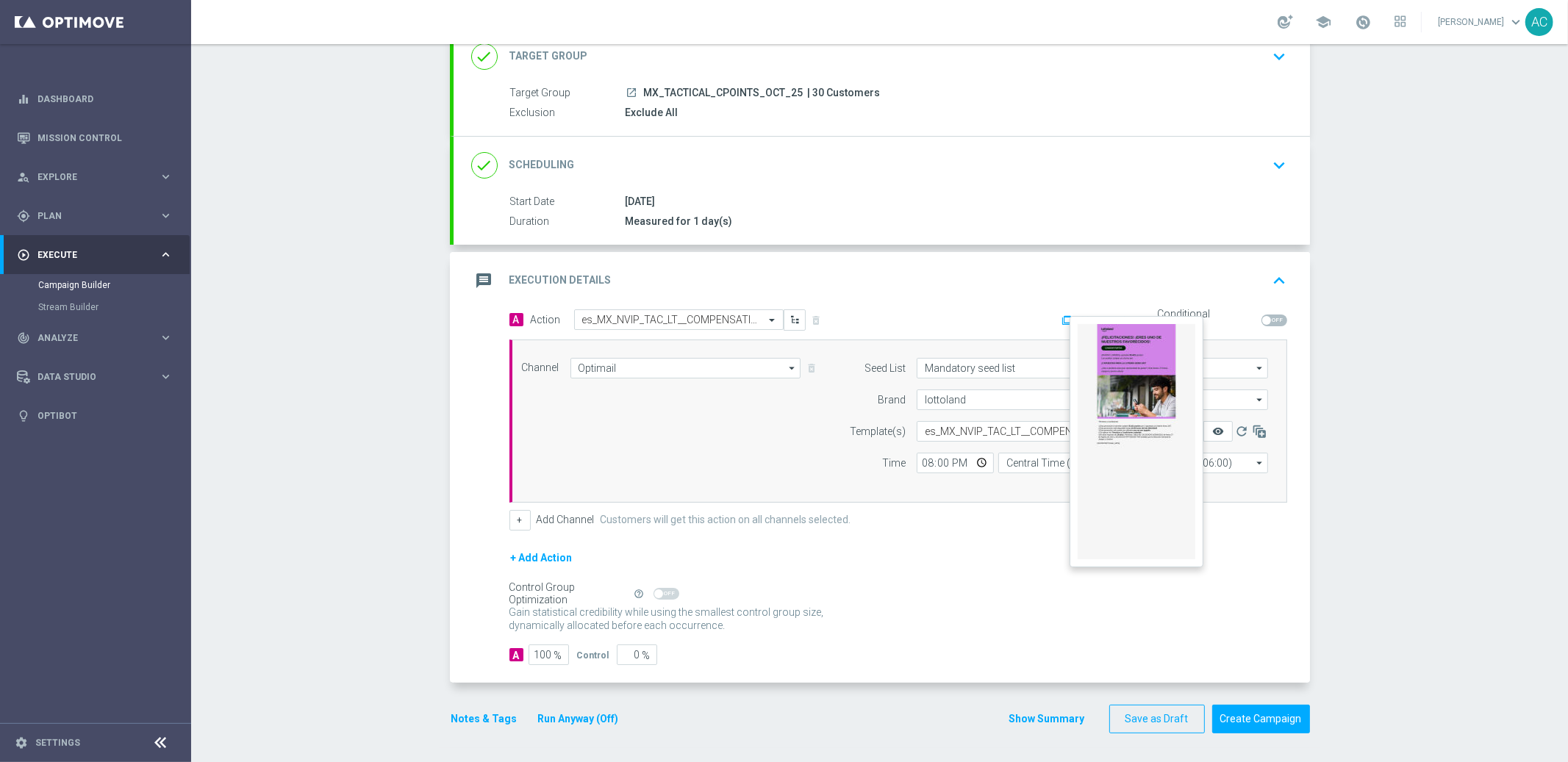
click at [1213, 432] on icon "remove_red_eye" at bounding box center [1217, 431] width 11 height 11
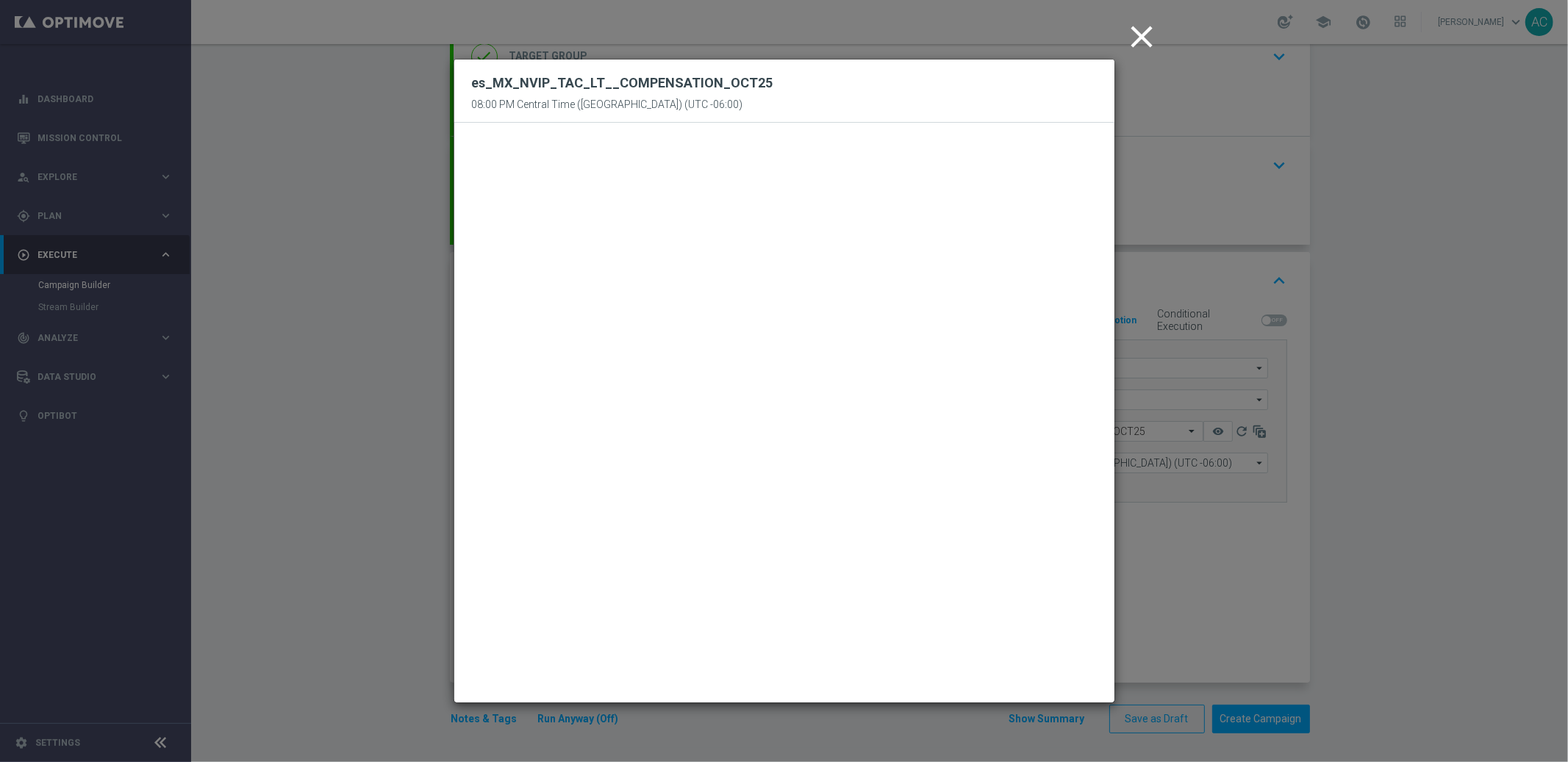
click at [1149, 40] on icon "close" at bounding box center [1142, 37] width 37 height 37
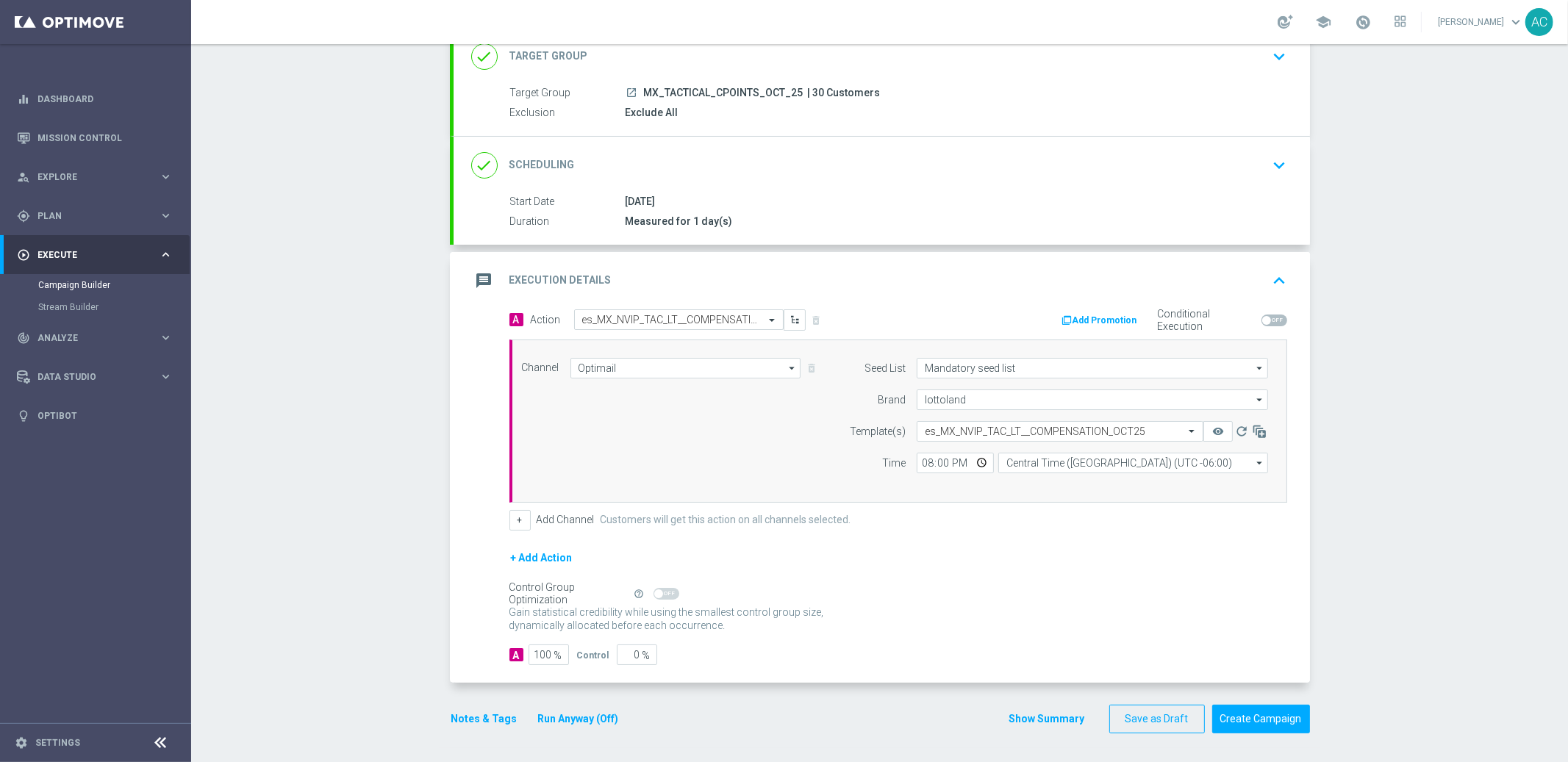
scroll to position [0, 0]
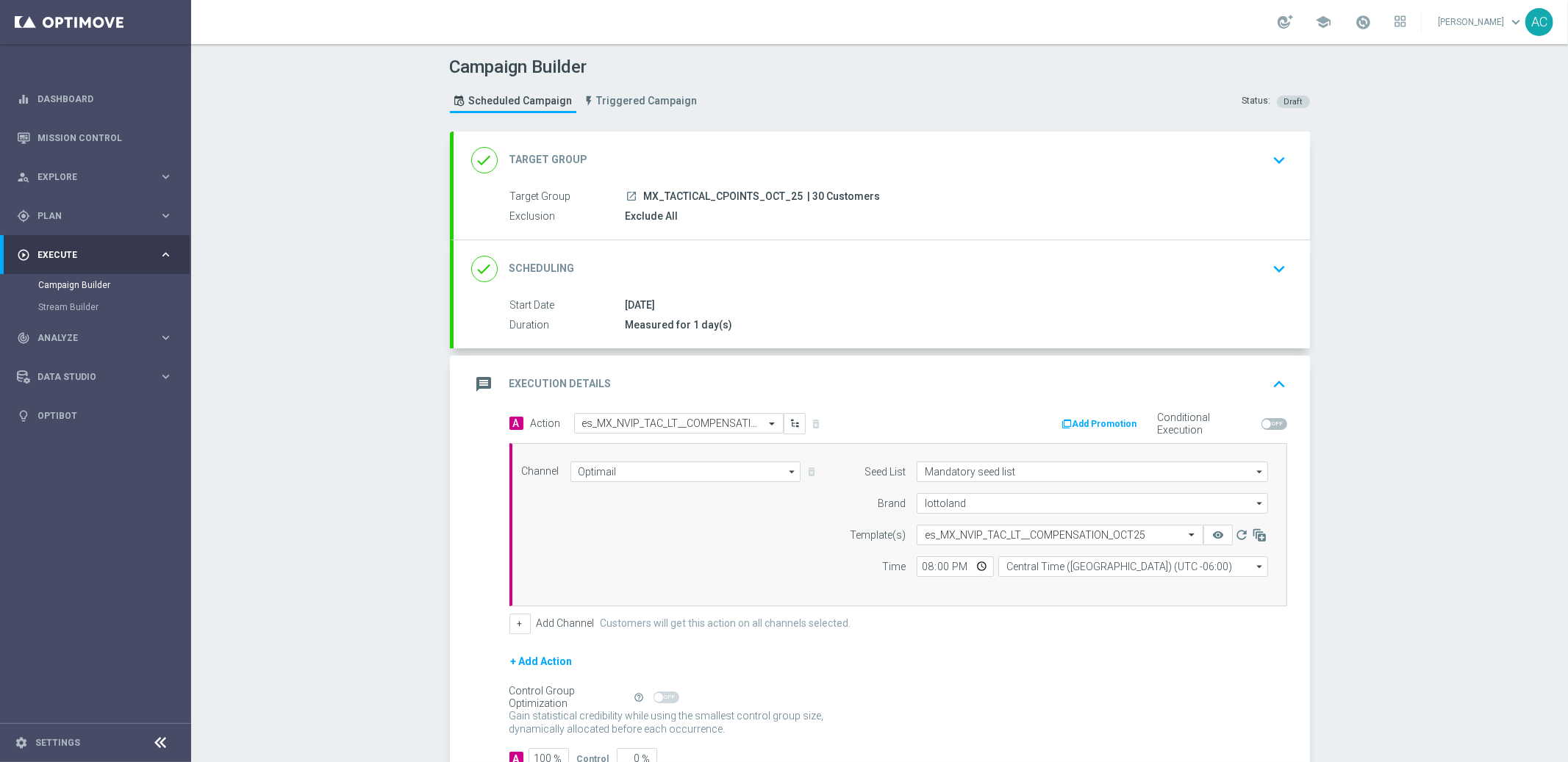
click at [1264, 425] on span at bounding box center [1267, 424] width 9 height 9
click at [1264, 425] on input "checkbox" at bounding box center [1275, 424] width 26 height 11
click at [1266, 423] on span at bounding box center [1275, 424] width 26 height 11
click at [1266, 423] on input "checkbox" at bounding box center [1275, 424] width 26 height 11
checkbox input "false"
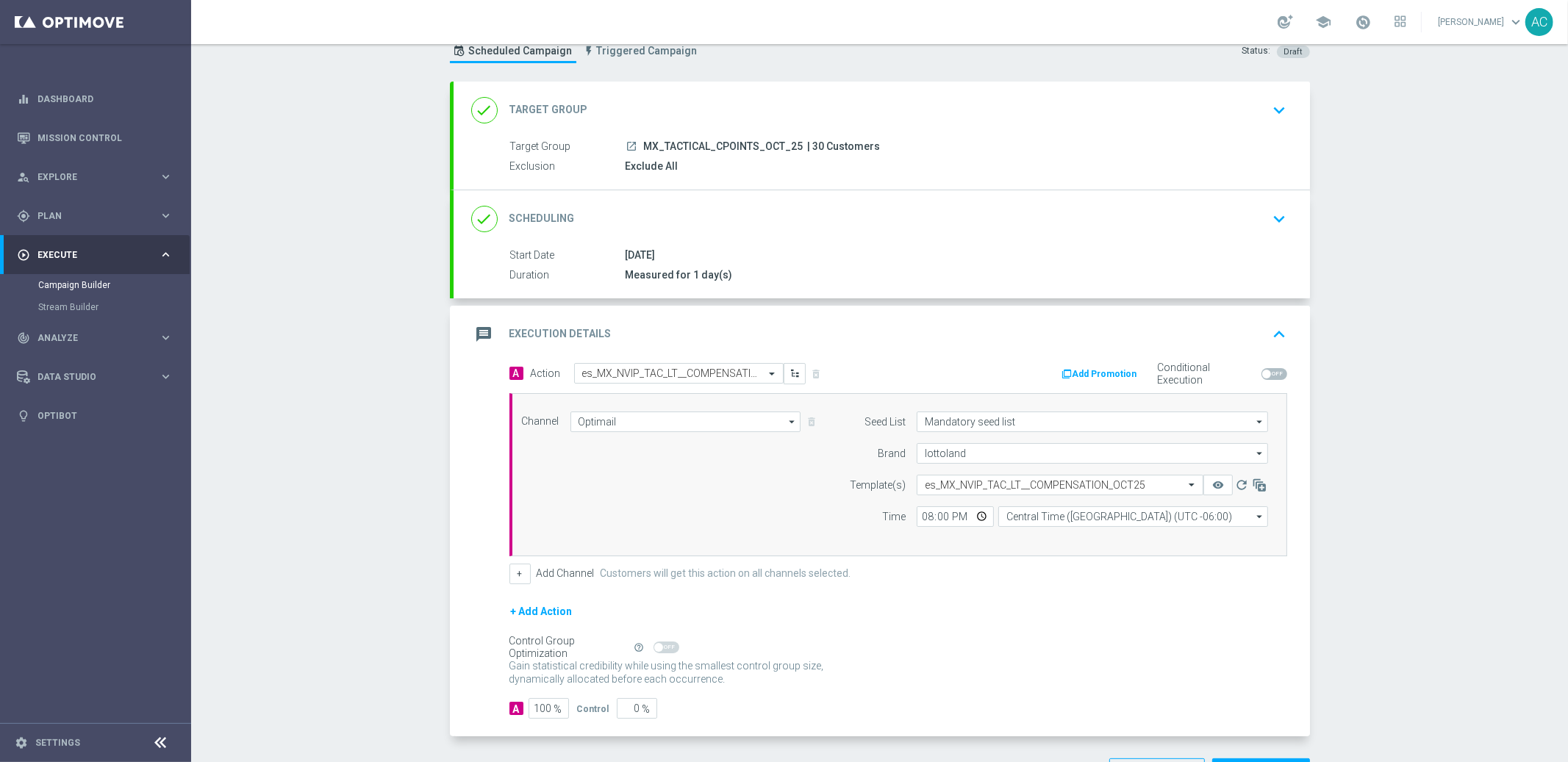
scroll to position [104, 0]
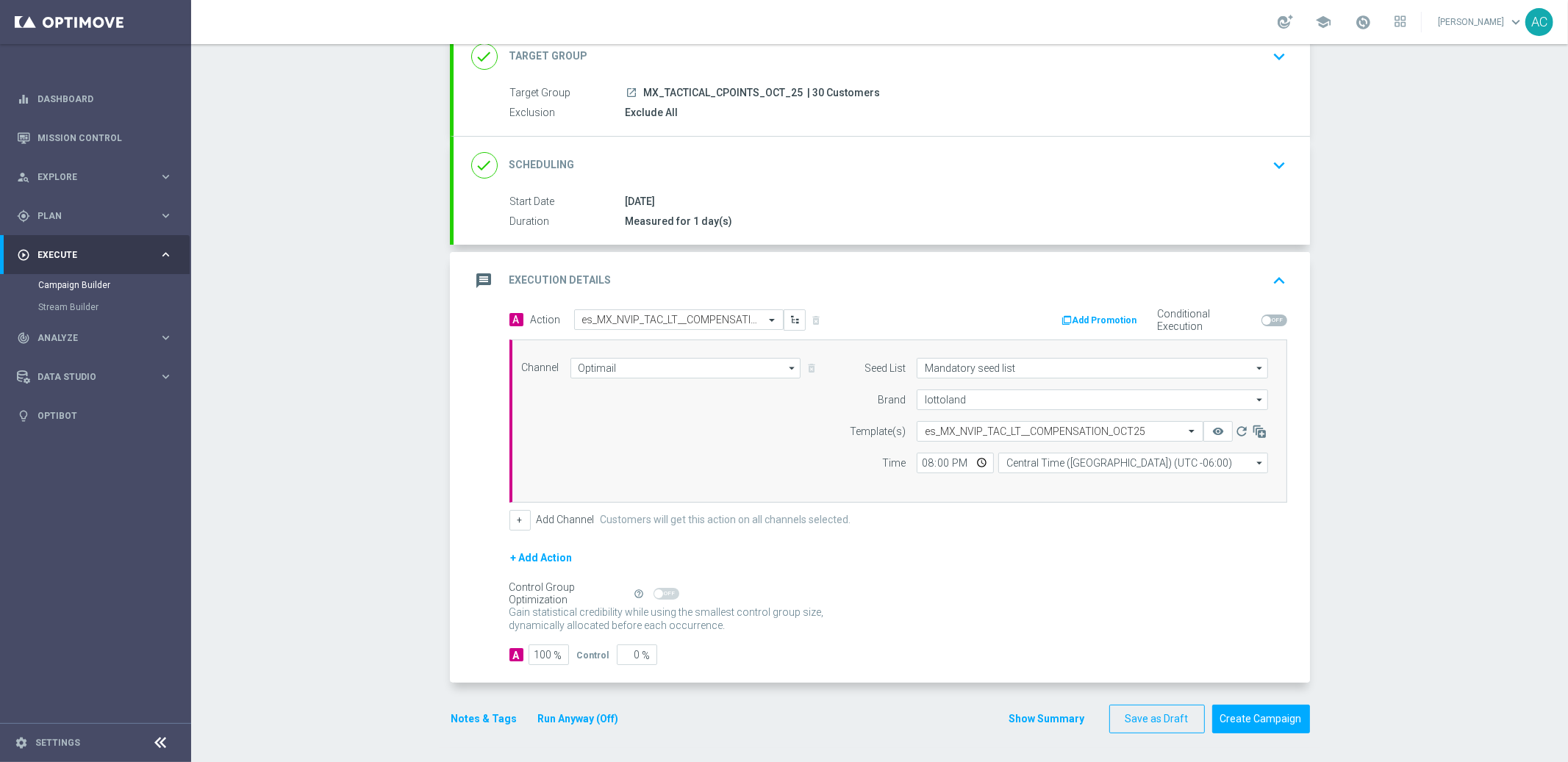
click at [800, 549] on div "+ Add Action" at bounding box center [898, 568] width 778 height 37
click at [487, 719] on button "Notes & Tags" at bounding box center [484, 718] width 69 height 18
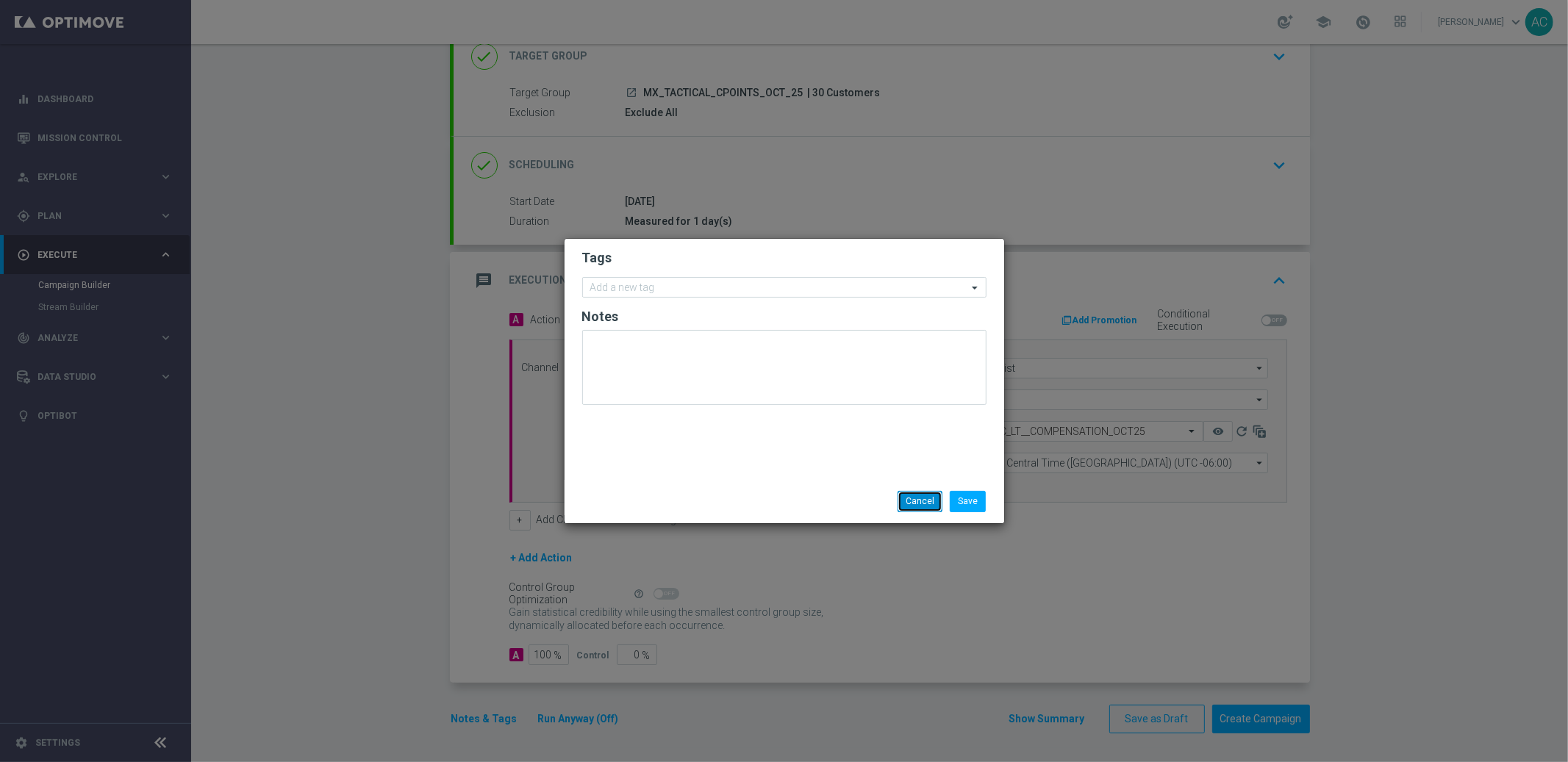
click at [921, 505] on button "Cancel" at bounding box center [919, 501] width 44 height 21
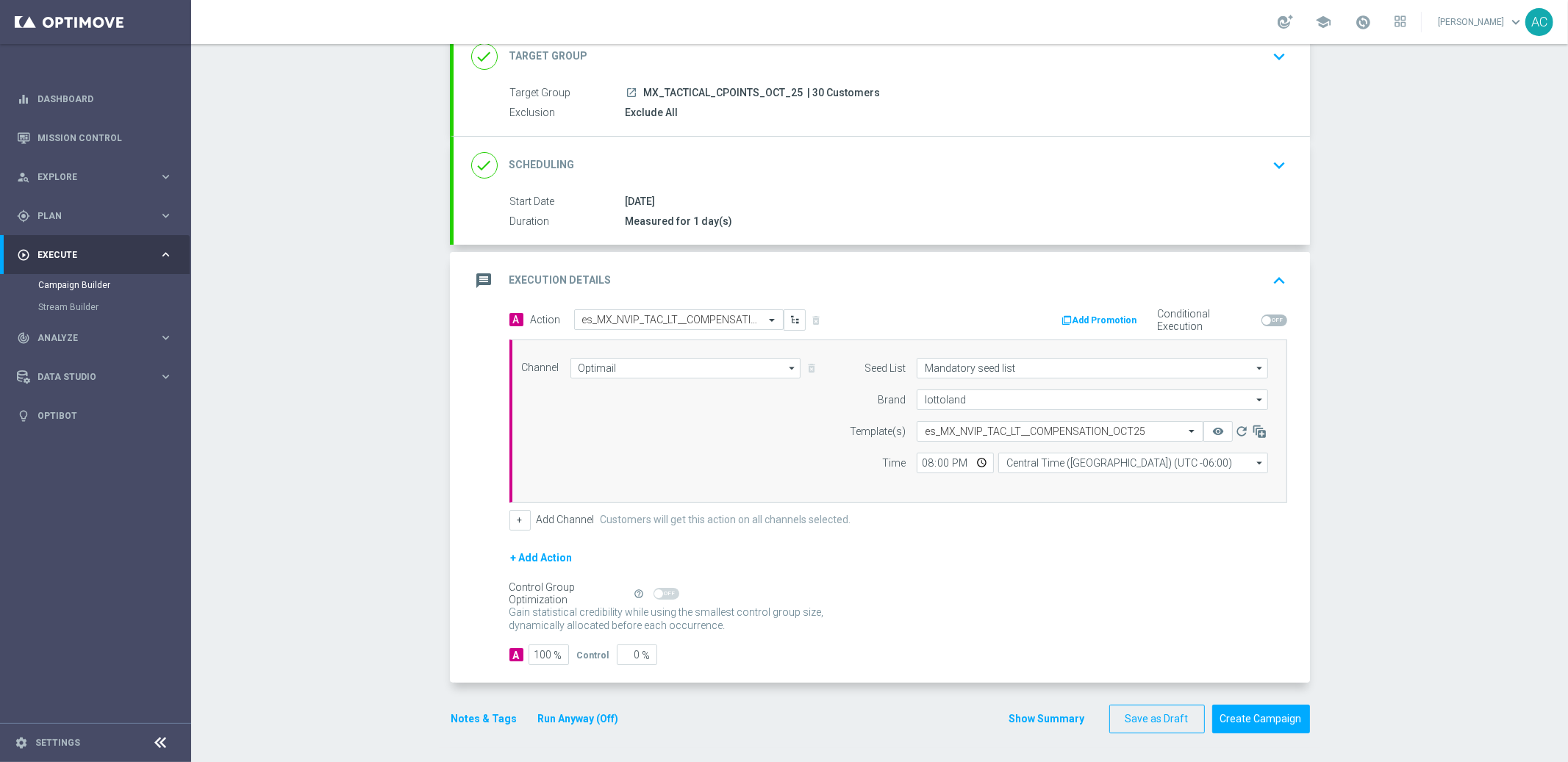
click at [1029, 724] on button "Show Summary" at bounding box center [1047, 718] width 78 height 17
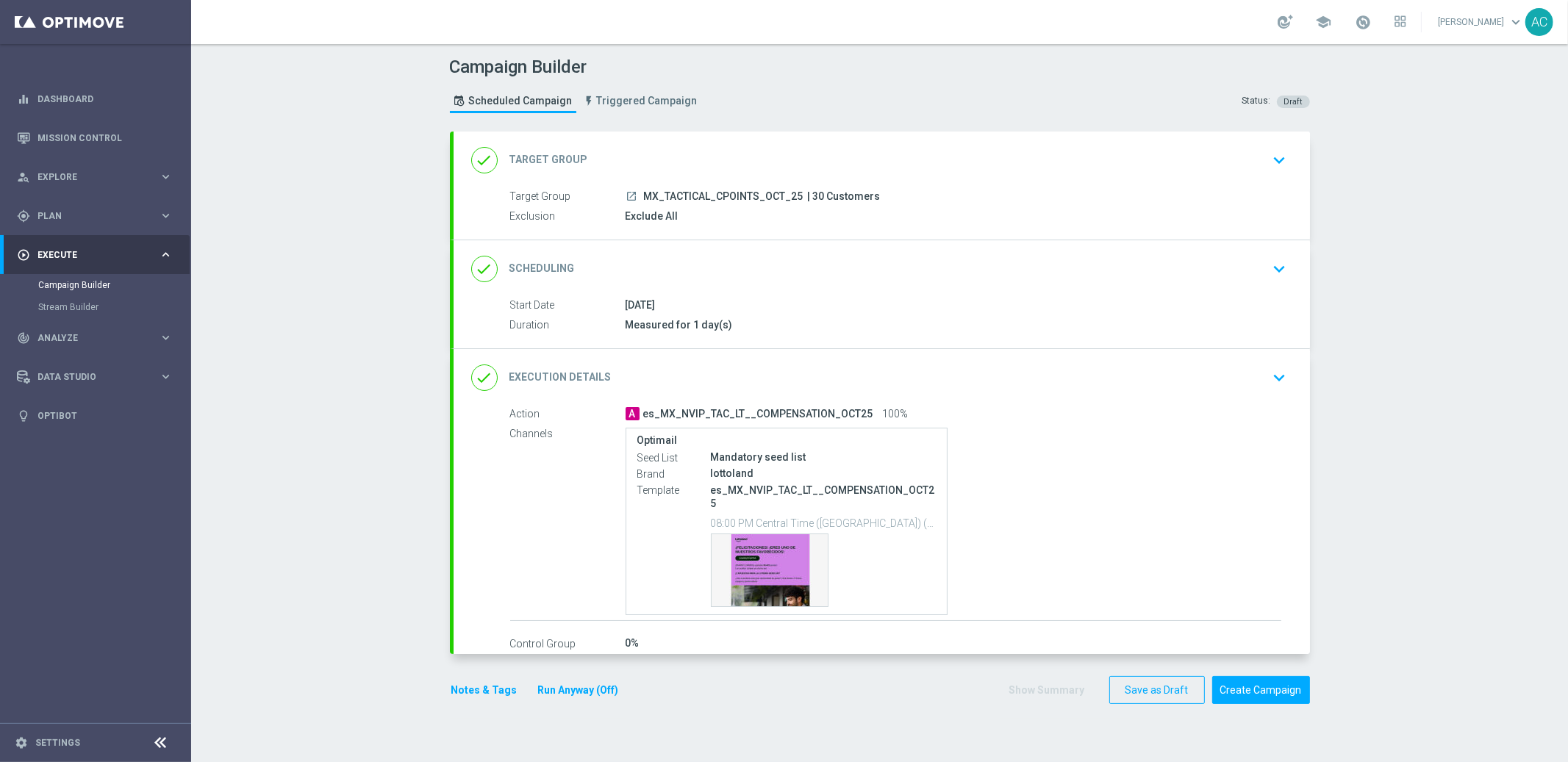
scroll to position [0, 0]
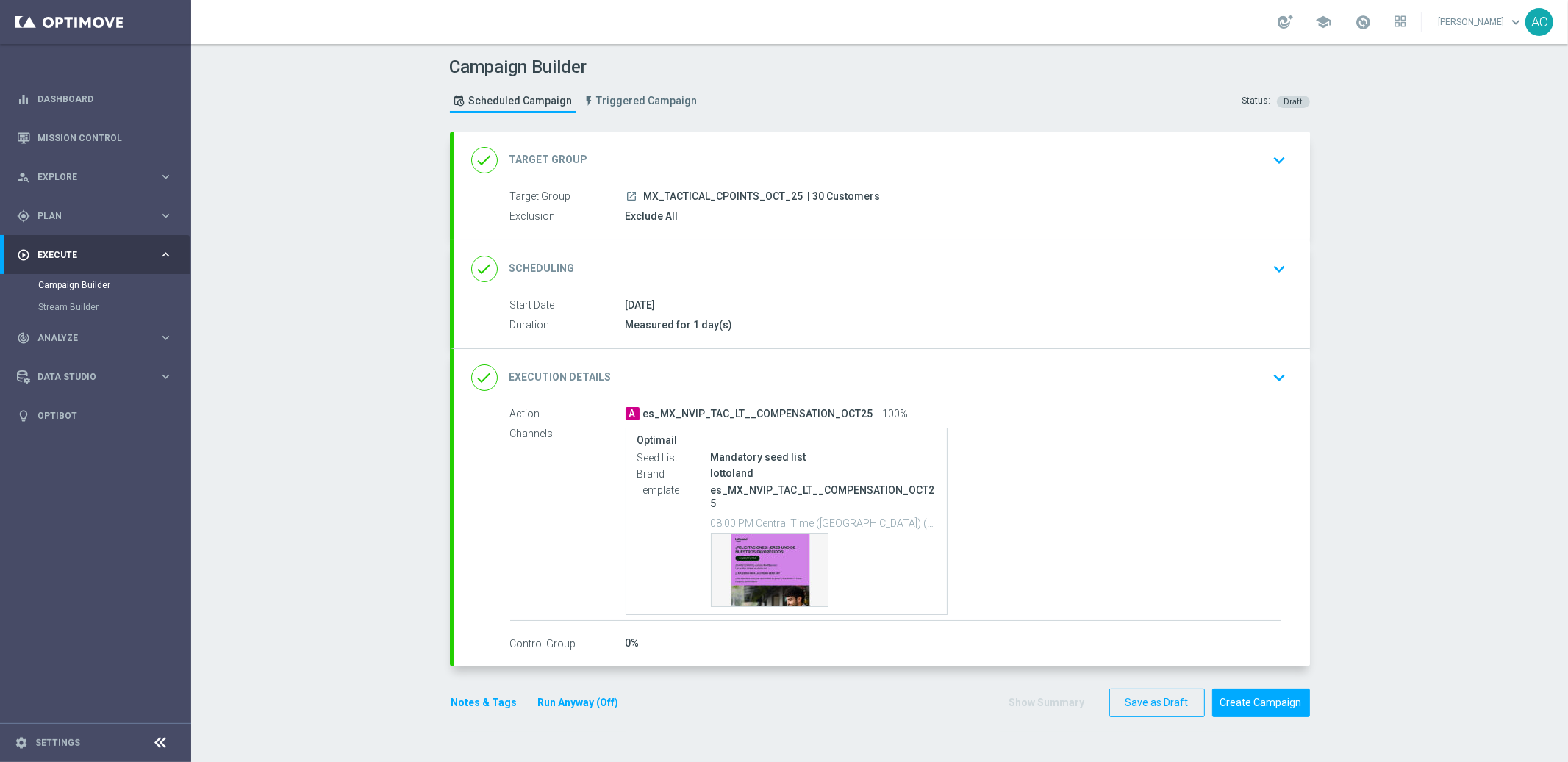
click at [1270, 374] on icon "keyboard_arrow_down" at bounding box center [1279, 378] width 22 height 22
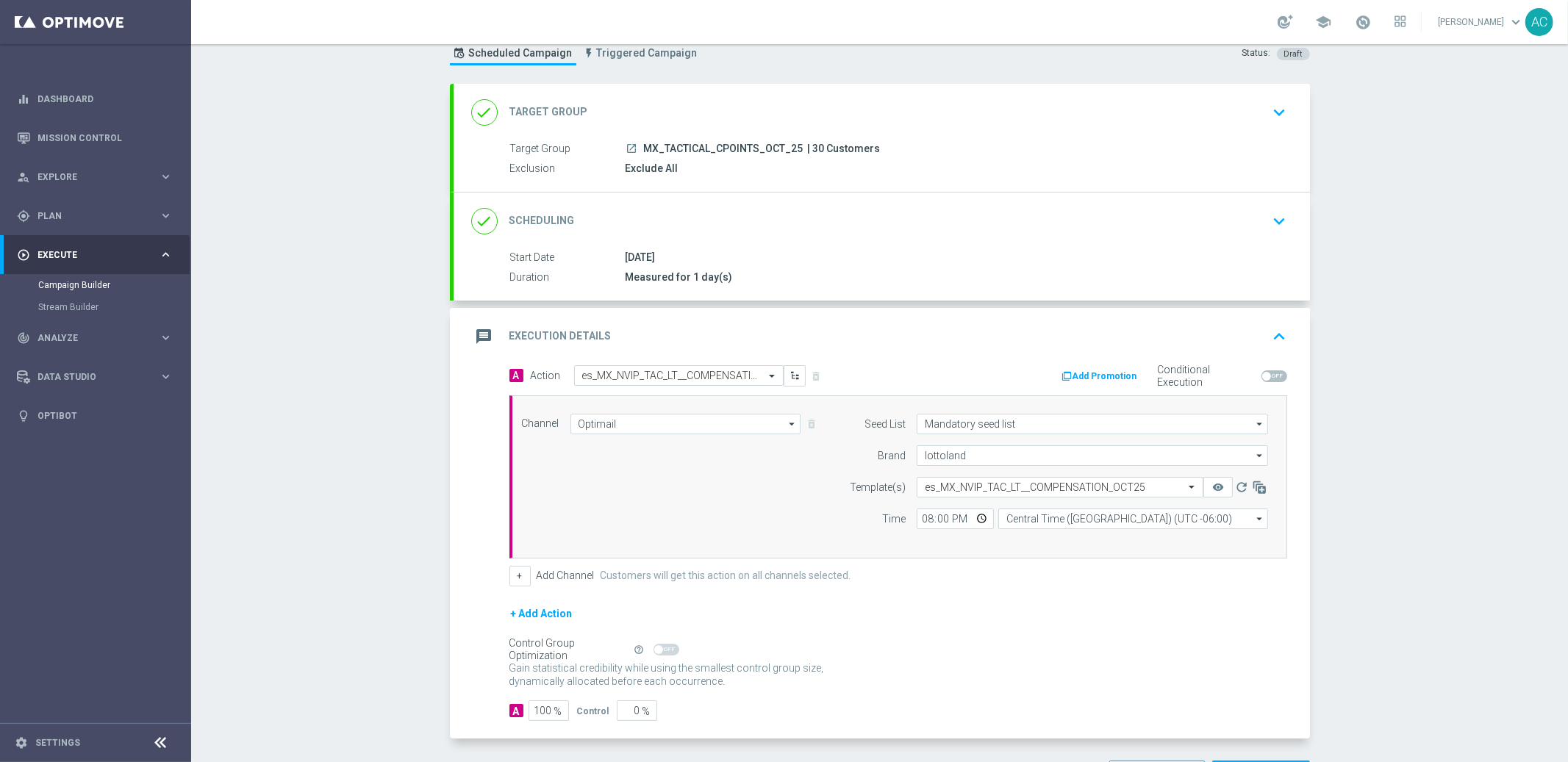
scroll to position [104, 0]
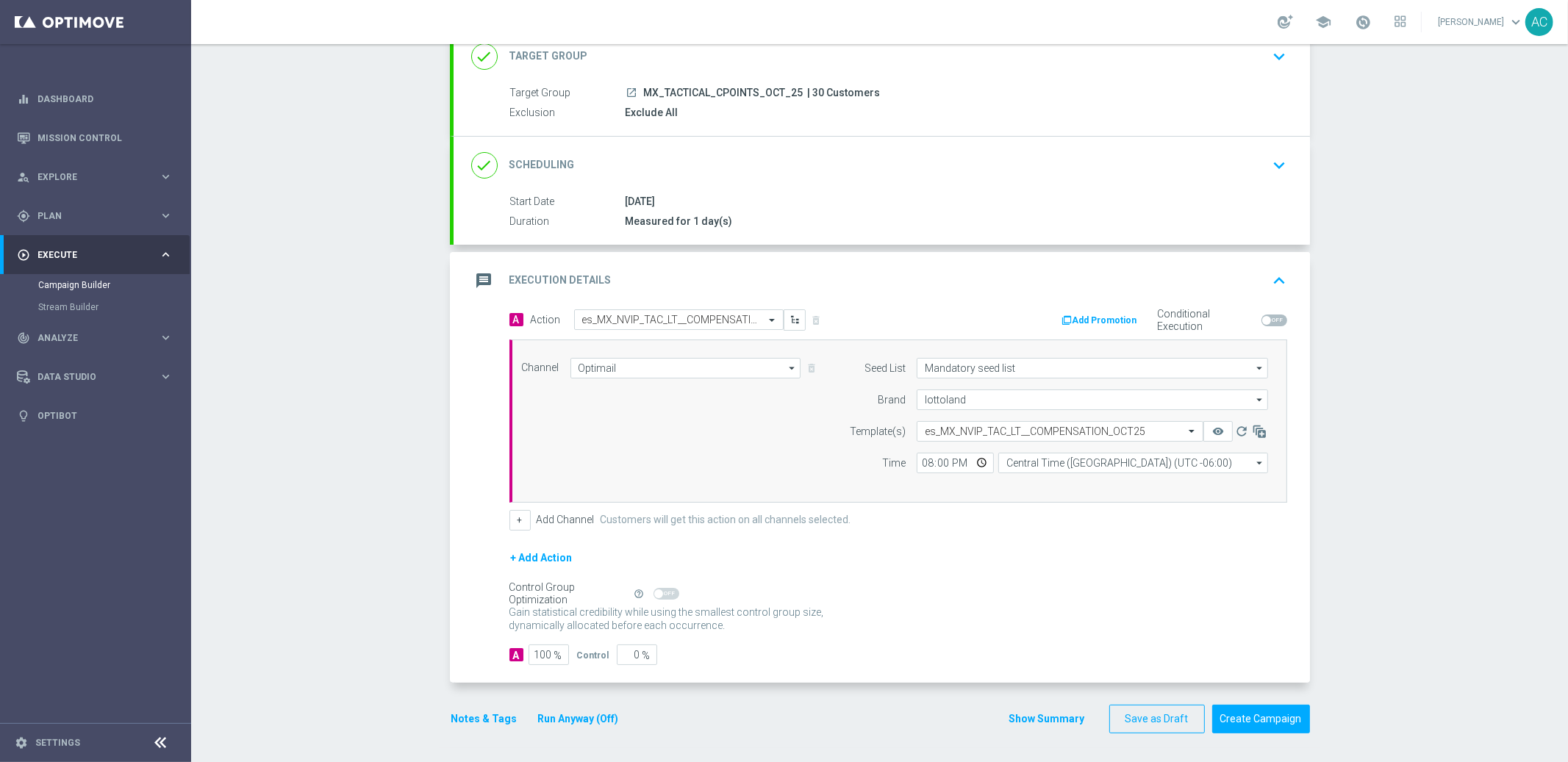
click at [543, 557] on button "+ Add Action" at bounding box center [542, 558] width 65 height 18
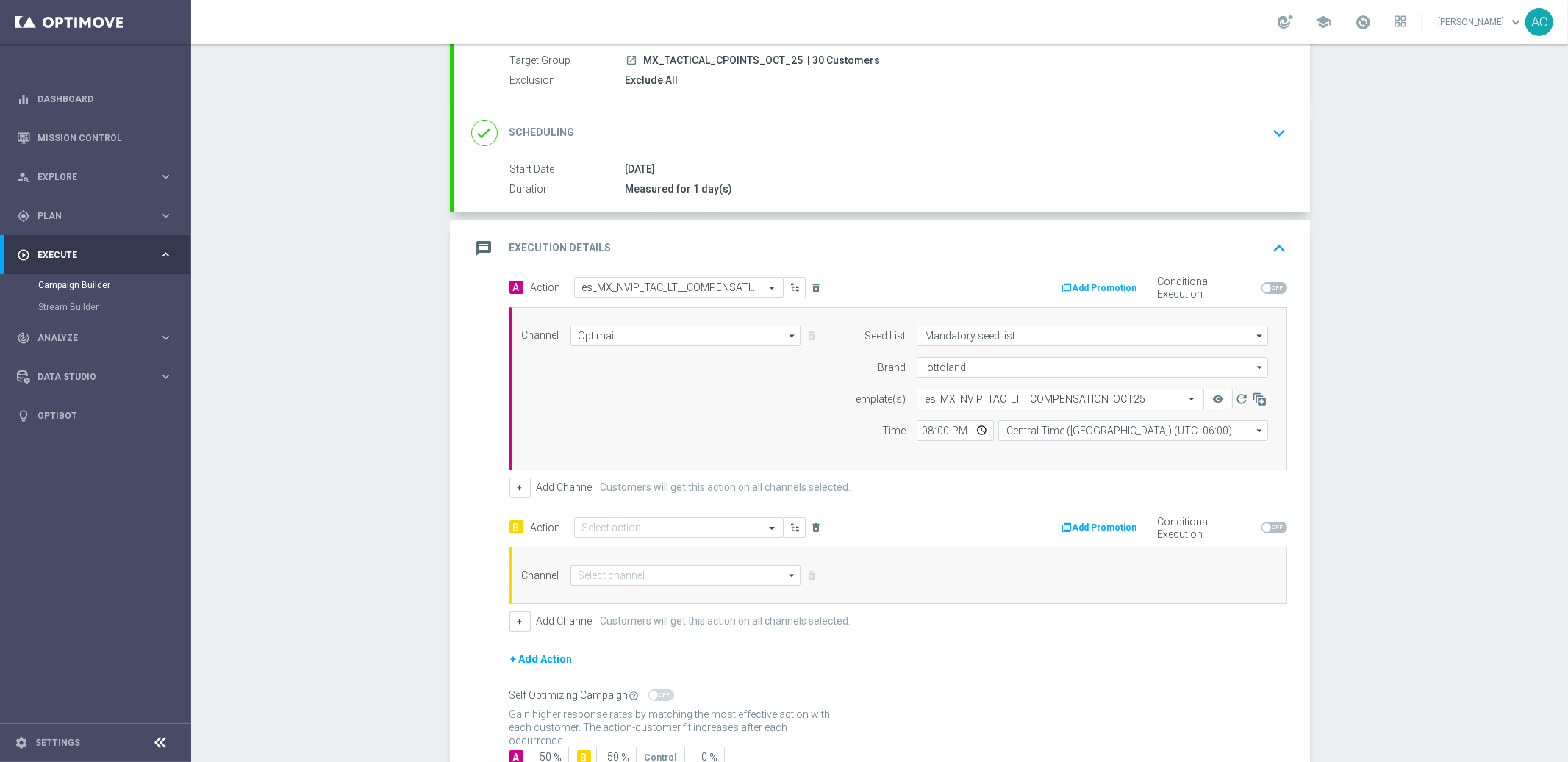
scroll to position [238, 0]
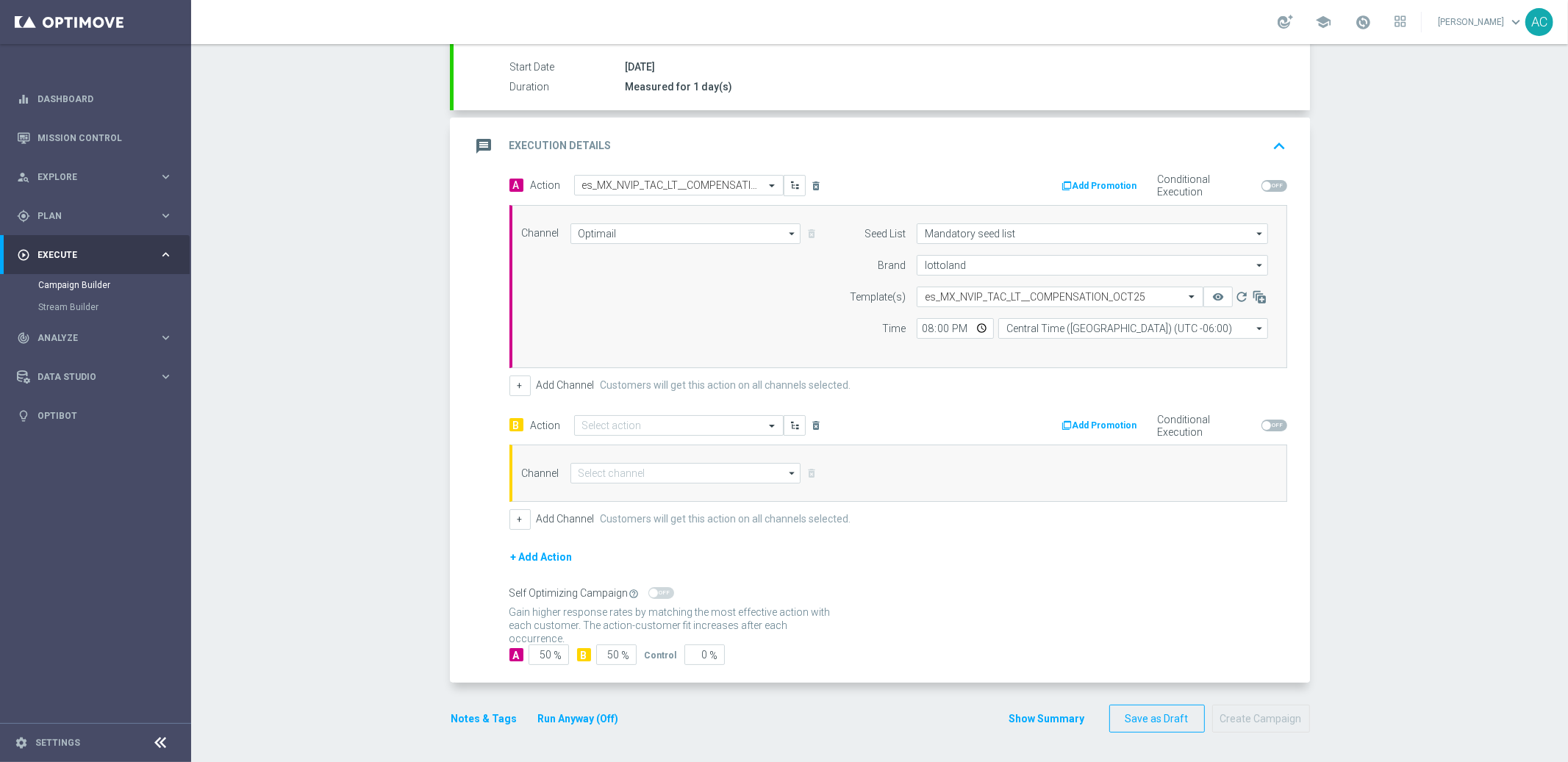
click at [1268, 425] on span at bounding box center [1275, 425] width 26 height 11
click at [1268, 425] on input "checkbox" at bounding box center [1275, 425] width 26 height 11
click at [1269, 425] on span at bounding box center [1275, 425] width 26 height 11
click at [1269, 425] on input "checkbox" at bounding box center [1275, 425] width 26 height 11
checkbox input "false"
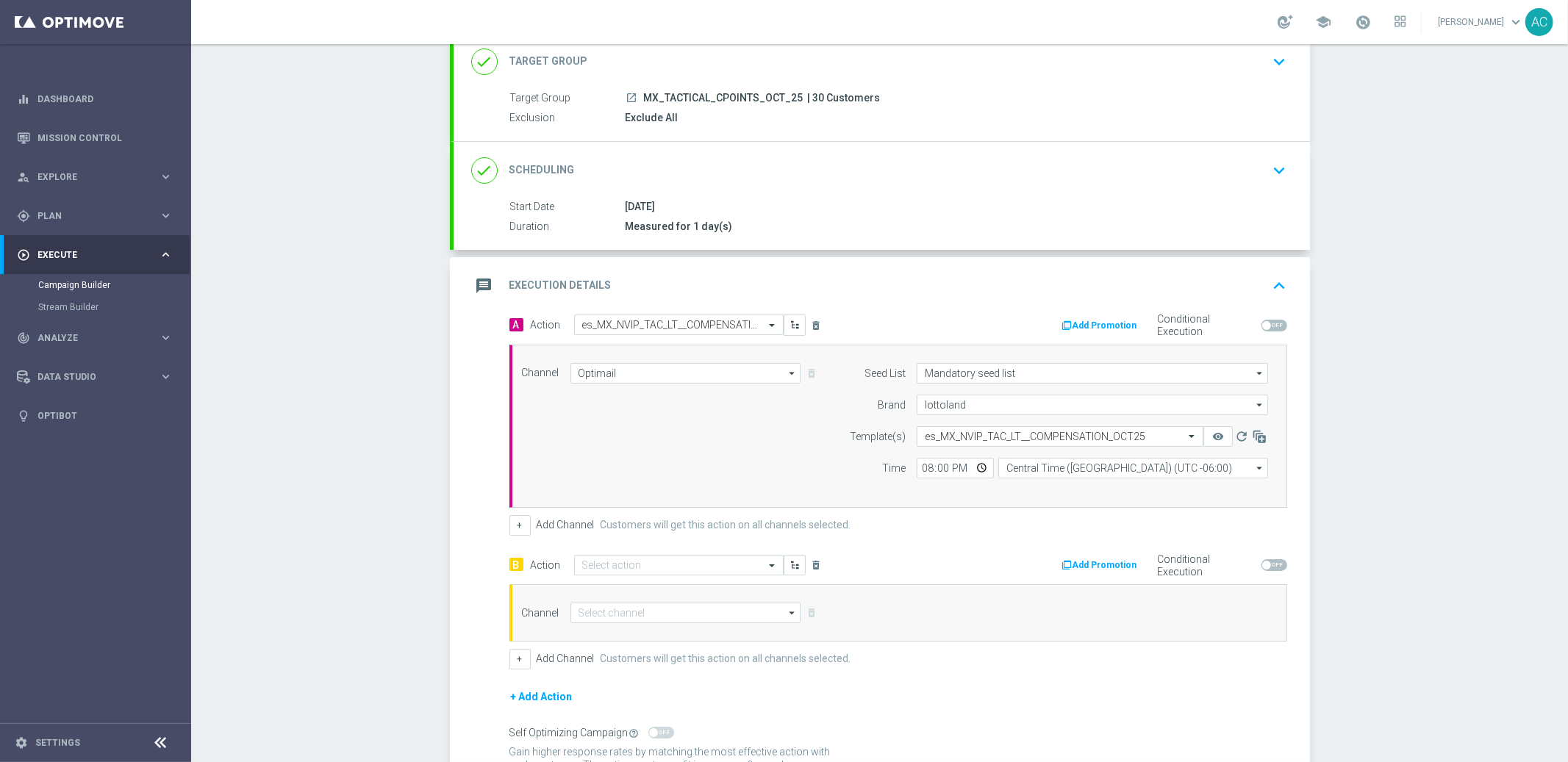
scroll to position [97, 0]
click at [811, 568] on icon "delete_forever" at bounding box center [816, 566] width 11 height 11
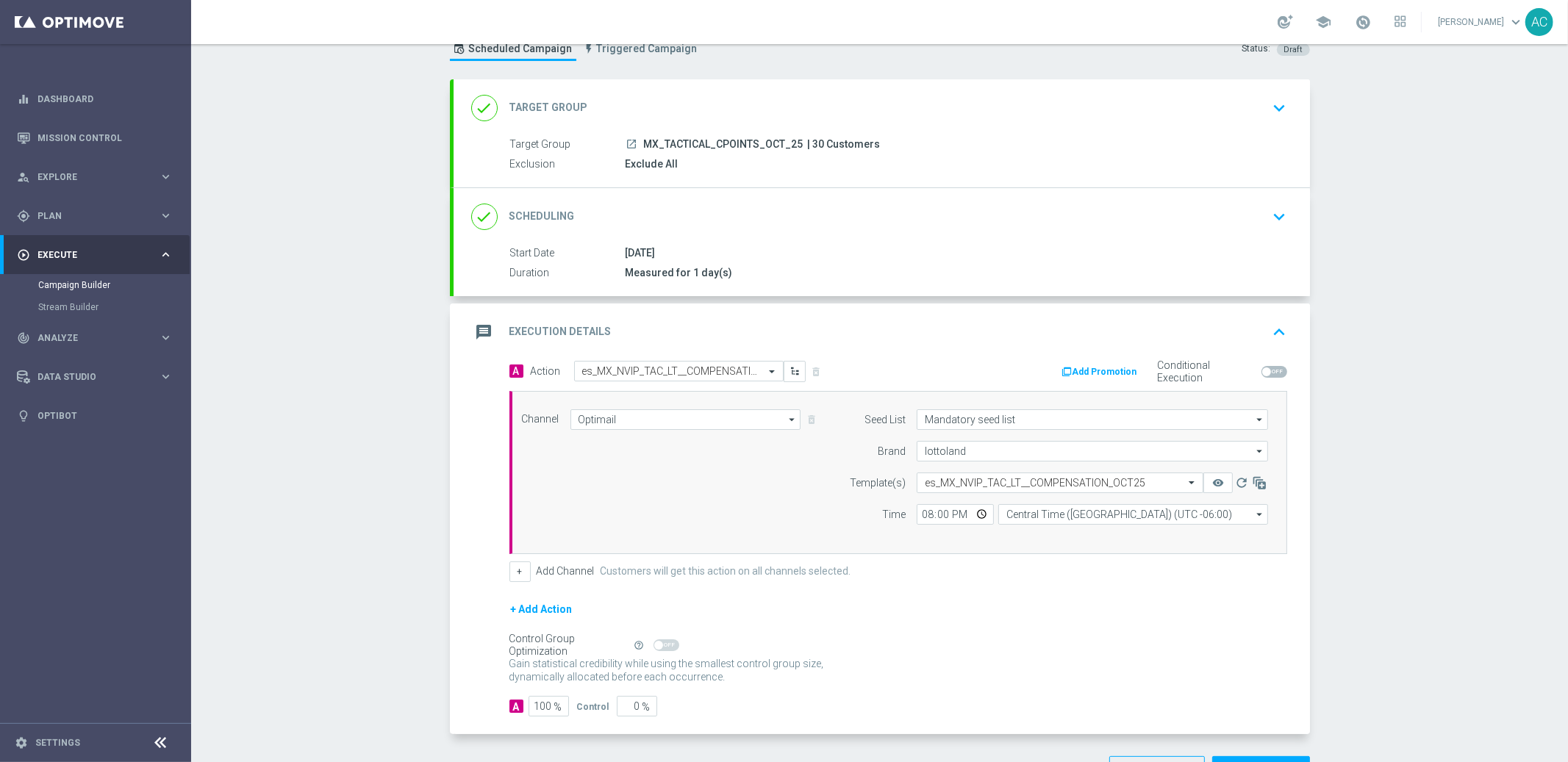
scroll to position [0, 0]
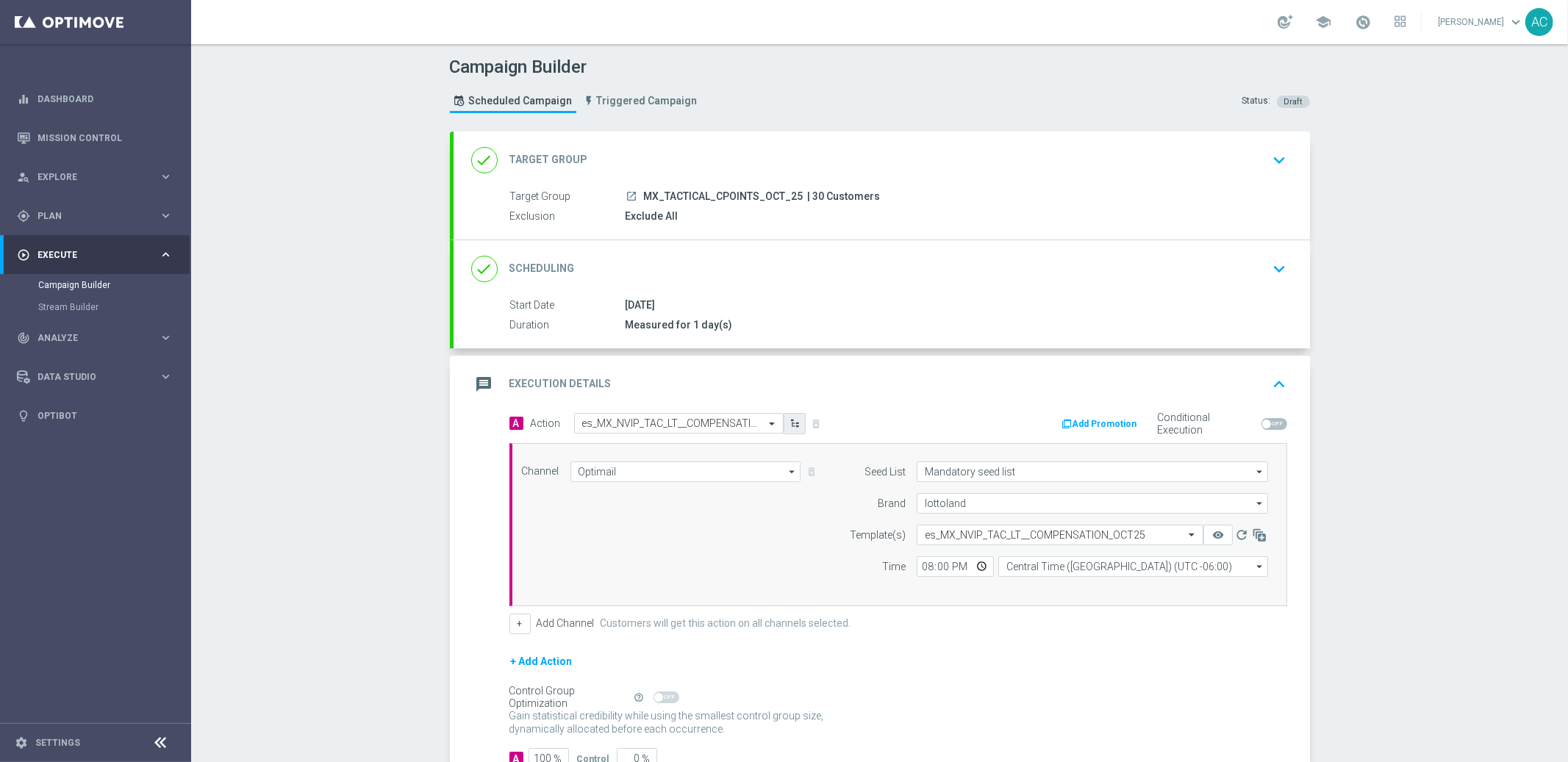
click at [790, 424] on icon "button" at bounding box center [795, 424] width 10 height 10
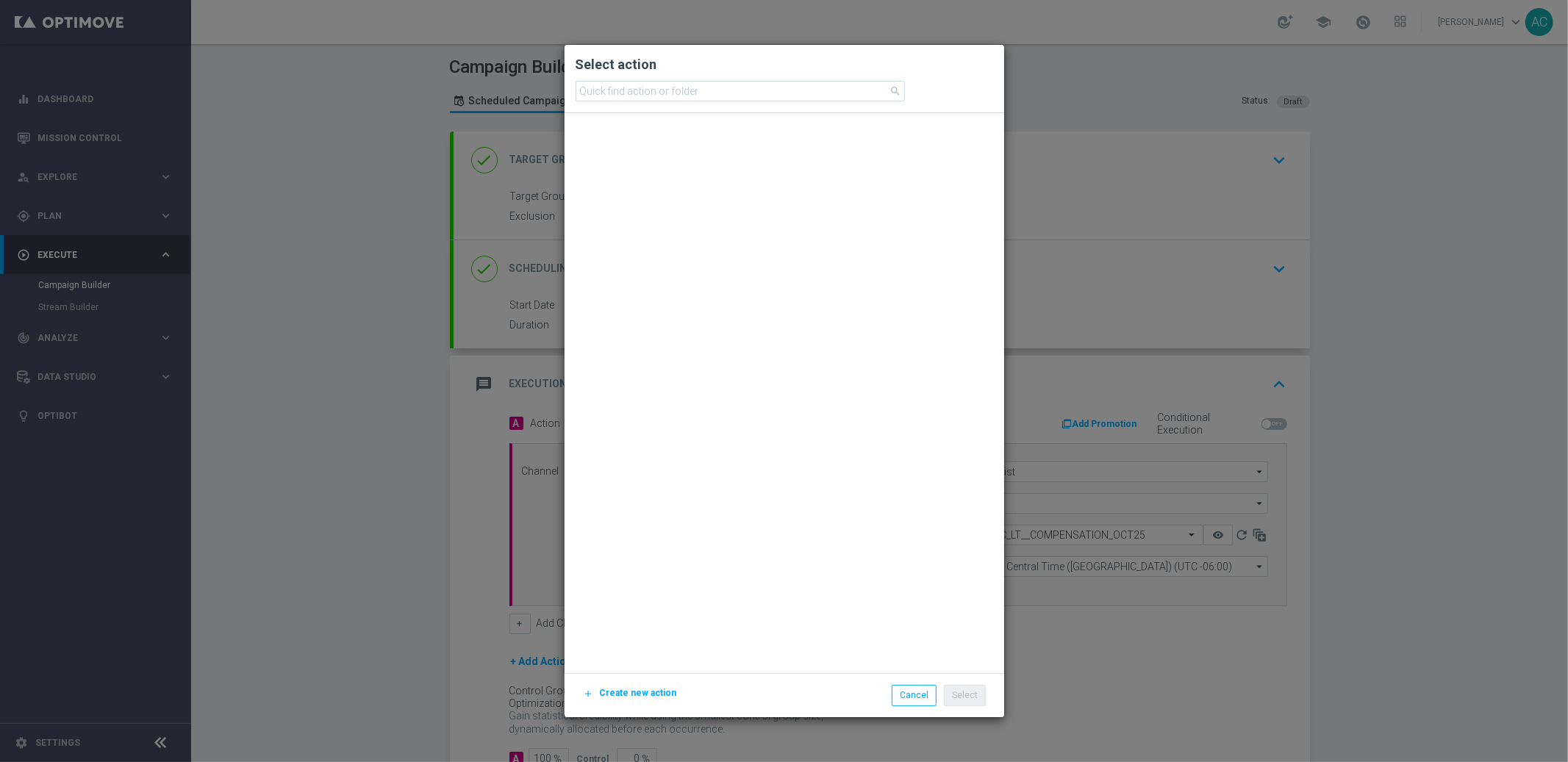
scroll to position [64602, 0]
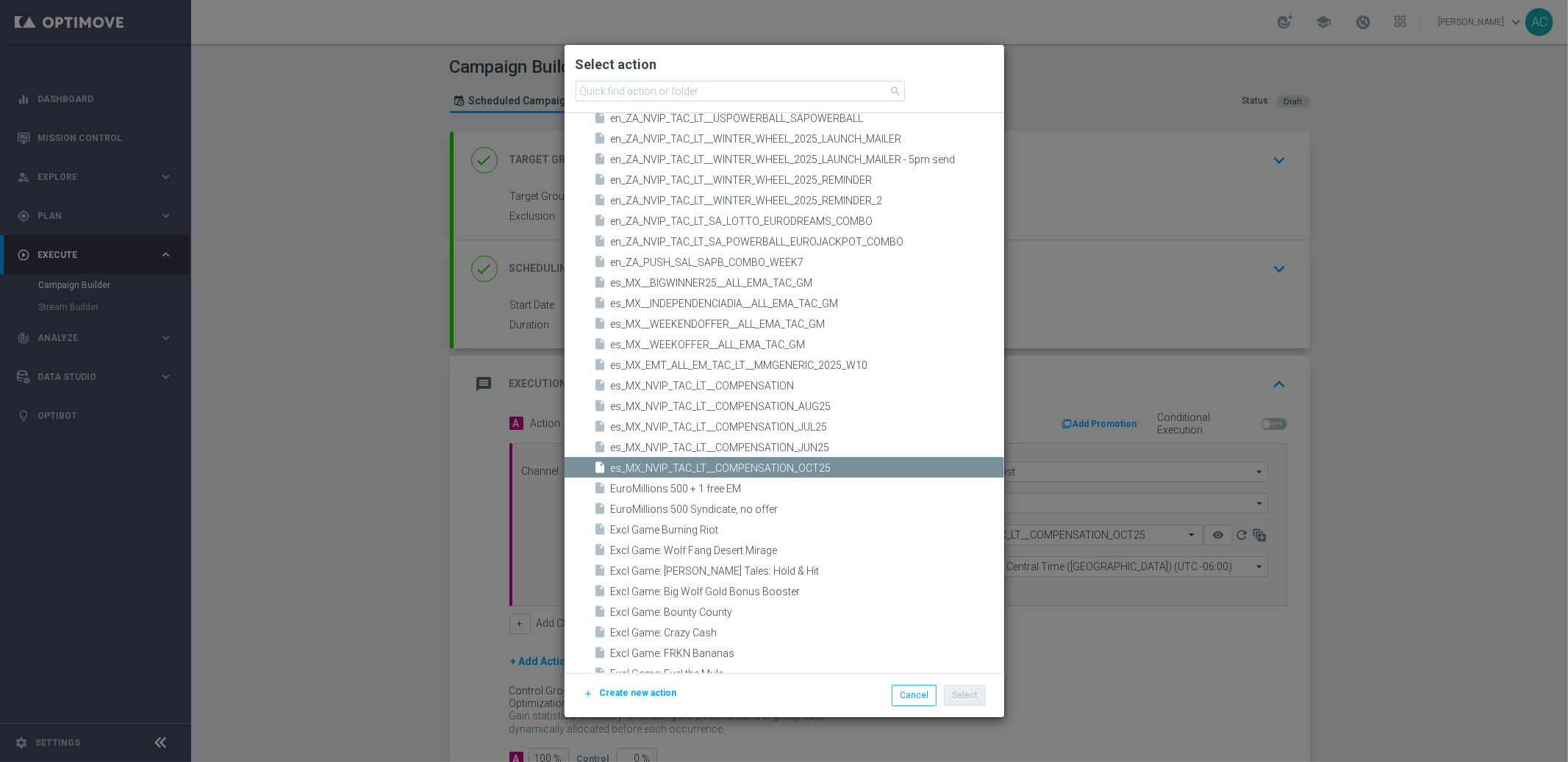
click at [1424, 386] on modal-container "Select action search insert_drive_file en_ZA_NVIP_TAC_LT__SUMMER_EL_GORDO_2025_…" at bounding box center [784, 381] width 1568 height 762
click at [907, 700] on button "Cancel" at bounding box center [914, 696] width 44 height 21
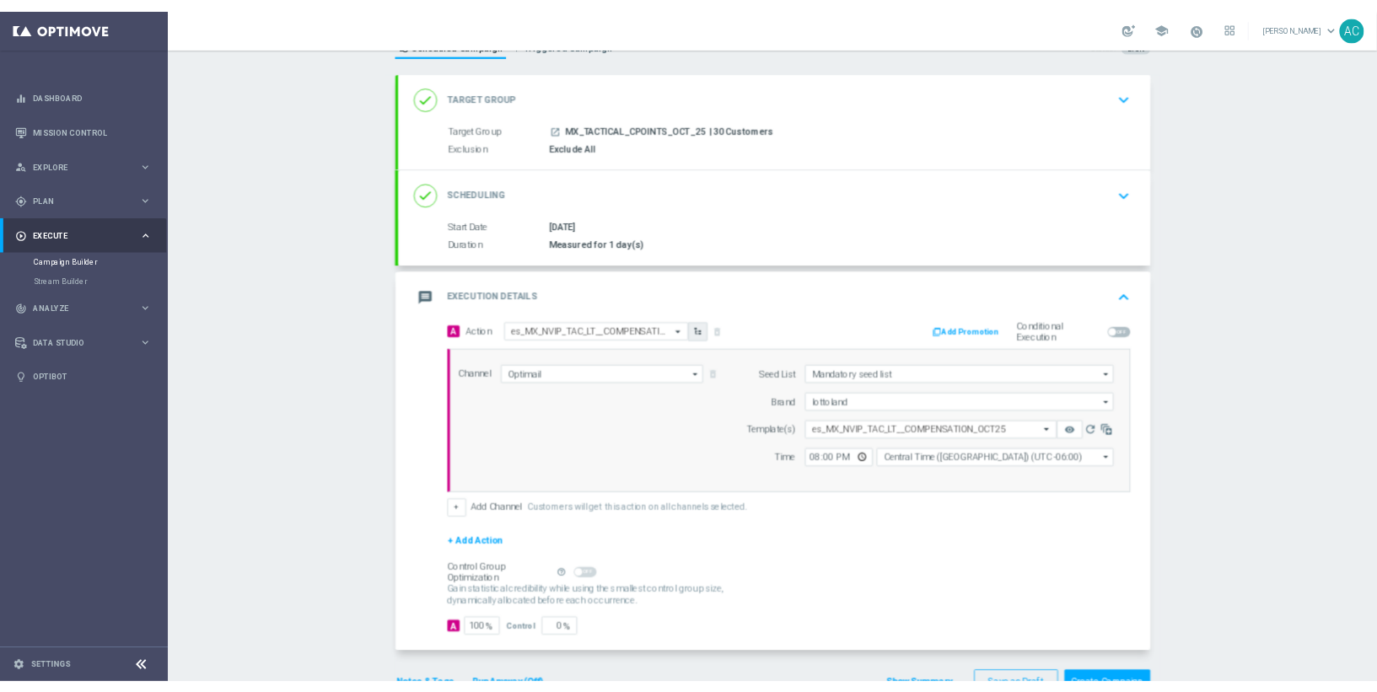
scroll to position [0, 0]
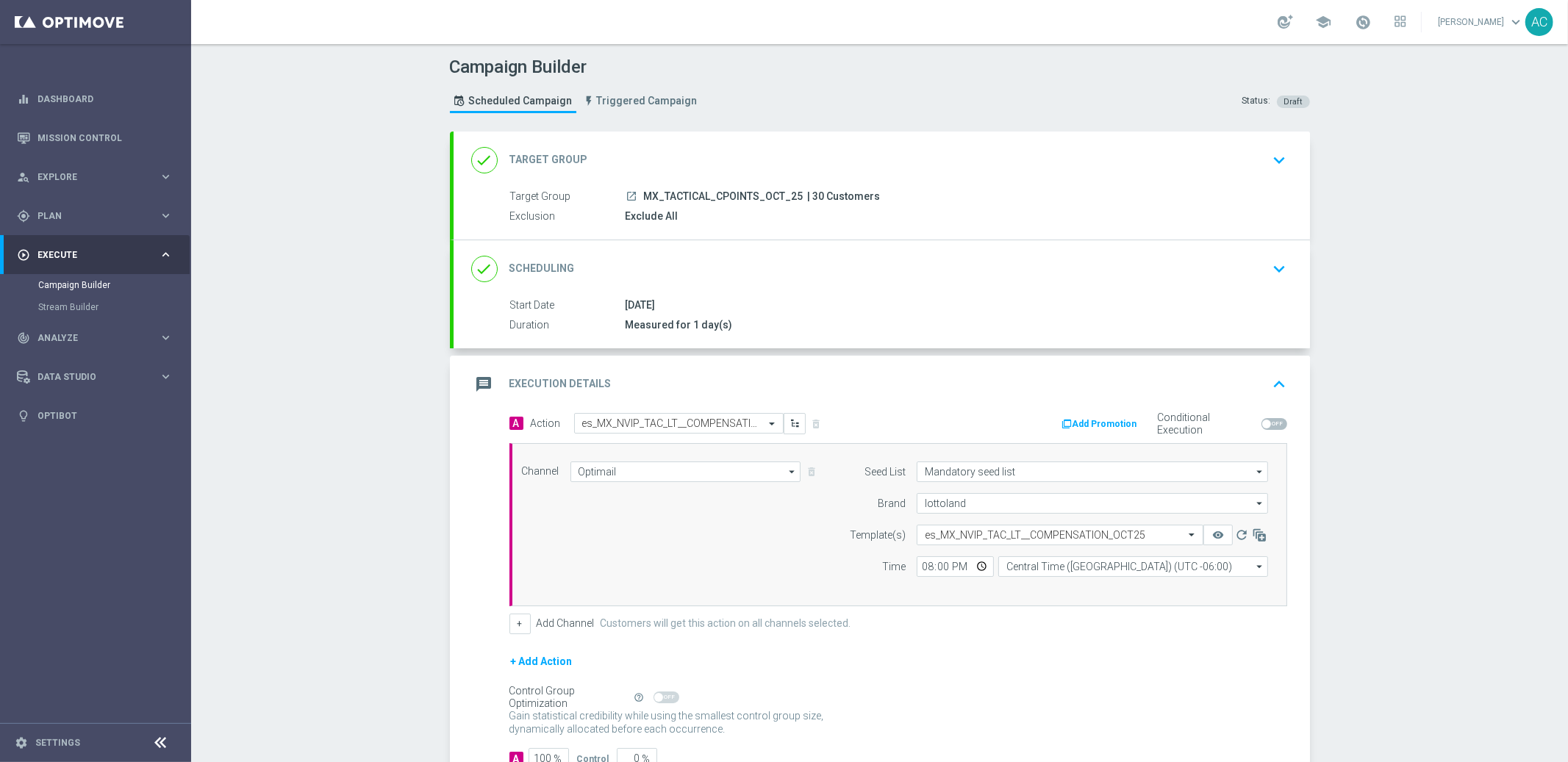
click at [1006, 190] on div "launch MX_TACTICAL_CPOINTS_OCT_25 | 30 Customers" at bounding box center [953, 196] width 656 height 15
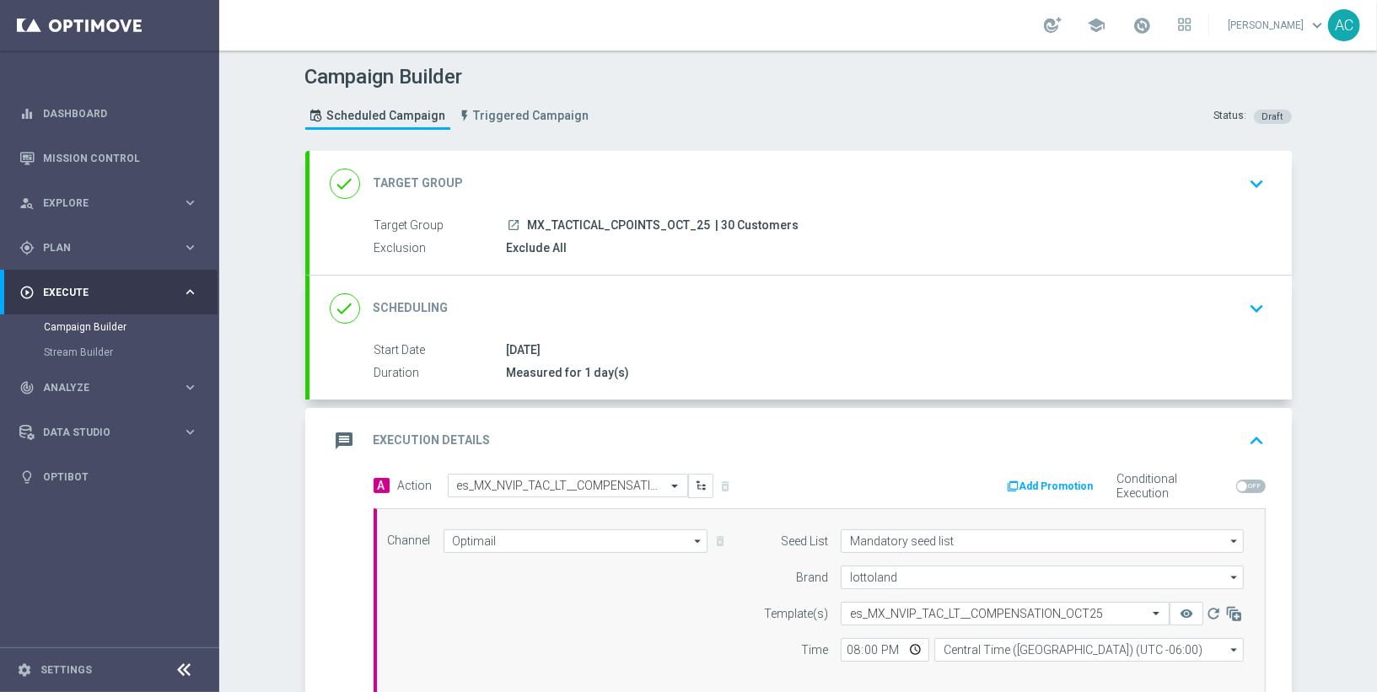
click at [636, 128] on div "Campaign Builder Scheduled Campaign Triggered Campaign Status: Draft" at bounding box center [799, 100] width 1012 height 78
click at [750, 228] on span "| 30 Customers" at bounding box center [757, 225] width 83 height 15
click at [895, 222] on div "launch MX_TACTICAL_CPOINTS_OCT_25 | 30 Customers" at bounding box center [883, 225] width 752 height 17
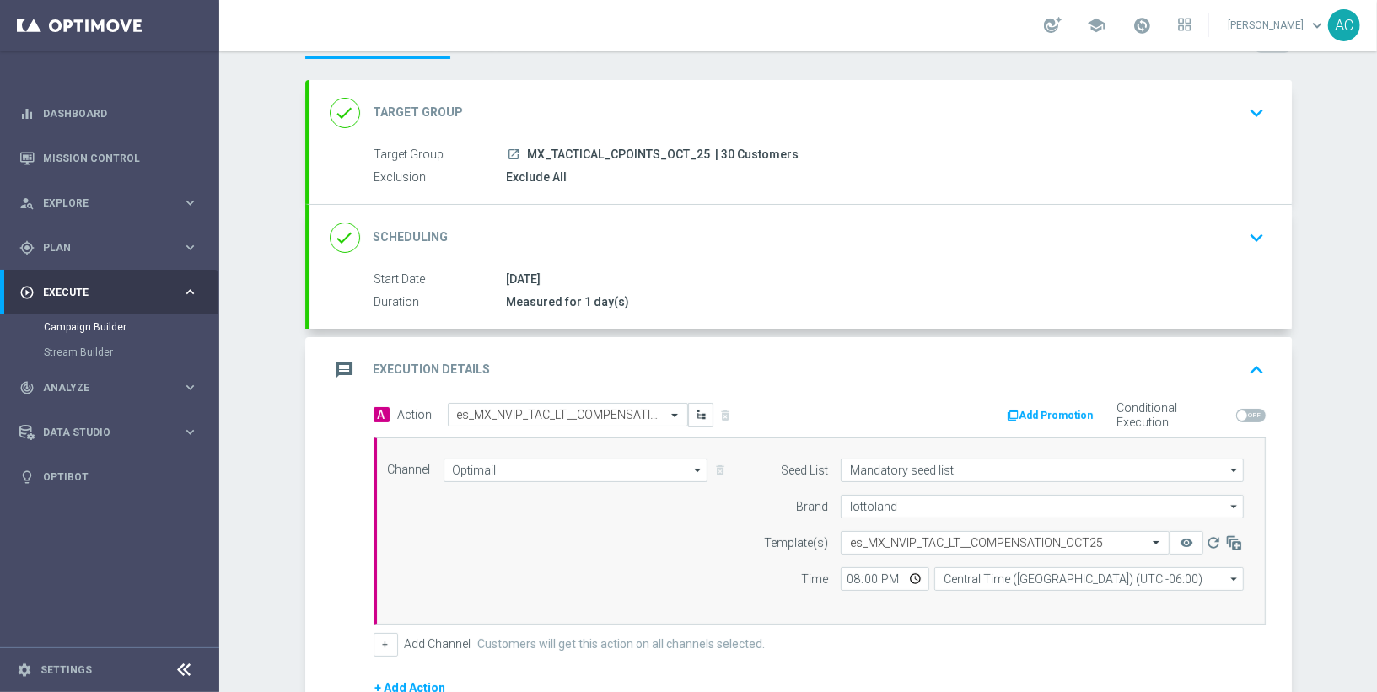
scroll to position [201, 0]
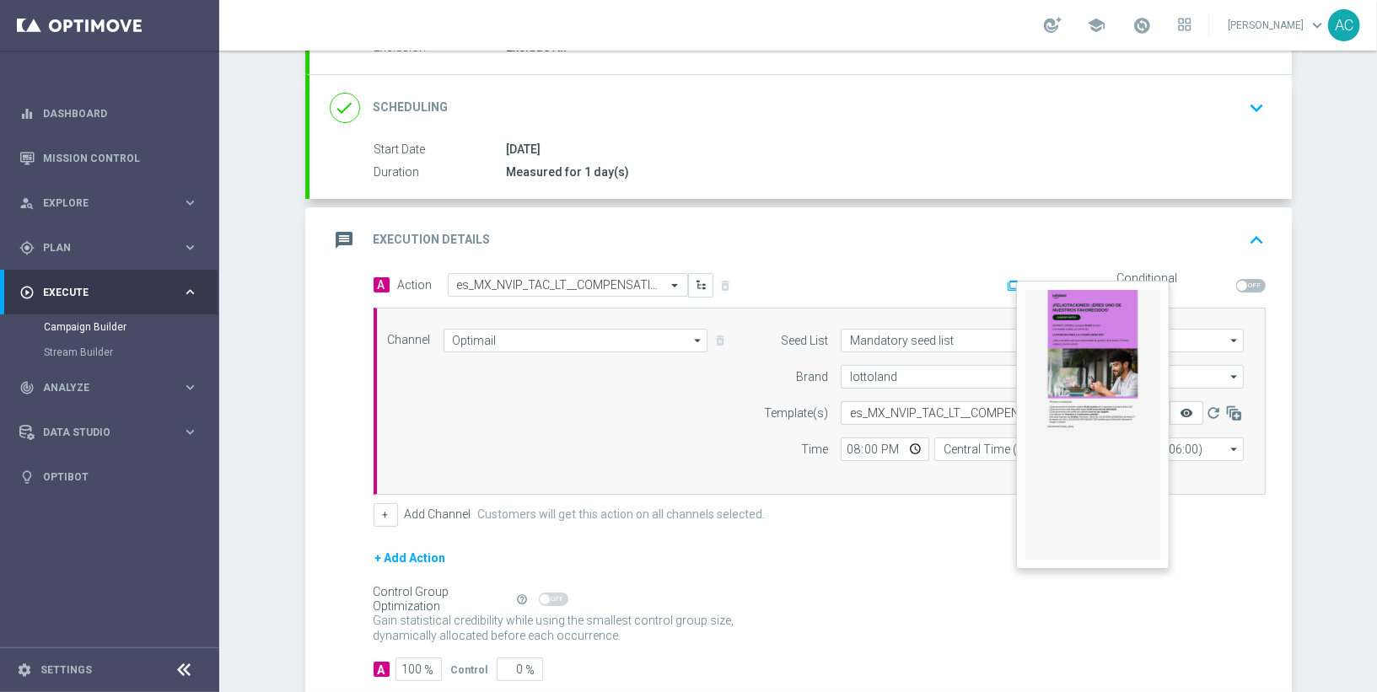
click at [1190, 411] on icon "remove_red_eye" at bounding box center [1185, 412] width 13 height 13
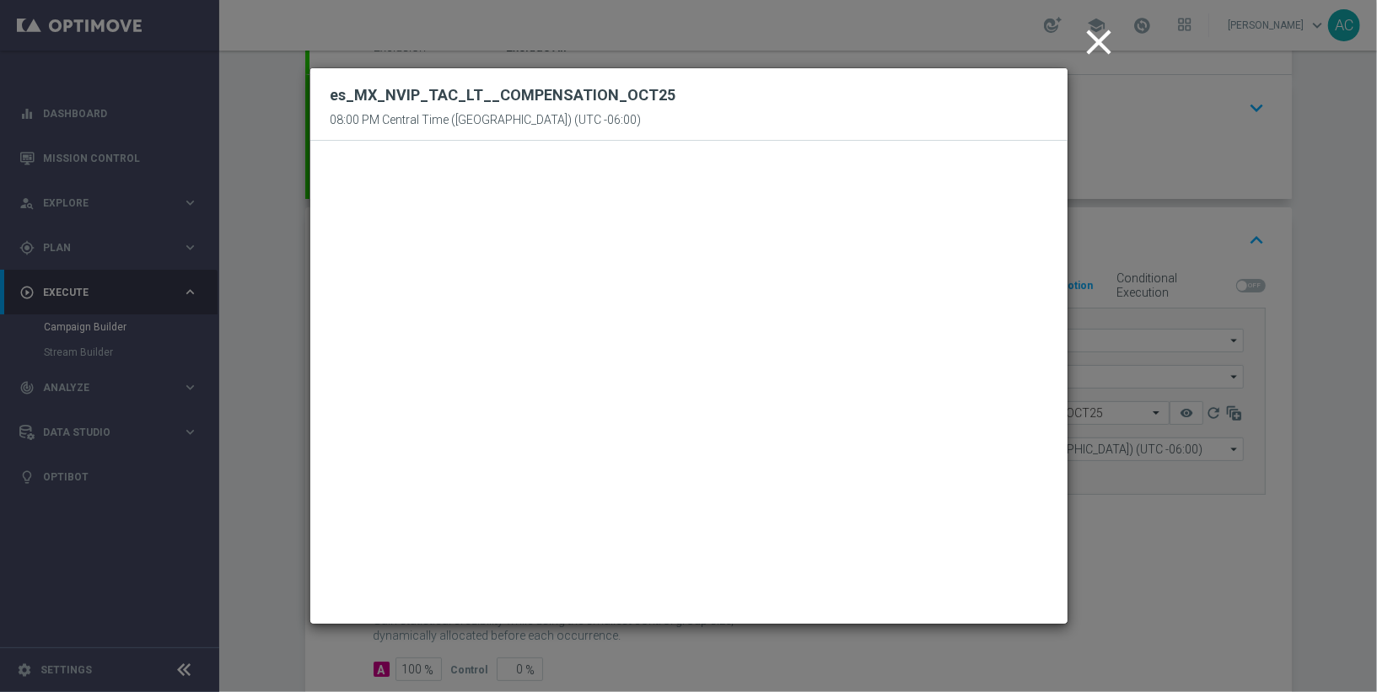
click at [1090, 40] on icon "close" at bounding box center [1099, 42] width 42 height 42
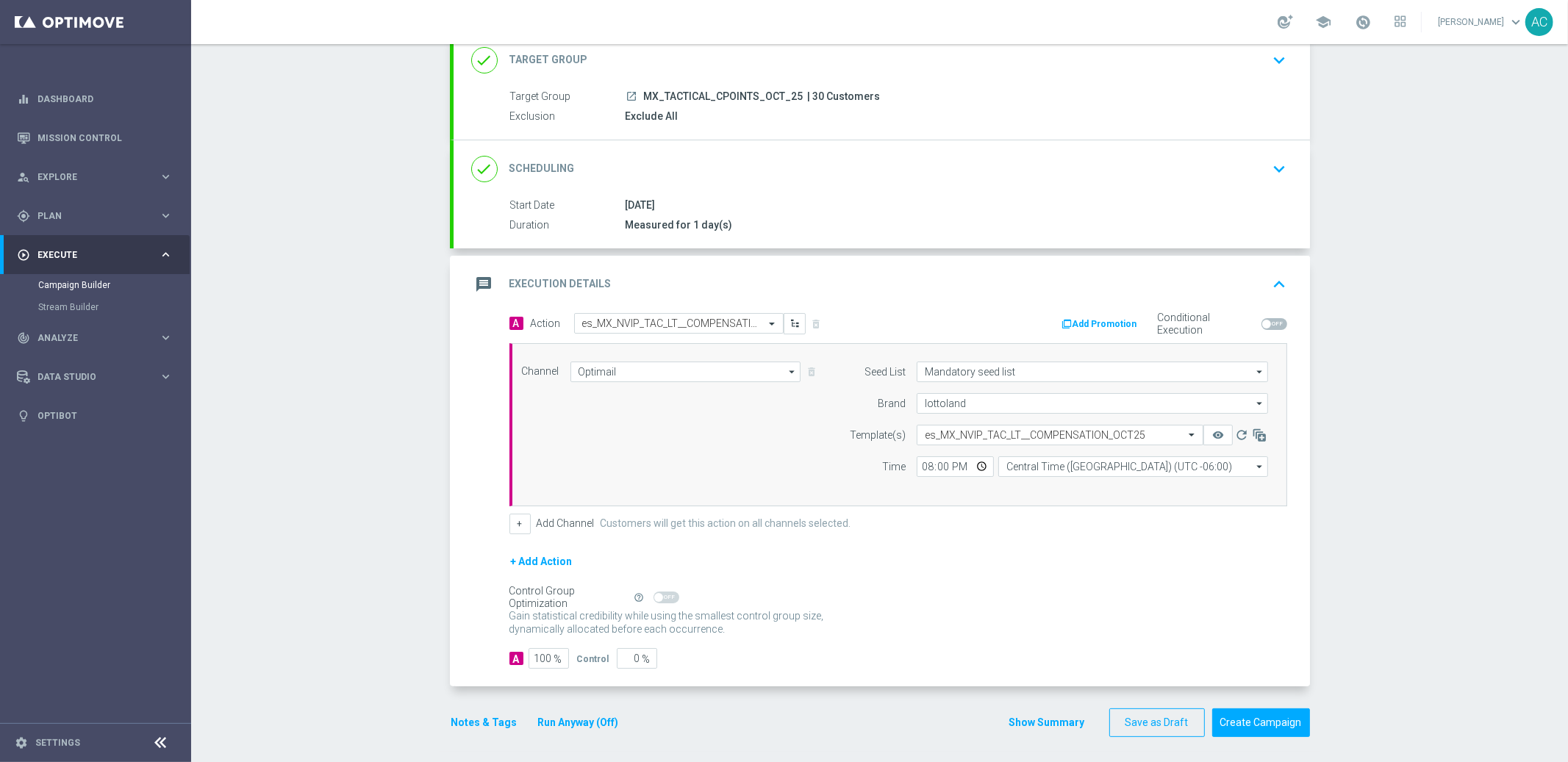
scroll to position [104, 0]
click at [1235, 720] on button "Create Campaign" at bounding box center [1261, 719] width 98 height 29
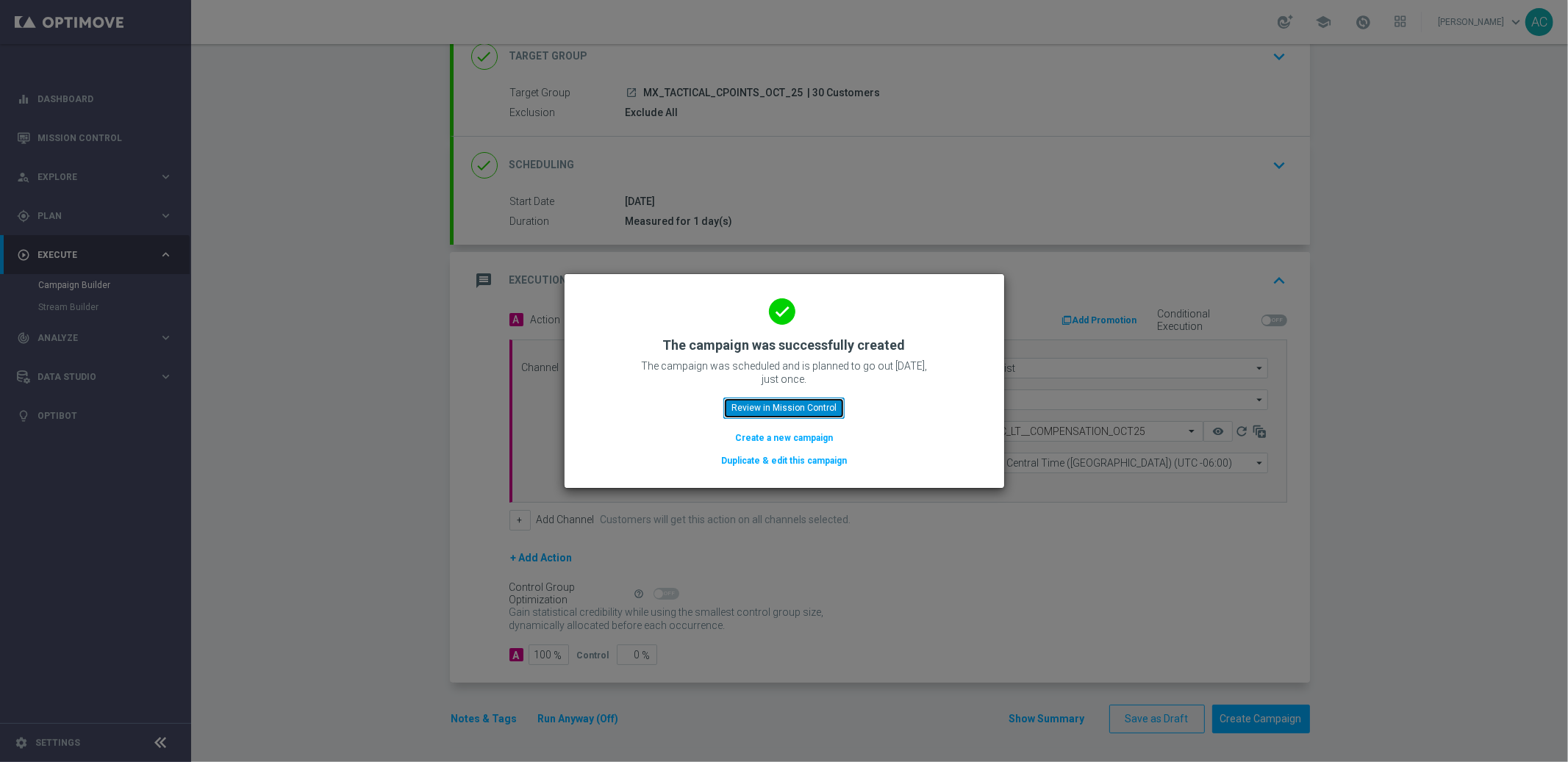
click at [787, 405] on button "Review in Mission Control" at bounding box center [784, 408] width 121 height 21
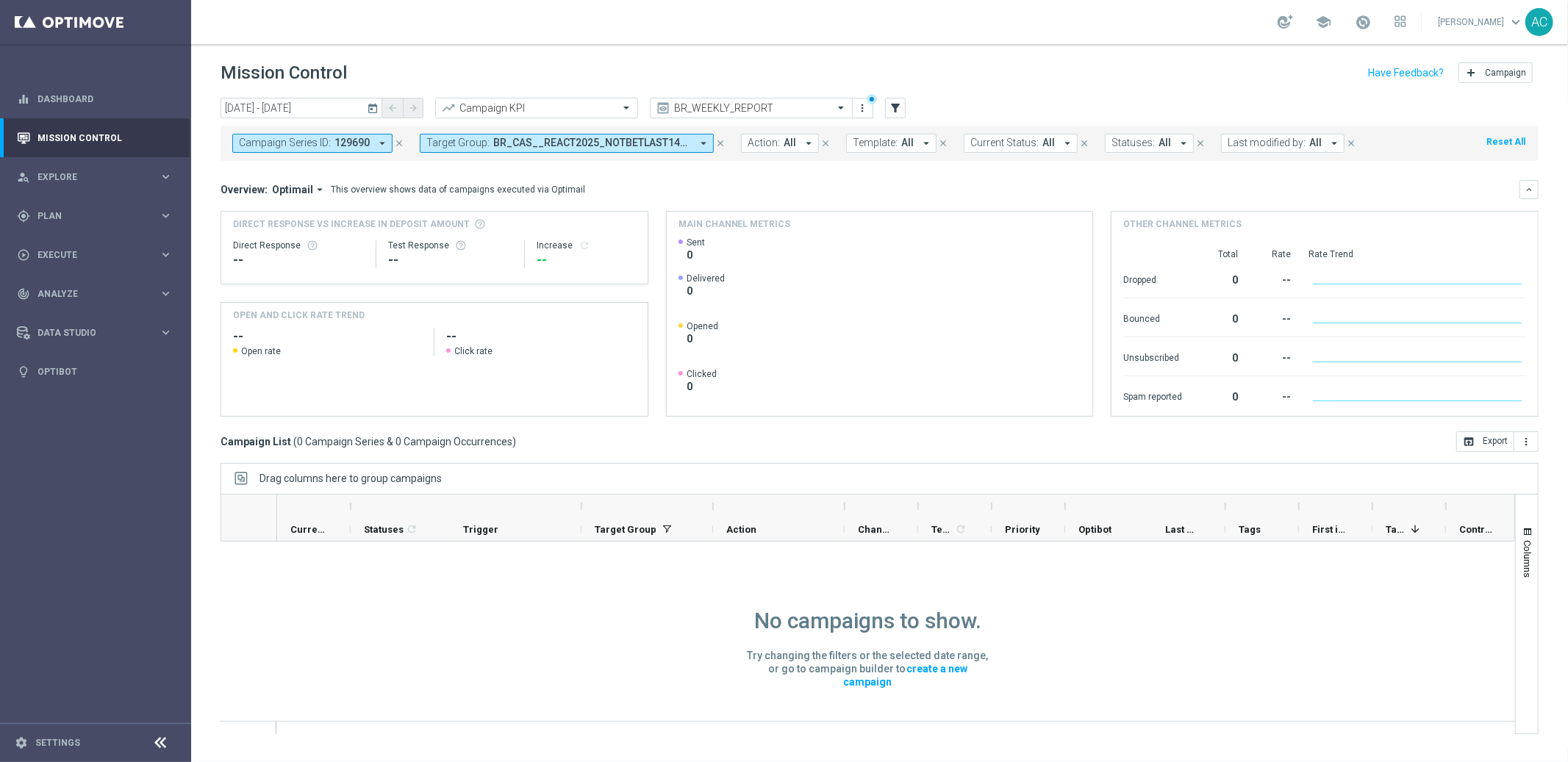
click at [716, 141] on icon "close" at bounding box center [720, 144] width 10 height 10
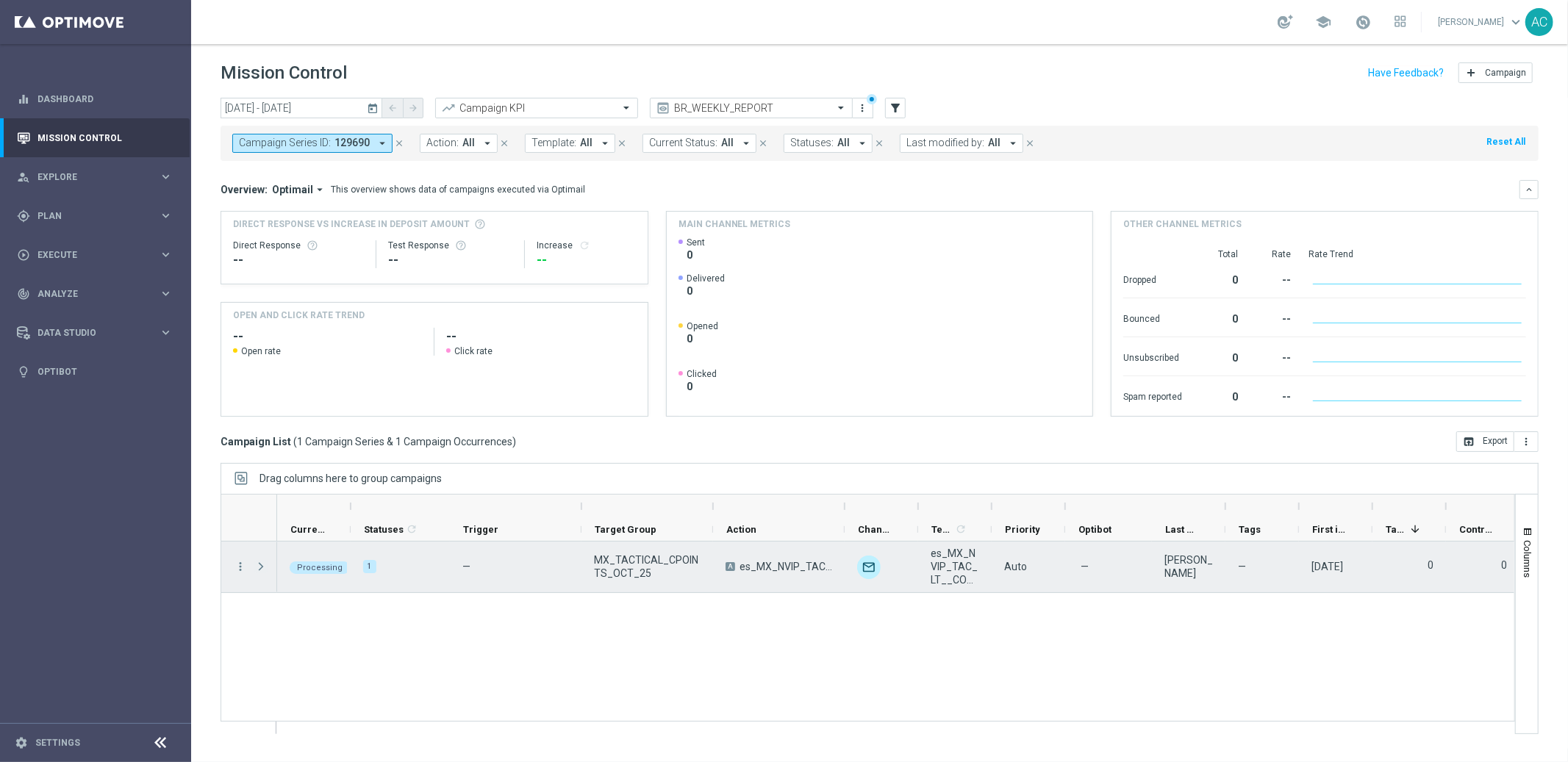
click at [264, 568] on span at bounding box center [261, 566] width 13 height 11
